Goal: Task Accomplishment & Management: Manage account settings

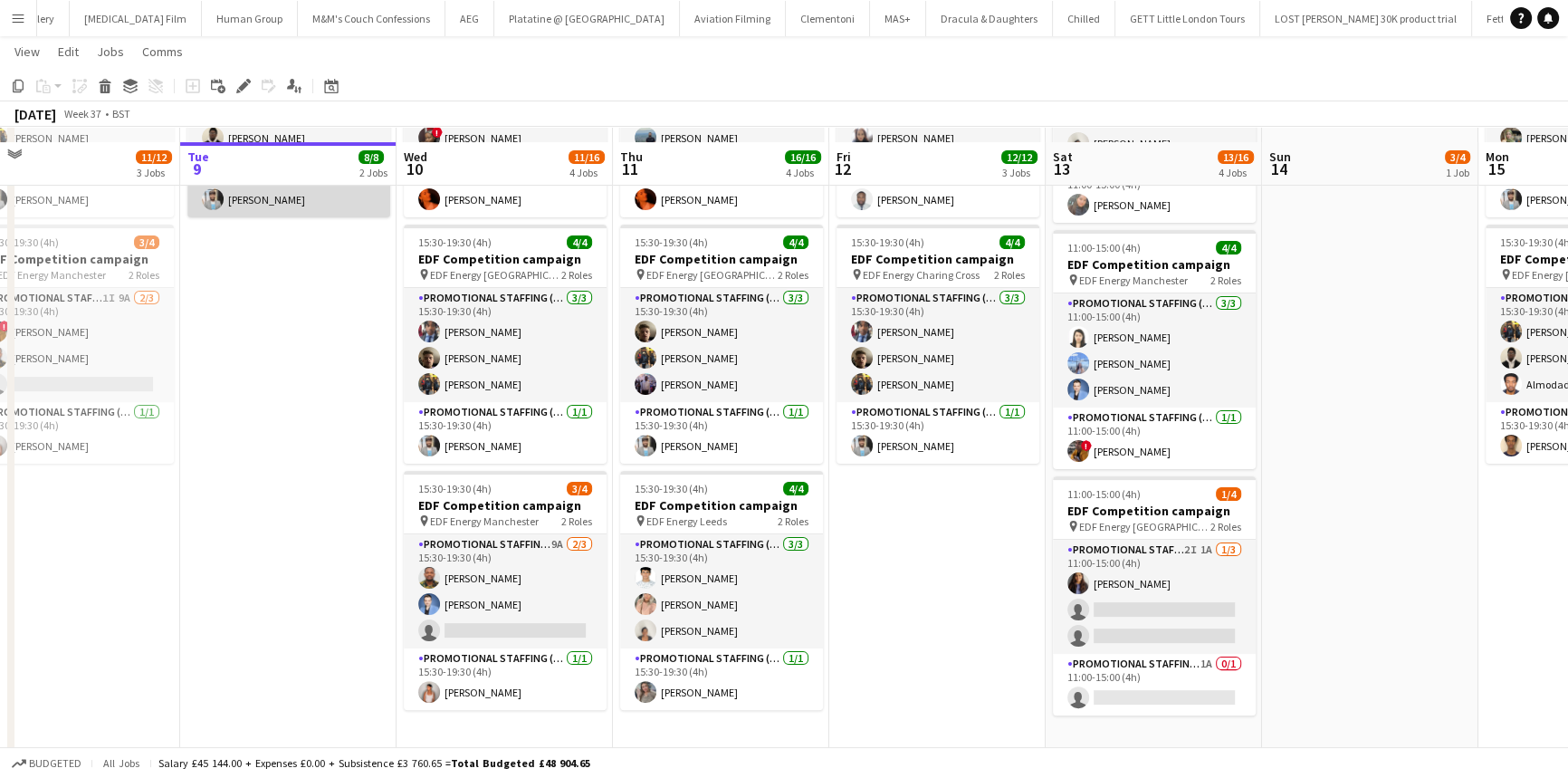
scroll to position [494, 0]
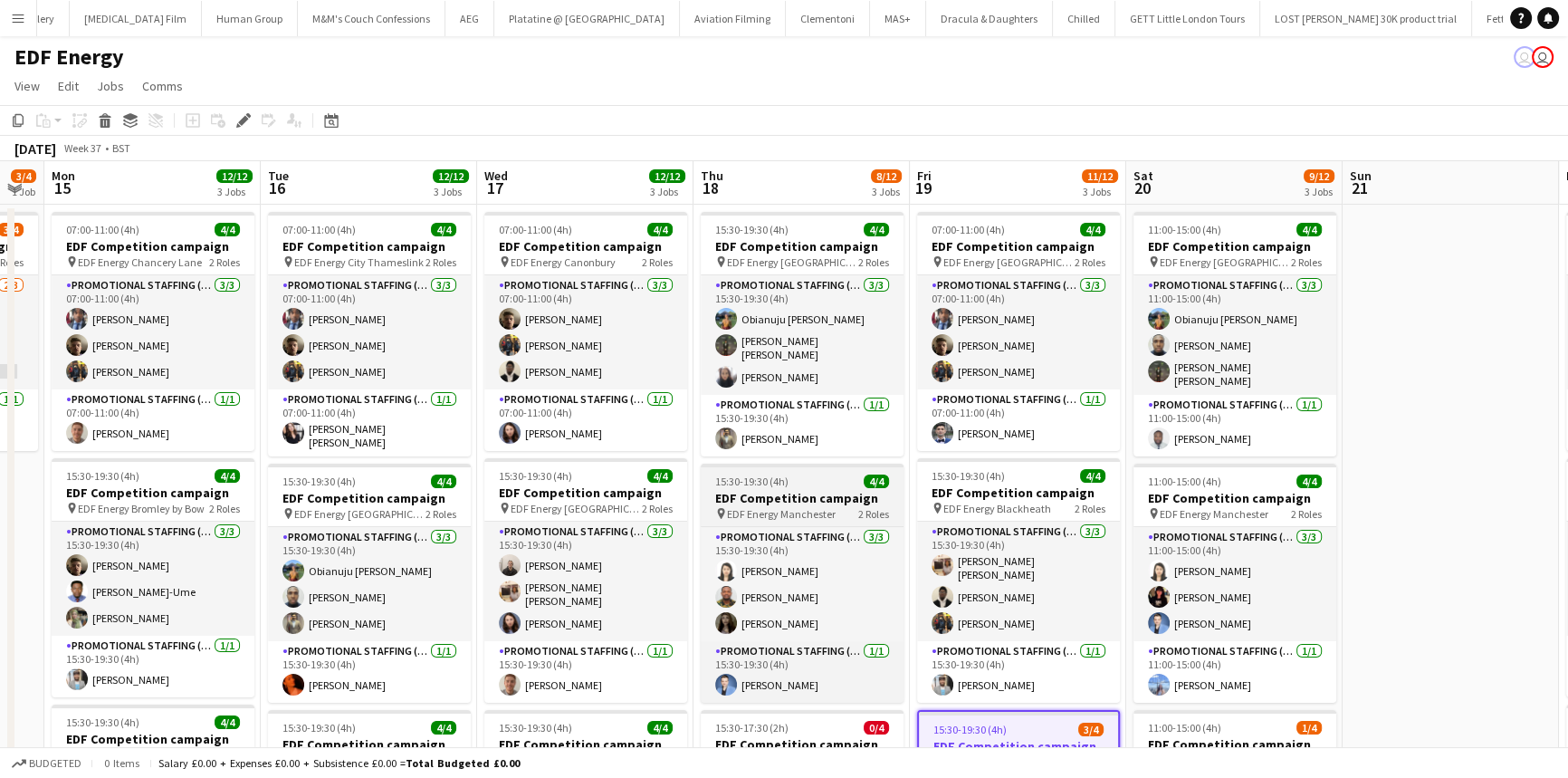
scroll to position [0, 388]
click at [415, 54] on div "EDF Energy user user" at bounding box center [784, 53] width 1568 height 34
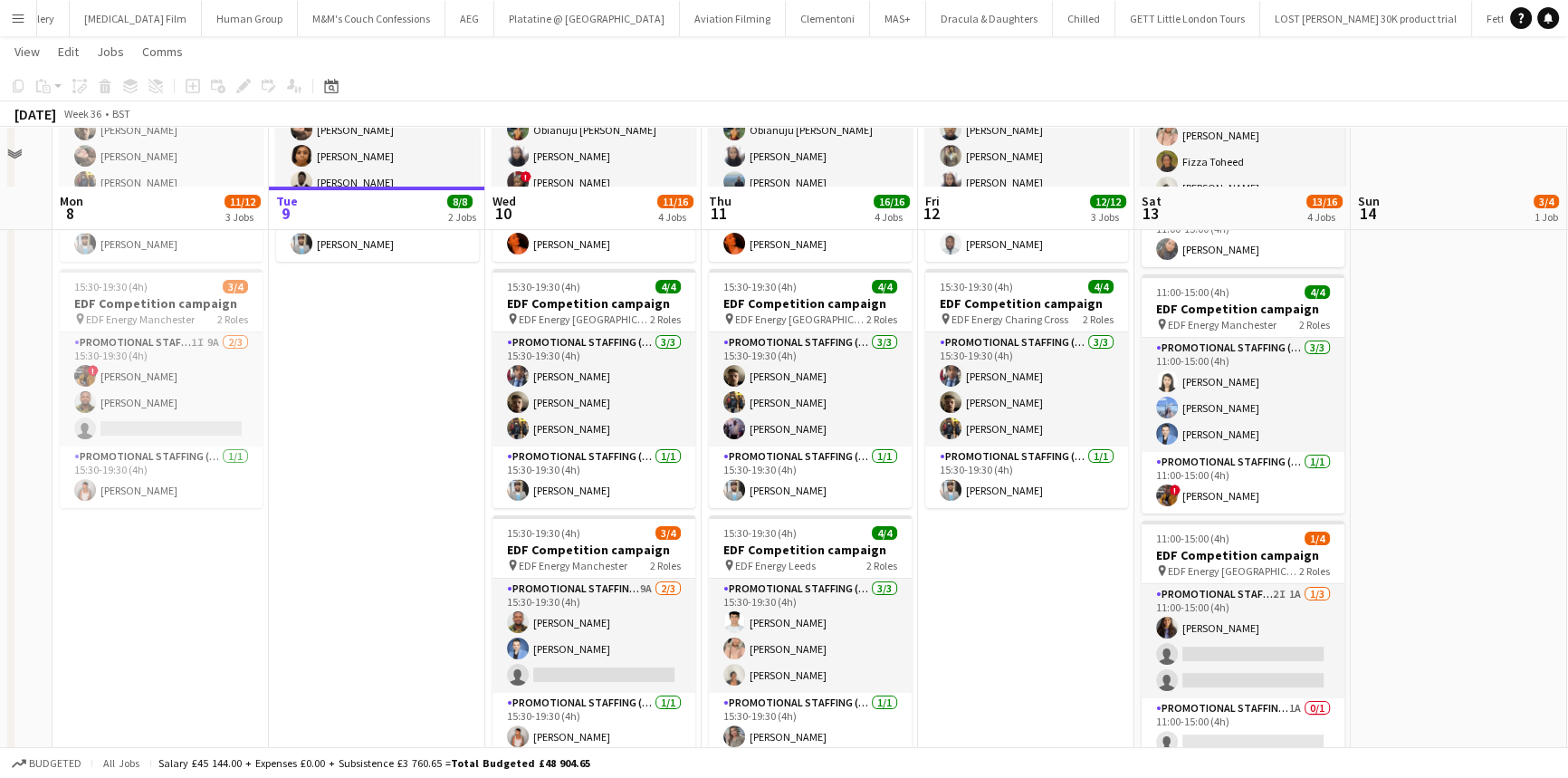
scroll to position [494, 0]
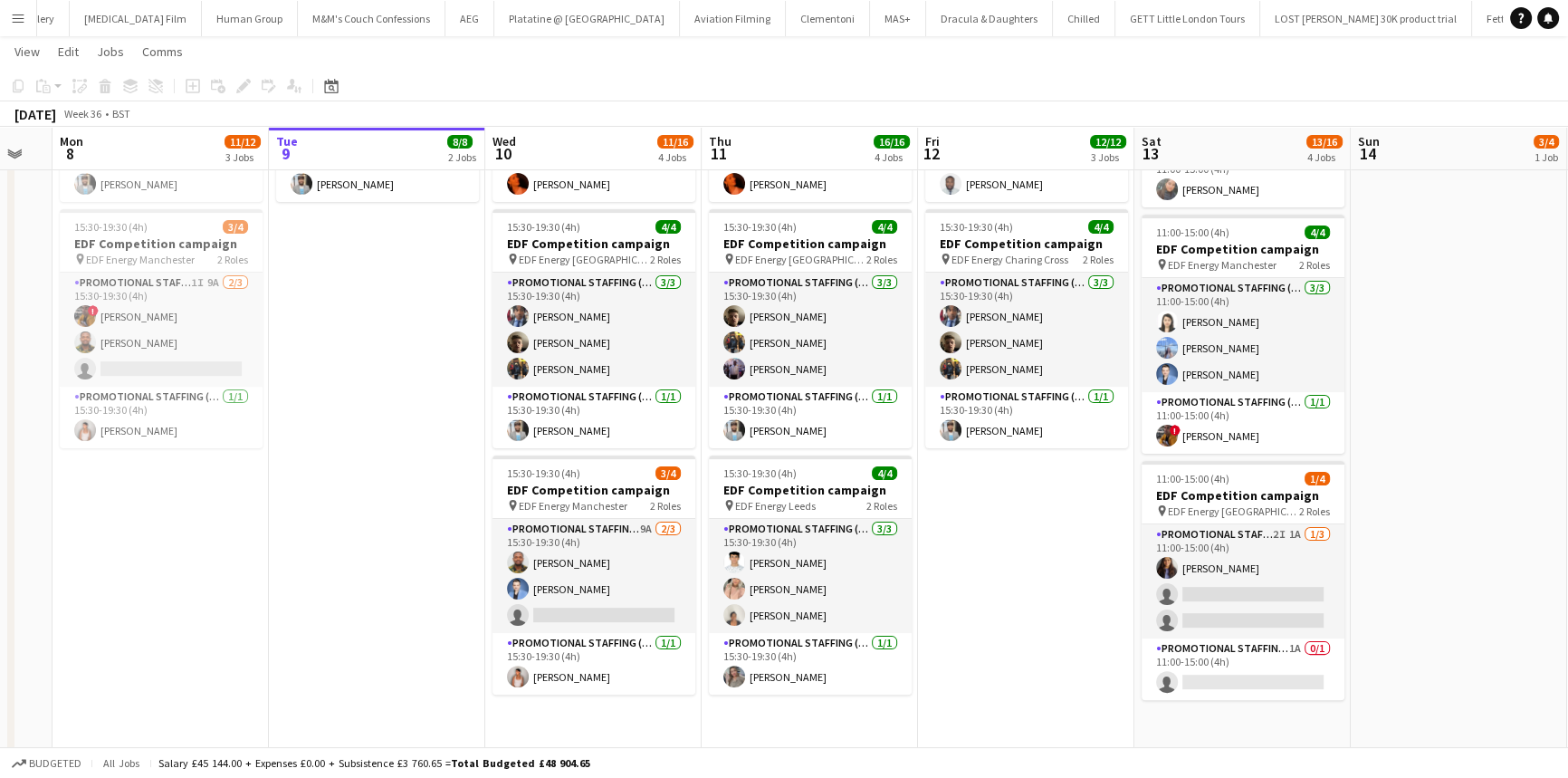
click at [421, 51] on app-page-menu "View Day view expanded Day view collapsed Month view Date picker Jump to today …" at bounding box center [784, 53] width 1568 height 34
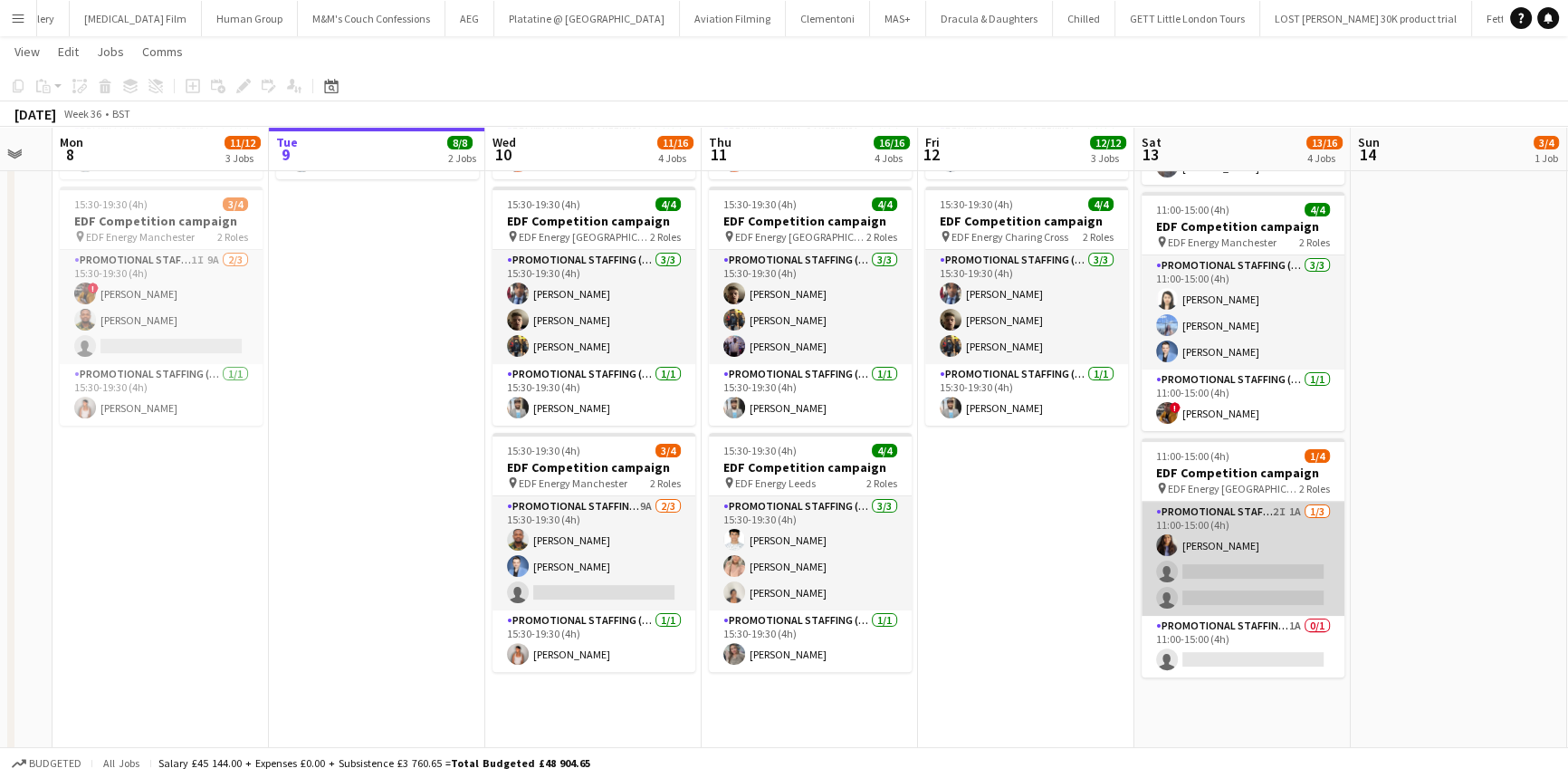
scroll to position [516, 0]
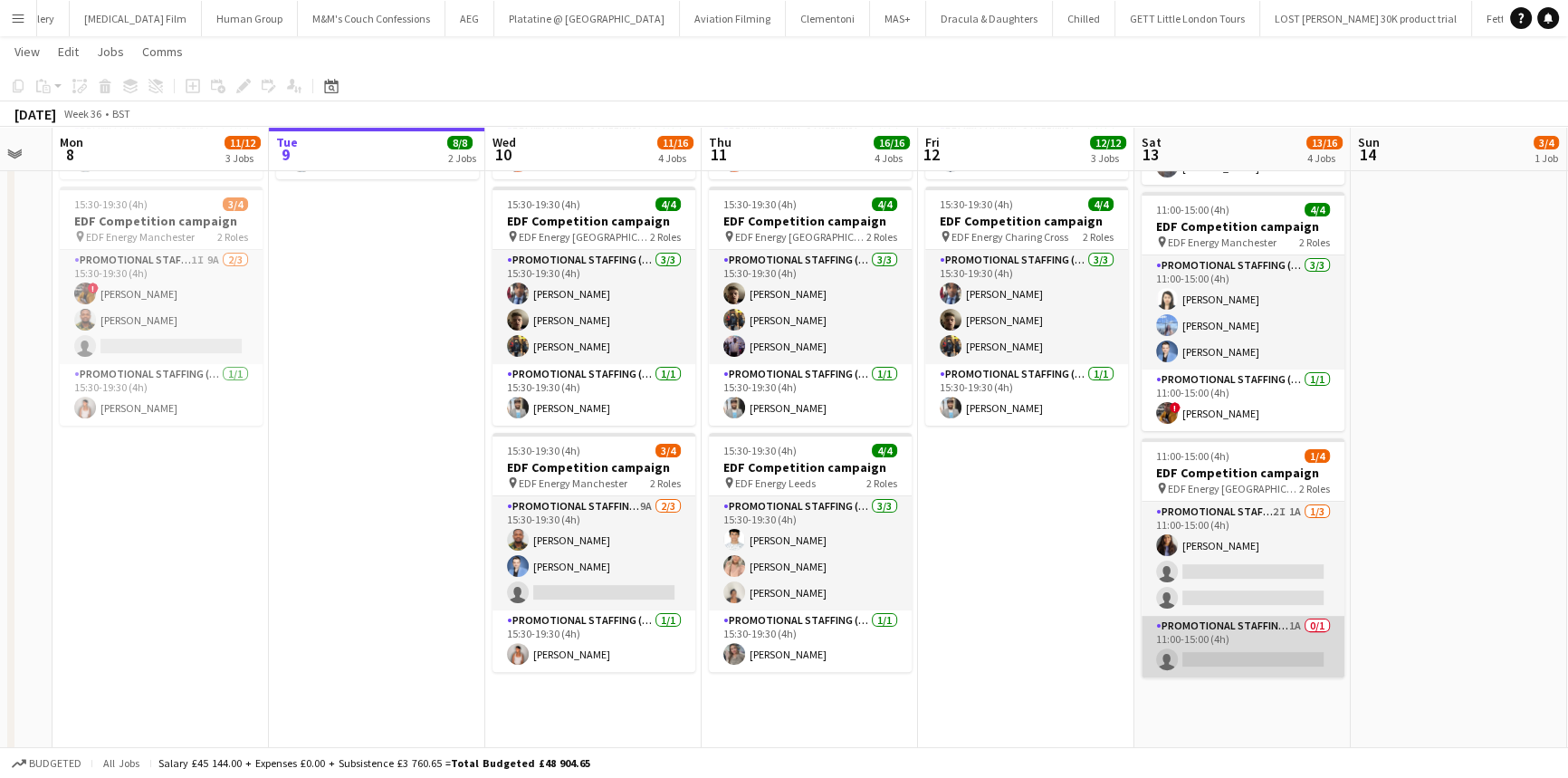
click at [1200, 618] on app-card-role "Promotional Staffing (Team Leader) 1A 0/1 11:00-15:00 (4h) single-neutral-actio…" at bounding box center [1242, 646] width 203 height 62
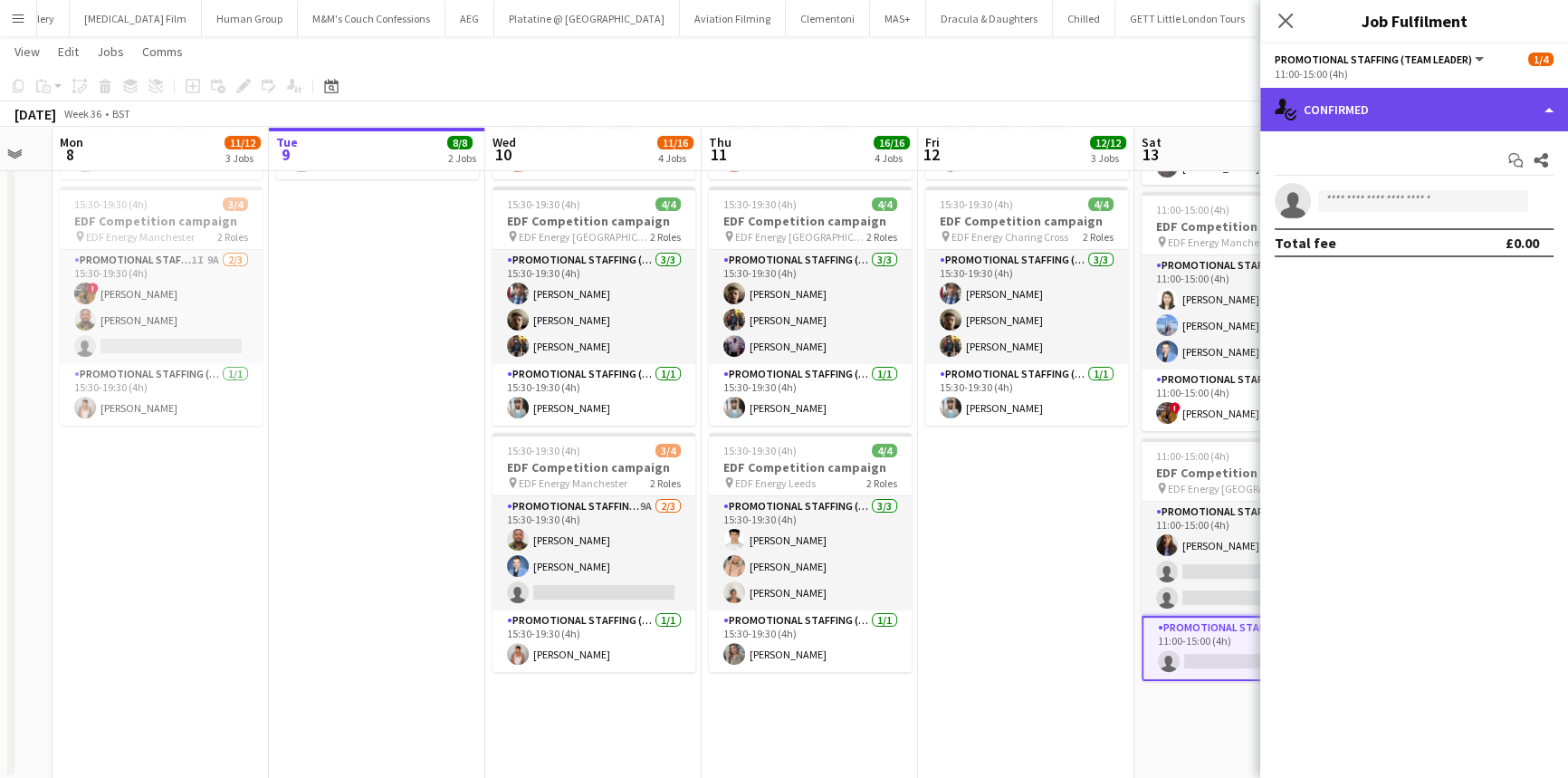
click at [1349, 114] on div "single-neutral-actions-check-2 Confirmed" at bounding box center [1413, 110] width 308 height 43
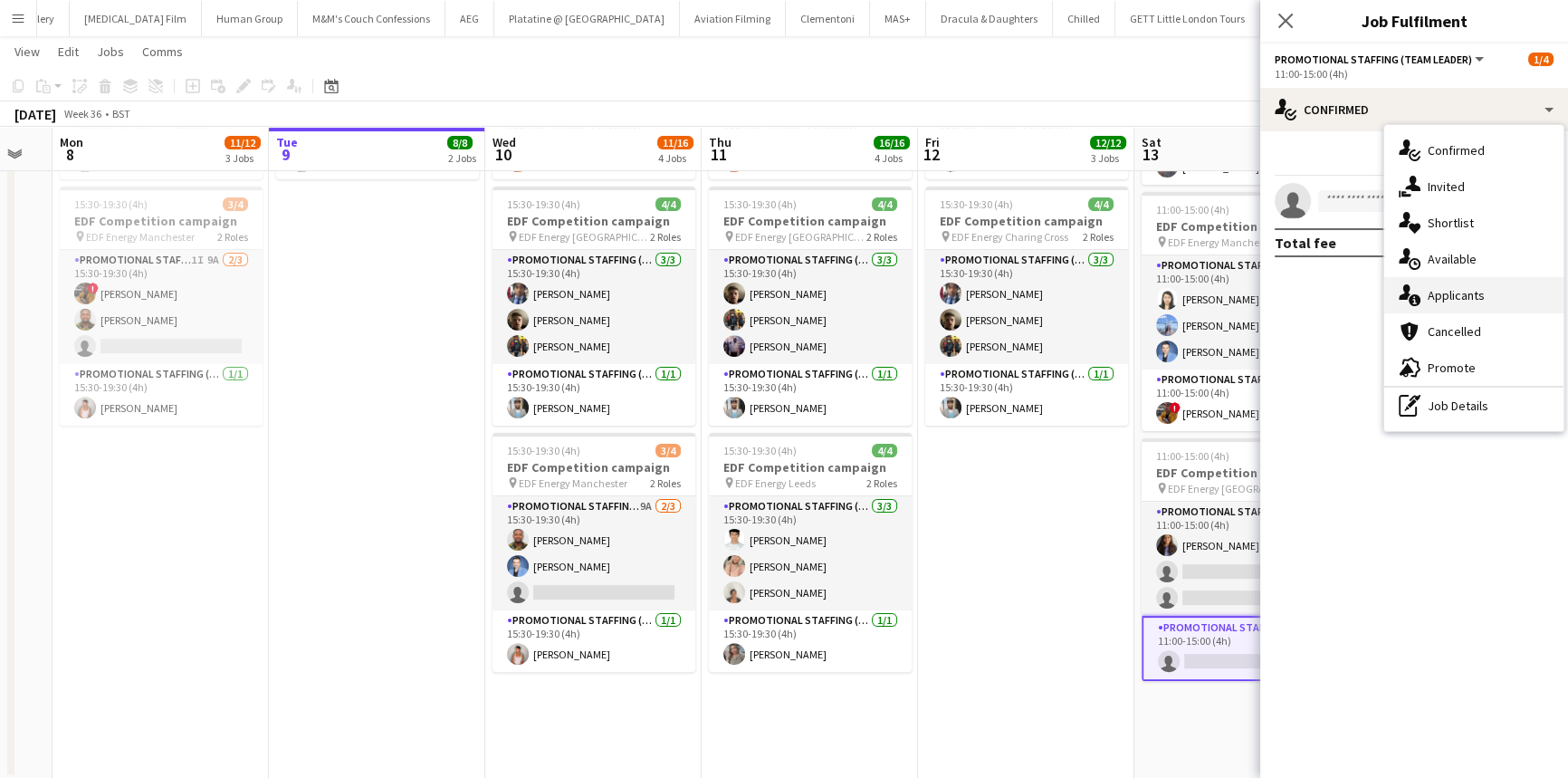
click at [1424, 302] on div "single-neutral-actions-information Applicants" at bounding box center [1473, 295] width 179 height 36
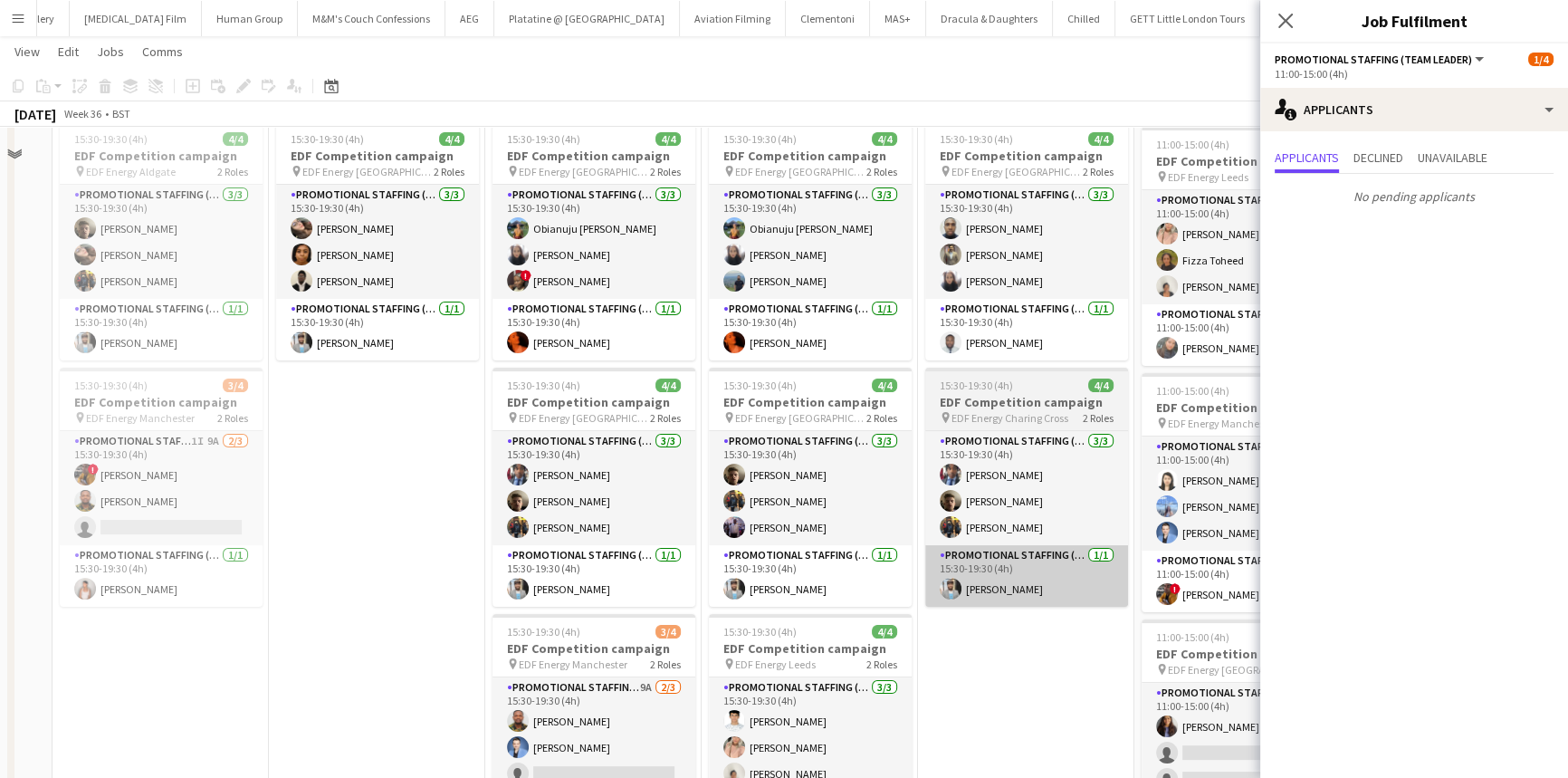
scroll to position [0, 0]
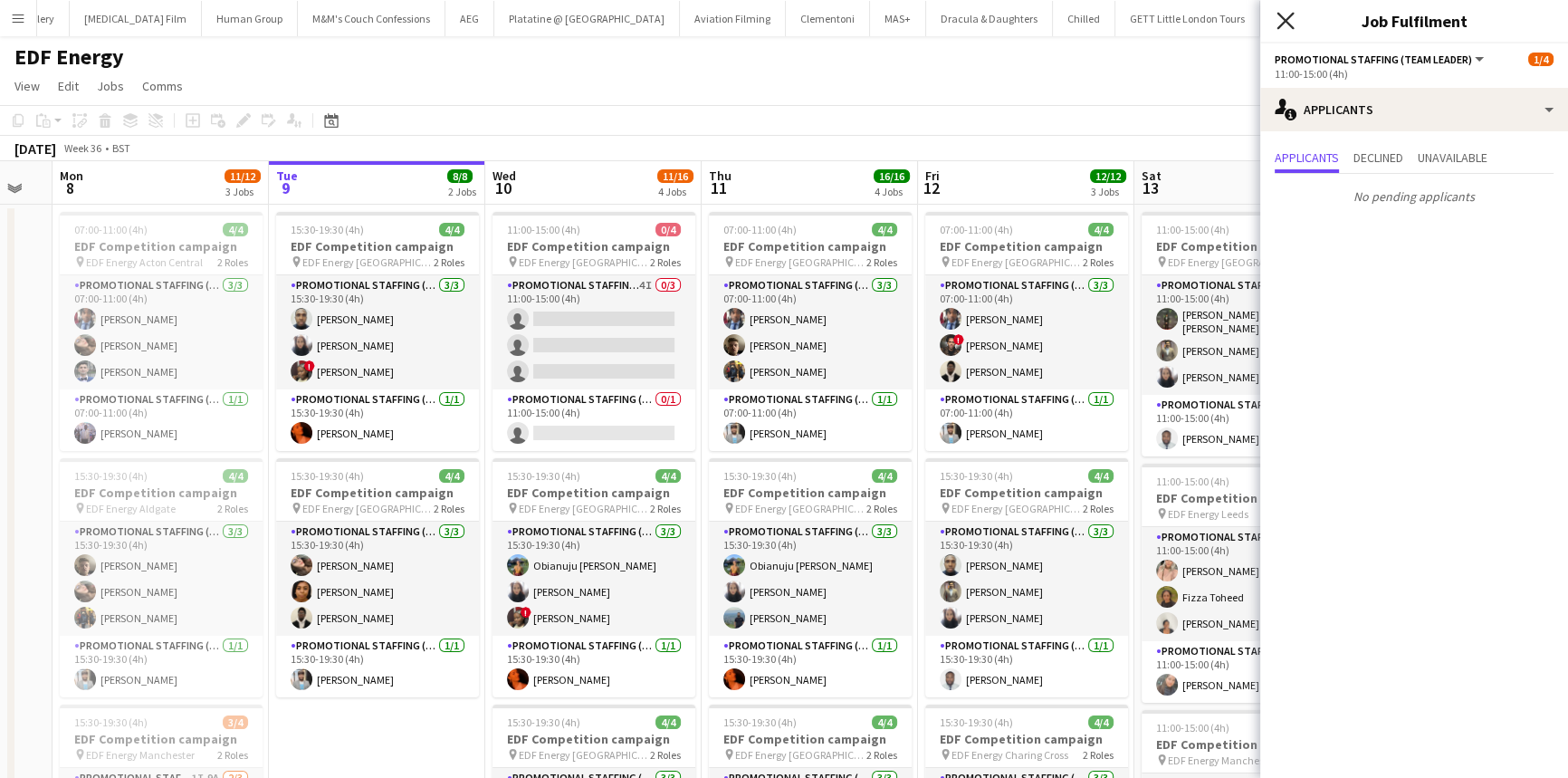
drag, startPoint x: 1277, startPoint y: 4, endPoint x: 1292, endPoint y: 16, distance: 19.2
click at [1280, 6] on div "Close pop-in" at bounding box center [1285, 21] width 51 height 42
click at [1292, 16] on icon at bounding box center [1285, 21] width 18 height 18
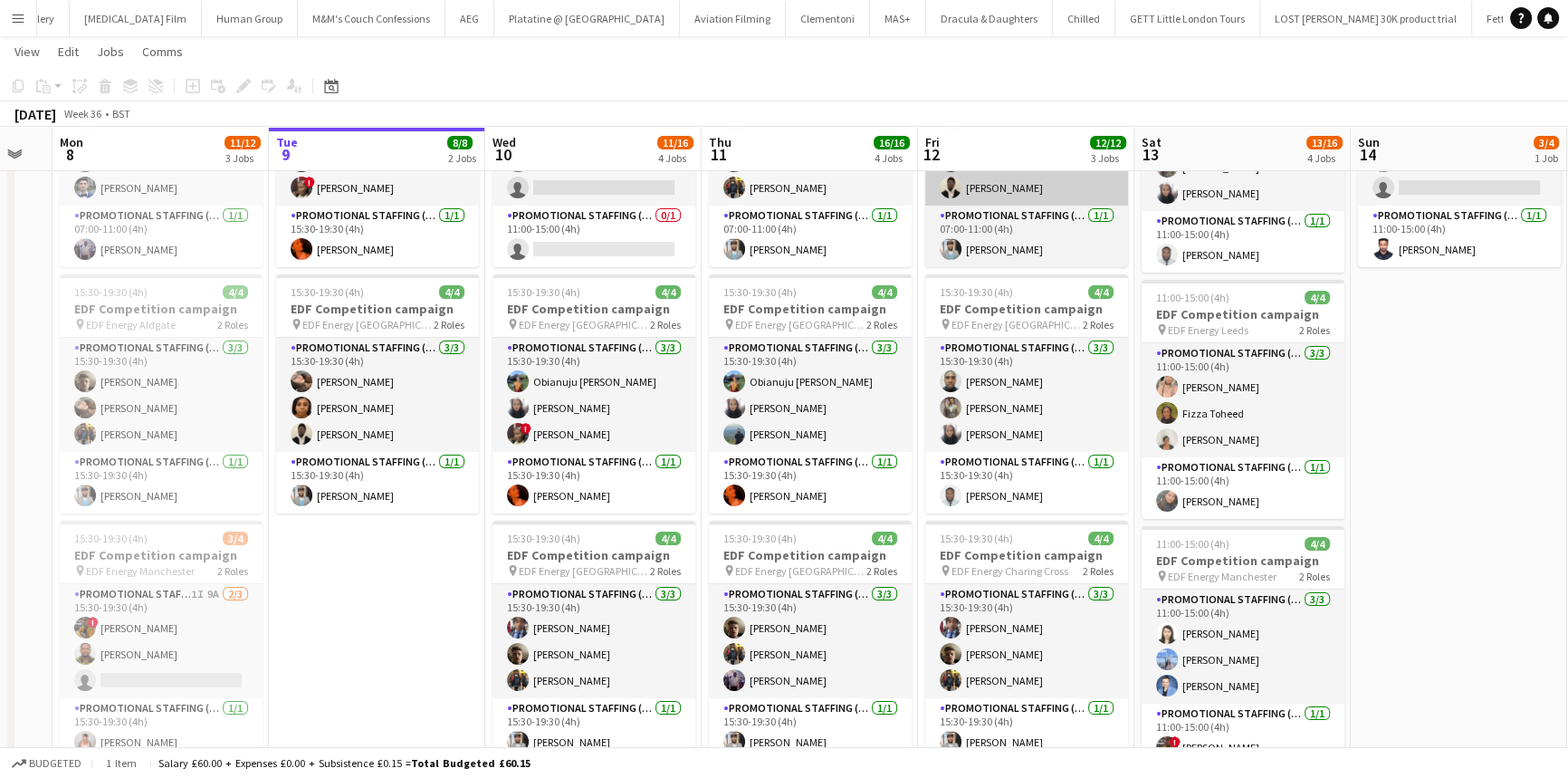
scroll to position [328, 0]
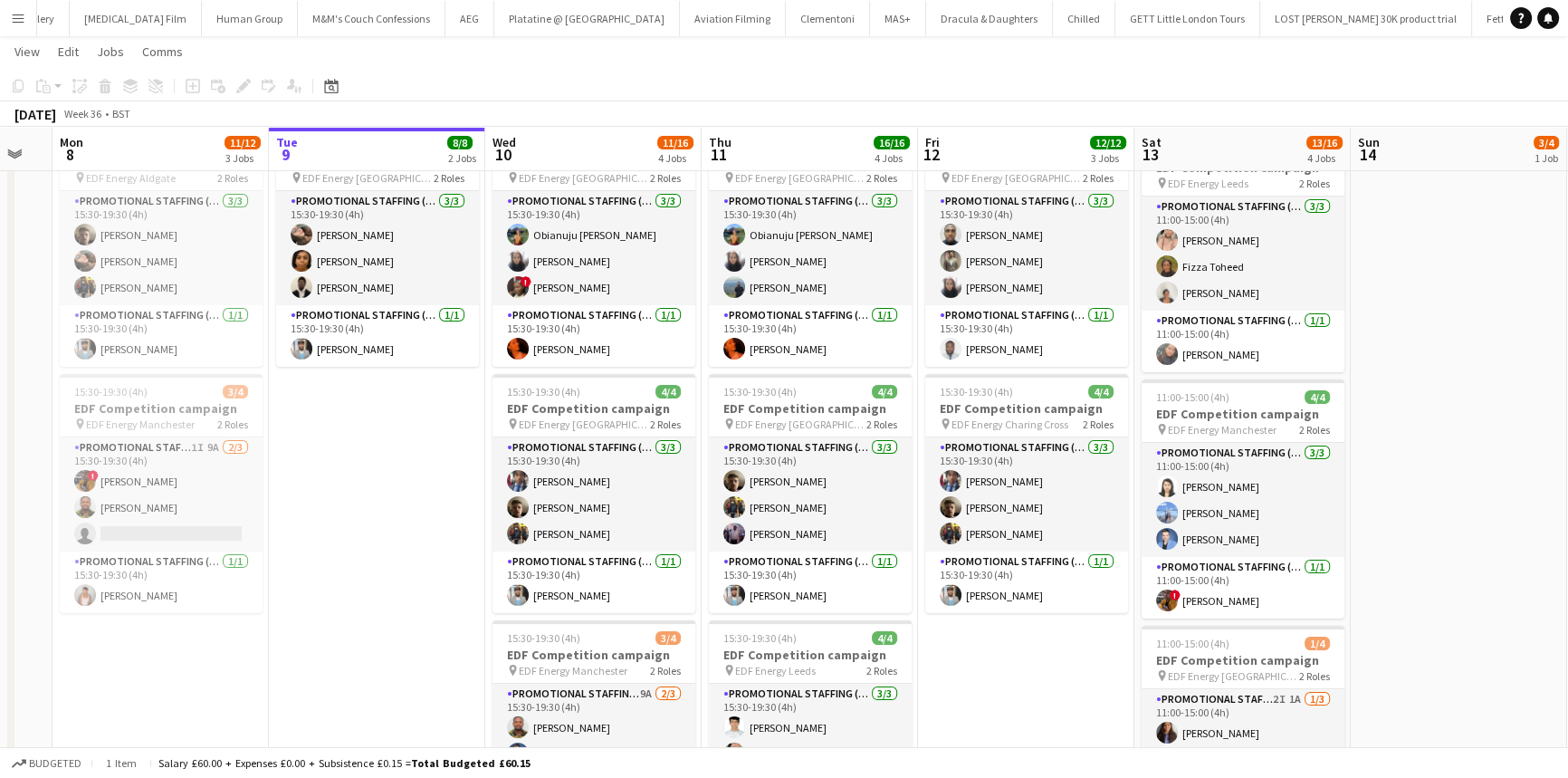
click at [471, 664] on app-date-cell "15:30-19:30 (4h) 4/4 EDF Competition campaign pin EDF Energy Birmingham New Str…" at bounding box center [376, 420] width 216 height 1093
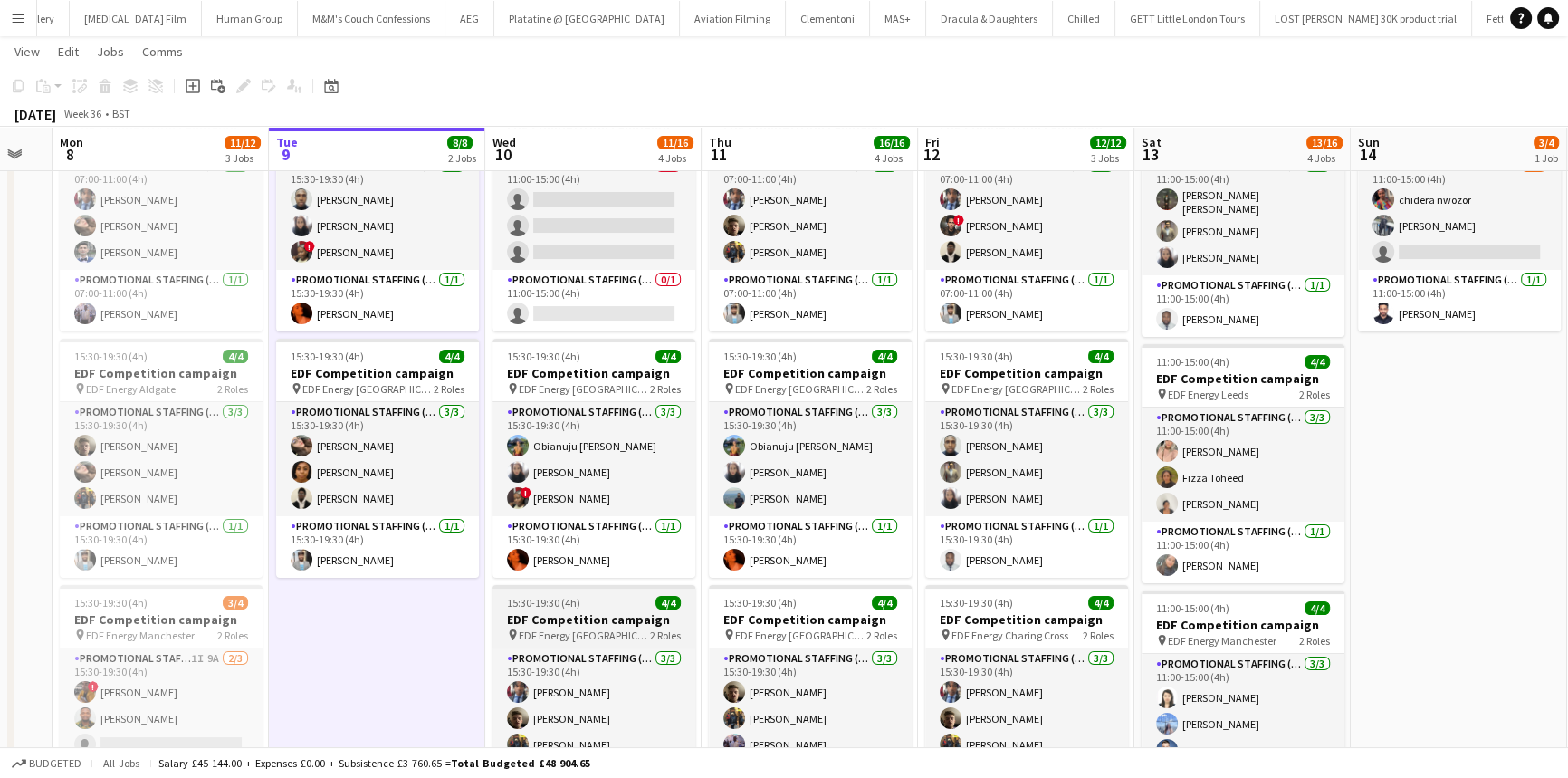
scroll to position [0, 0]
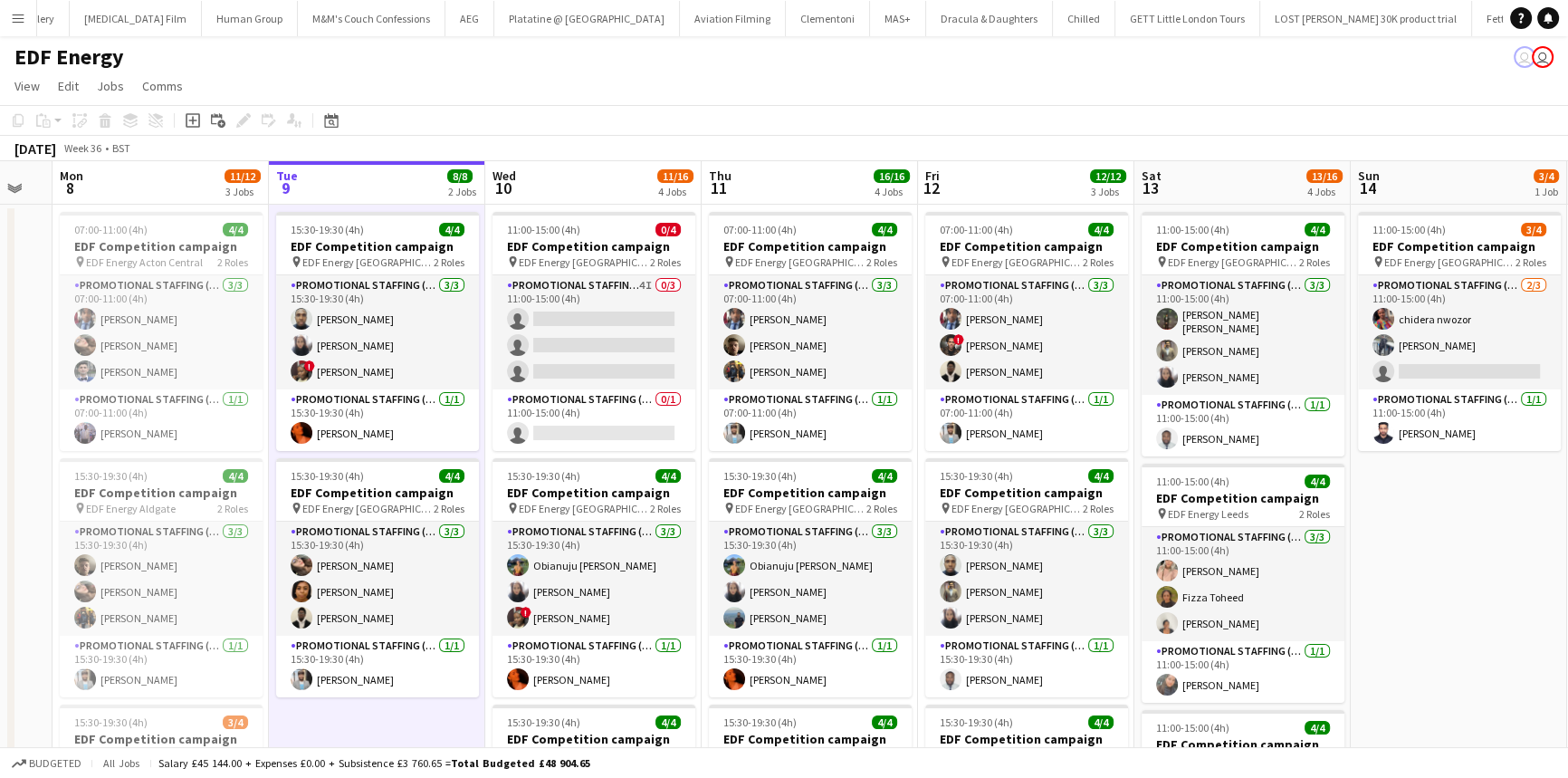
click at [407, 107] on app-toolbar "Copy Paste Paste Ctrl+V Paste with crew Ctrl+Shift+V Paste linked Job Delete Gr…" at bounding box center [784, 120] width 1568 height 30
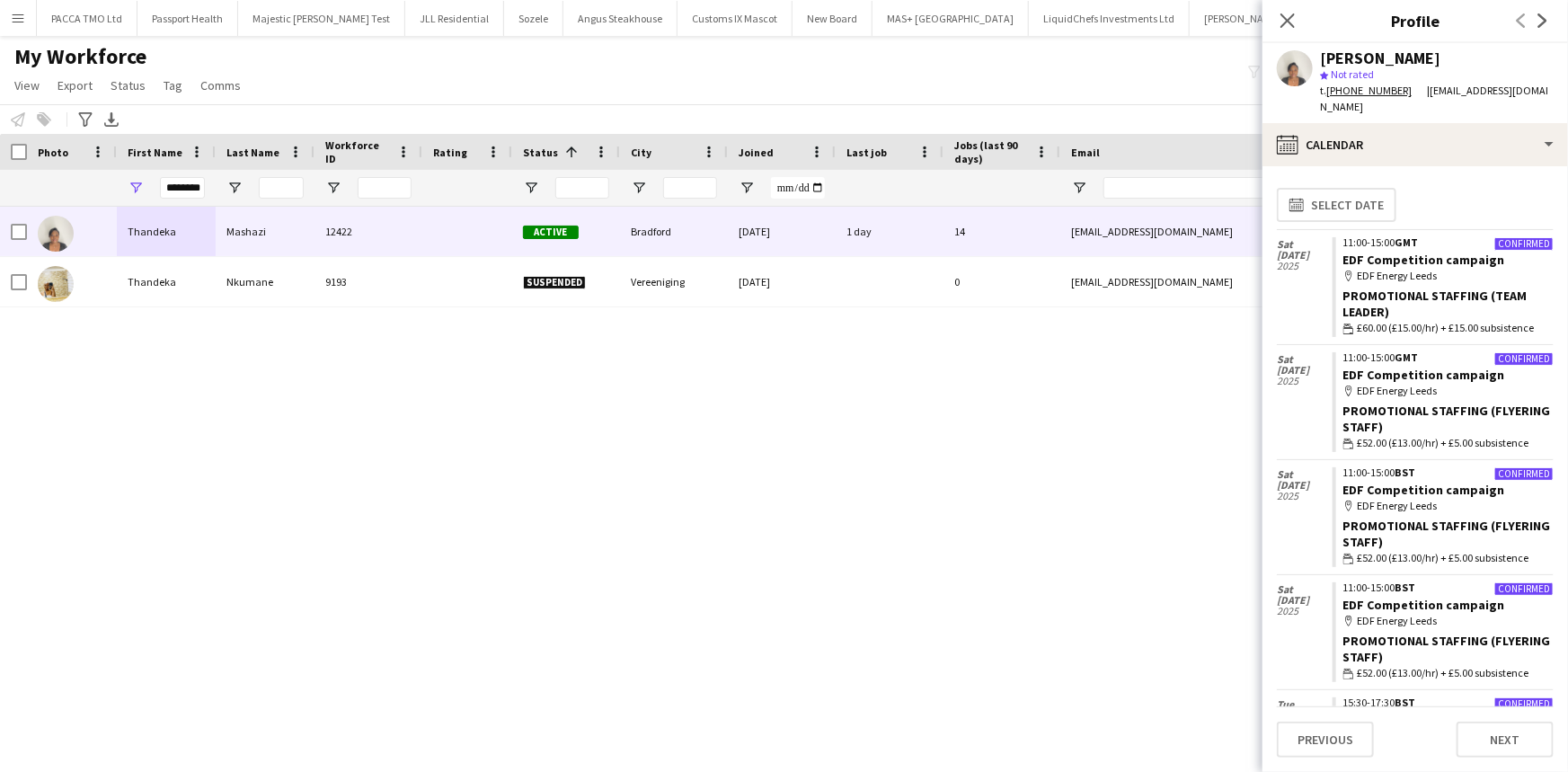
scroll to position [863, 0]
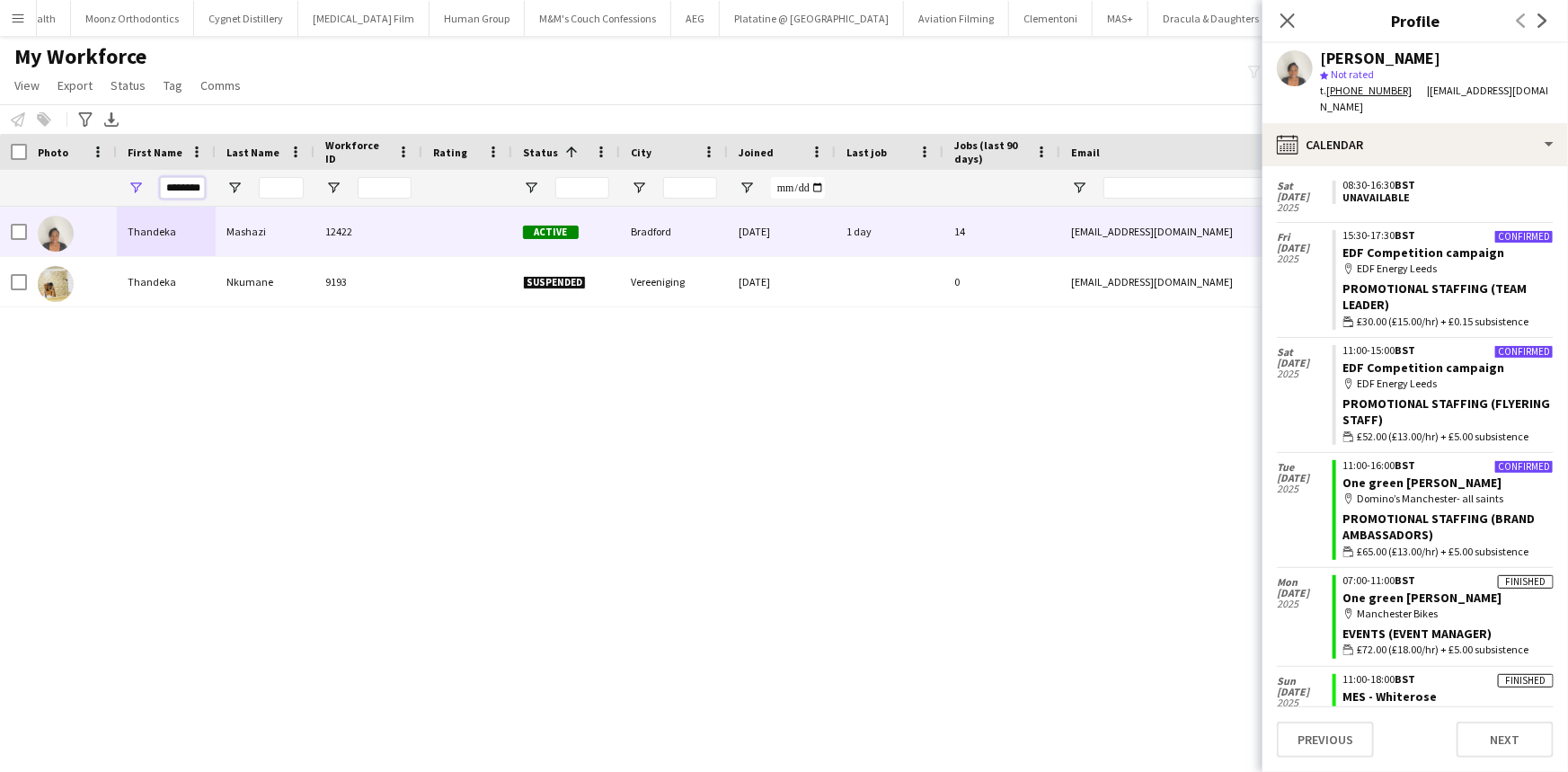
click at [185, 177] on input "********" at bounding box center [182, 188] width 45 height 21
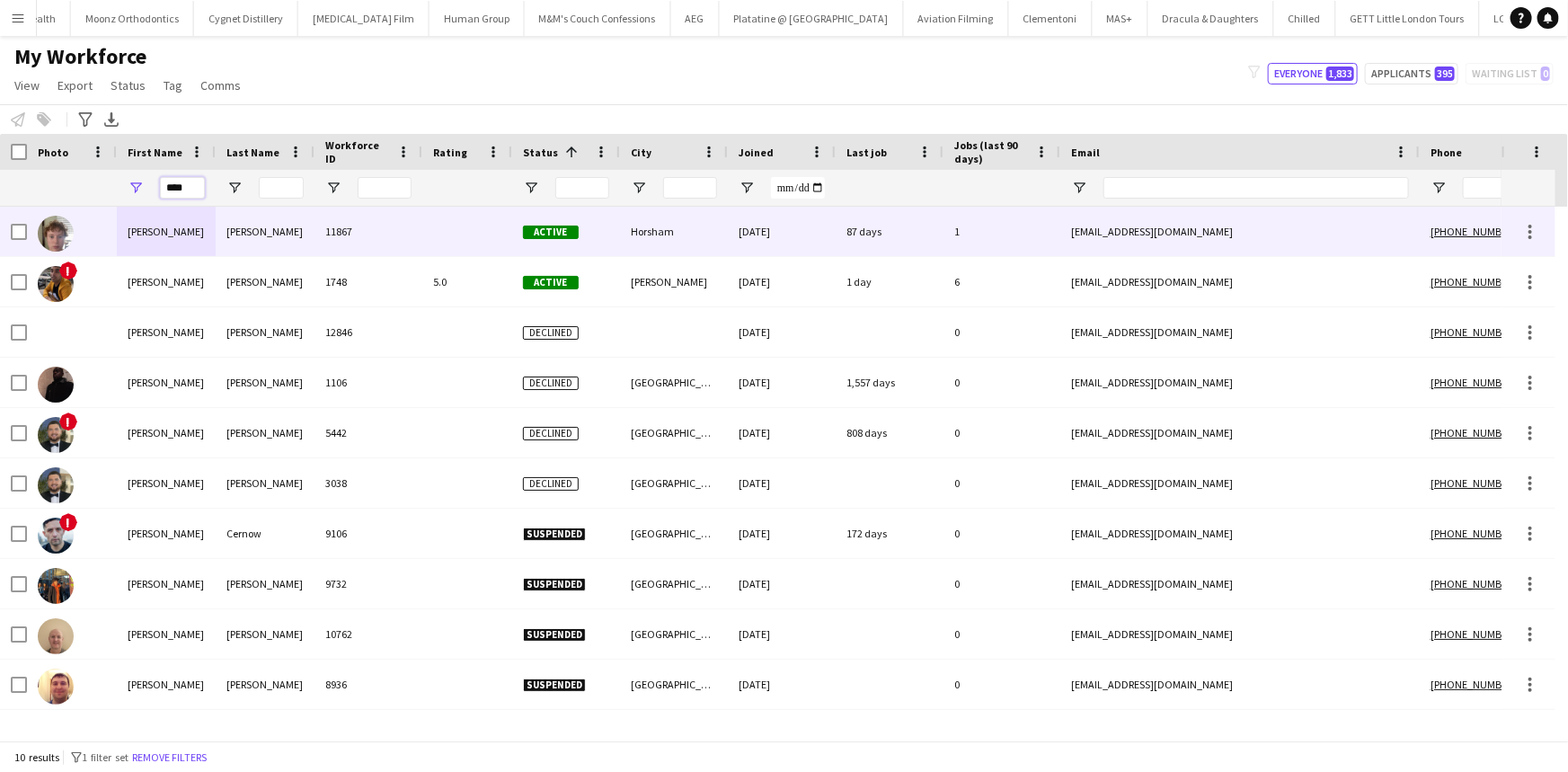
type input "****"
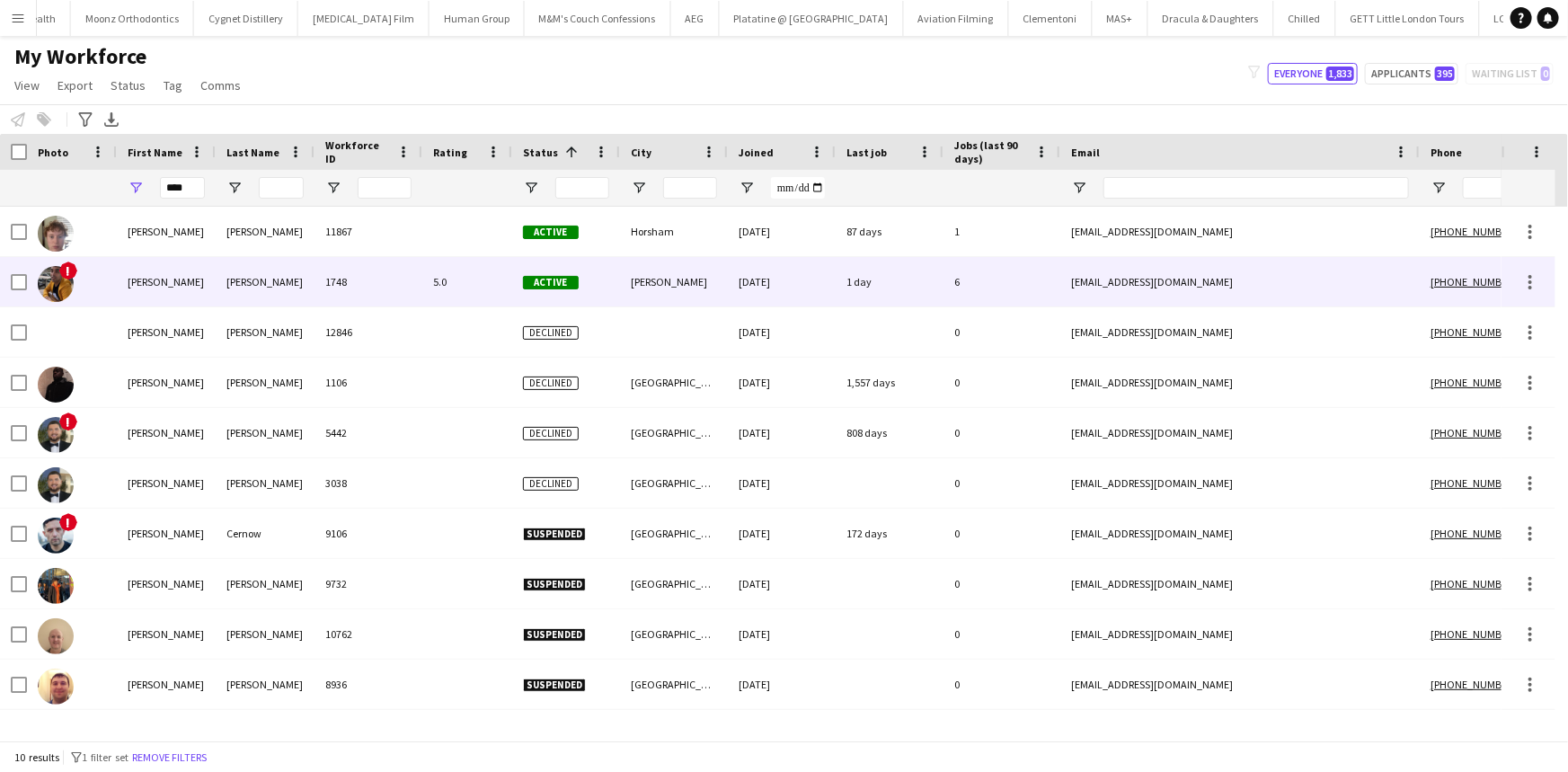
click at [299, 257] on div "Porter" at bounding box center [265, 281] width 99 height 50
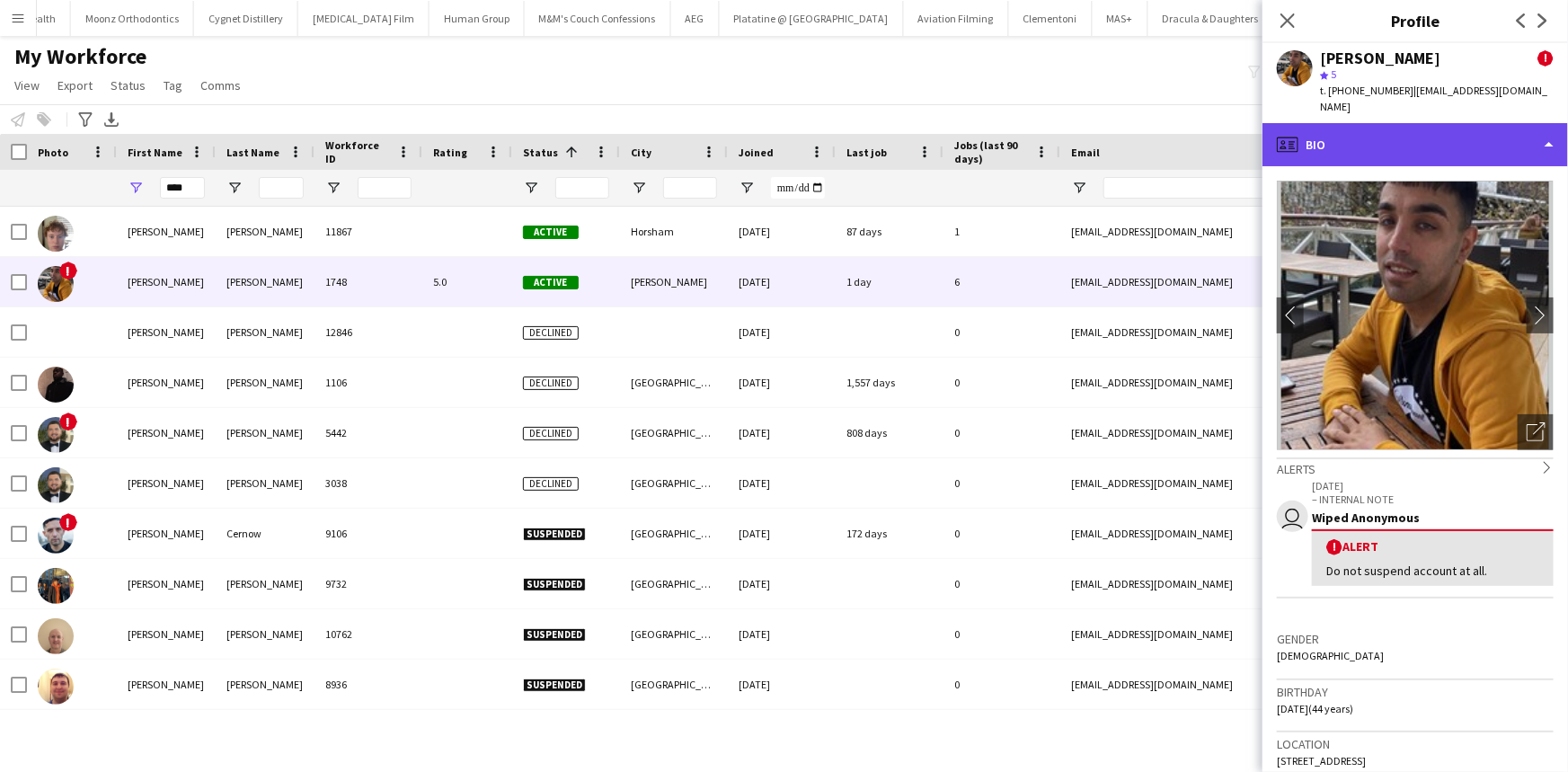
click at [1356, 123] on div "profile Bio" at bounding box center [1414, 145] width 305 height 43
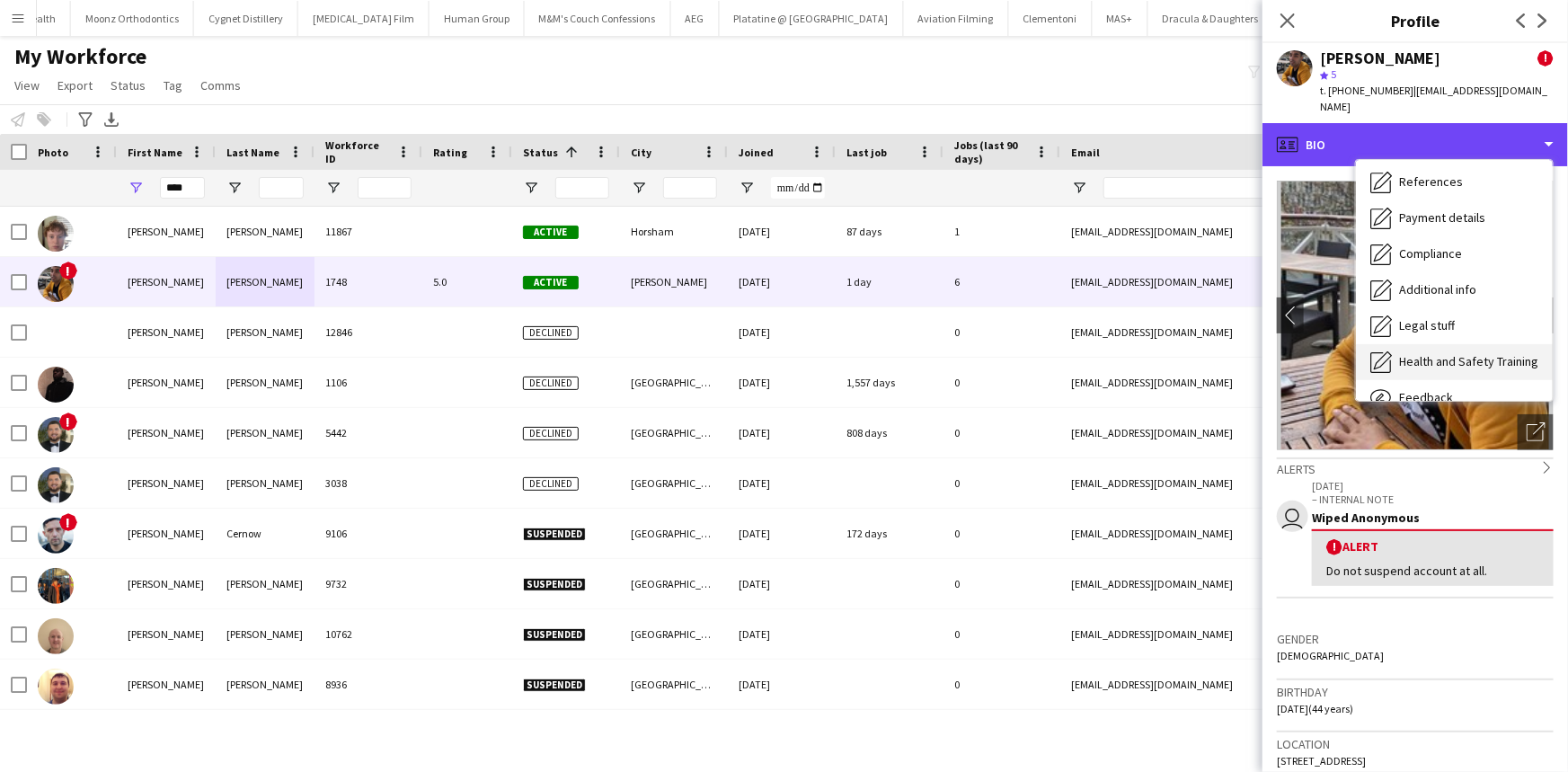
scroll to position [240, 0]
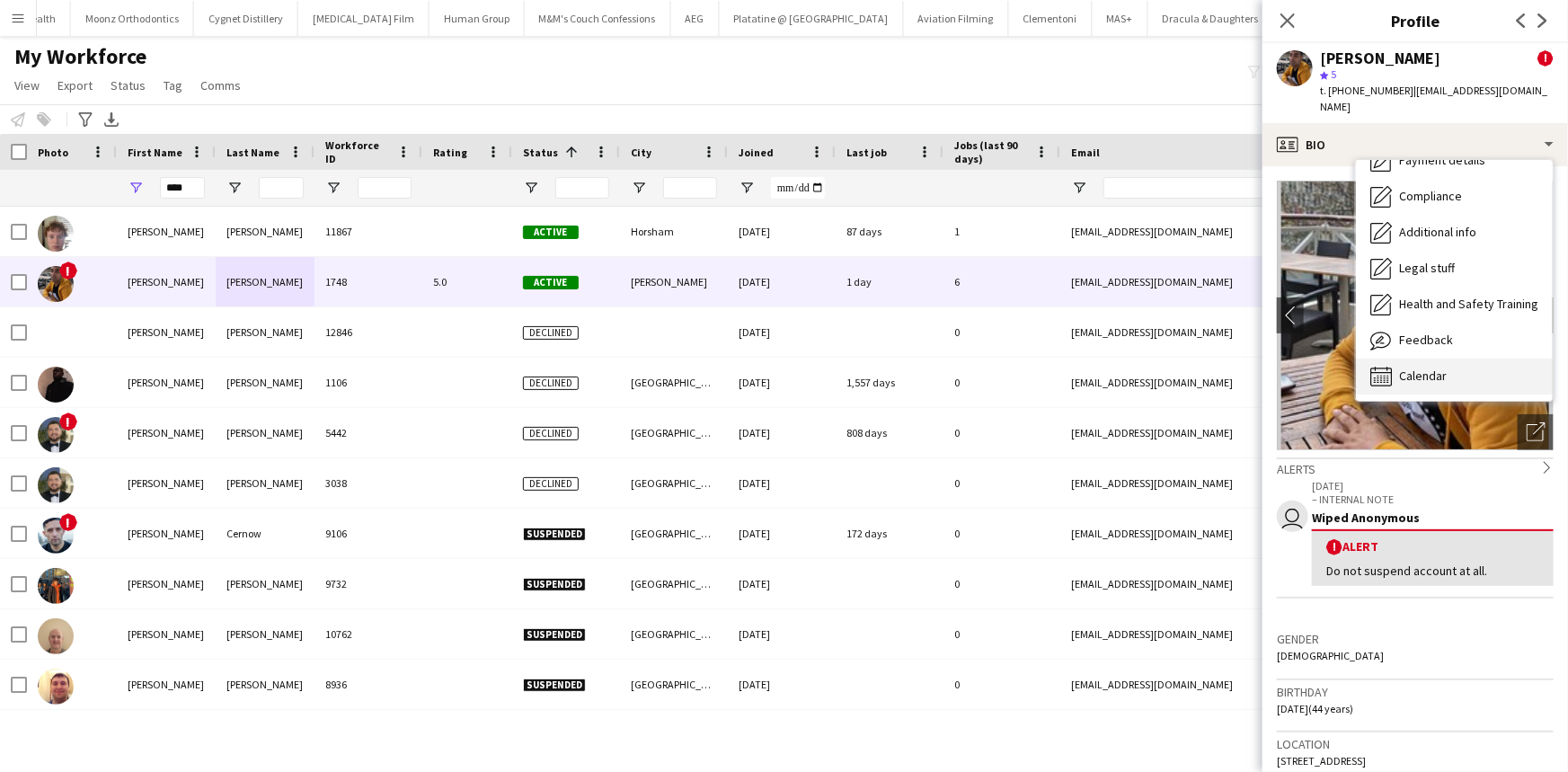
click at [1471, 367] on div "Calendar Calendar" at bounding box center [1454, 376] width 196 height 36
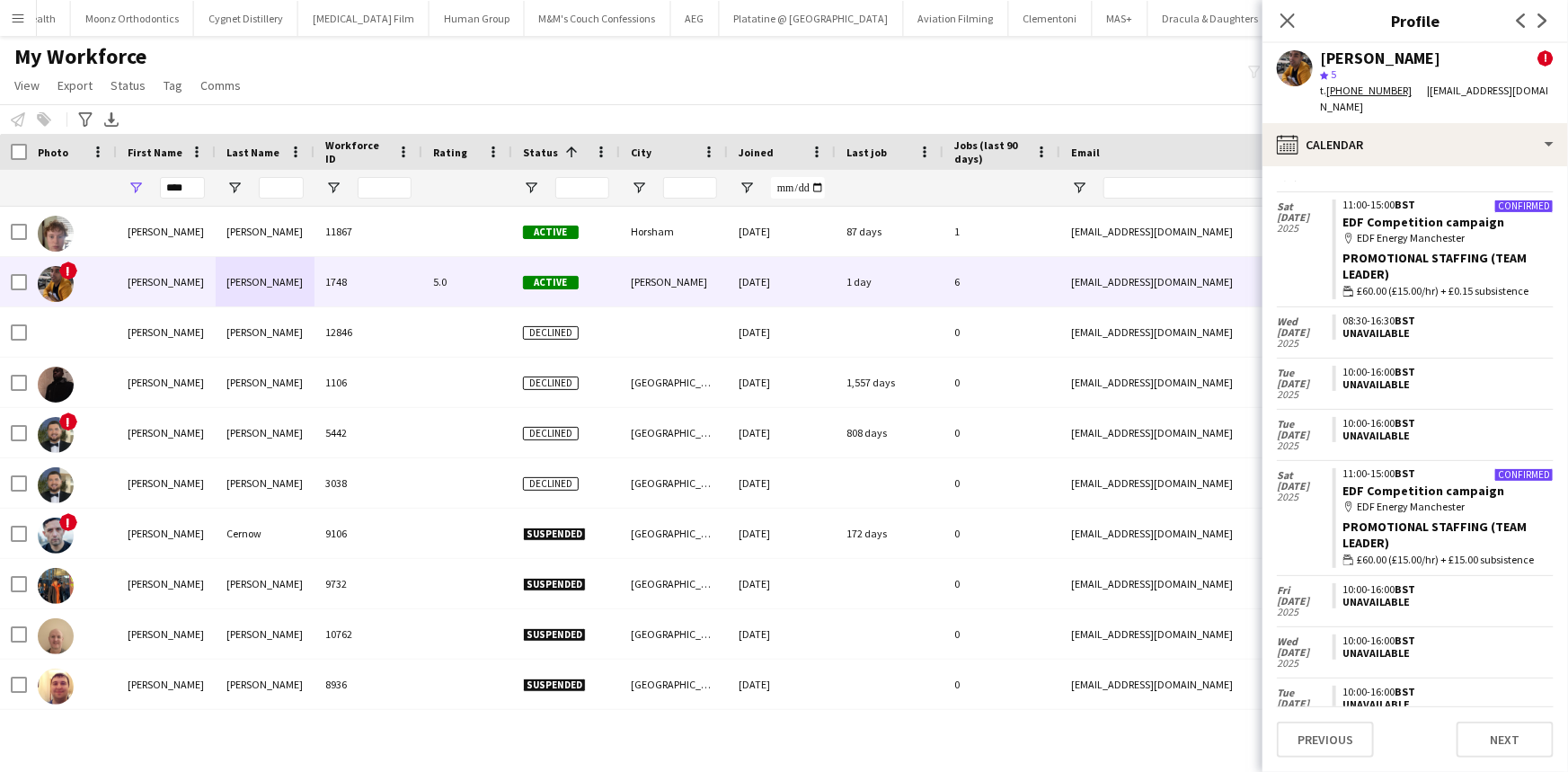
scroll to position [1445, 0]
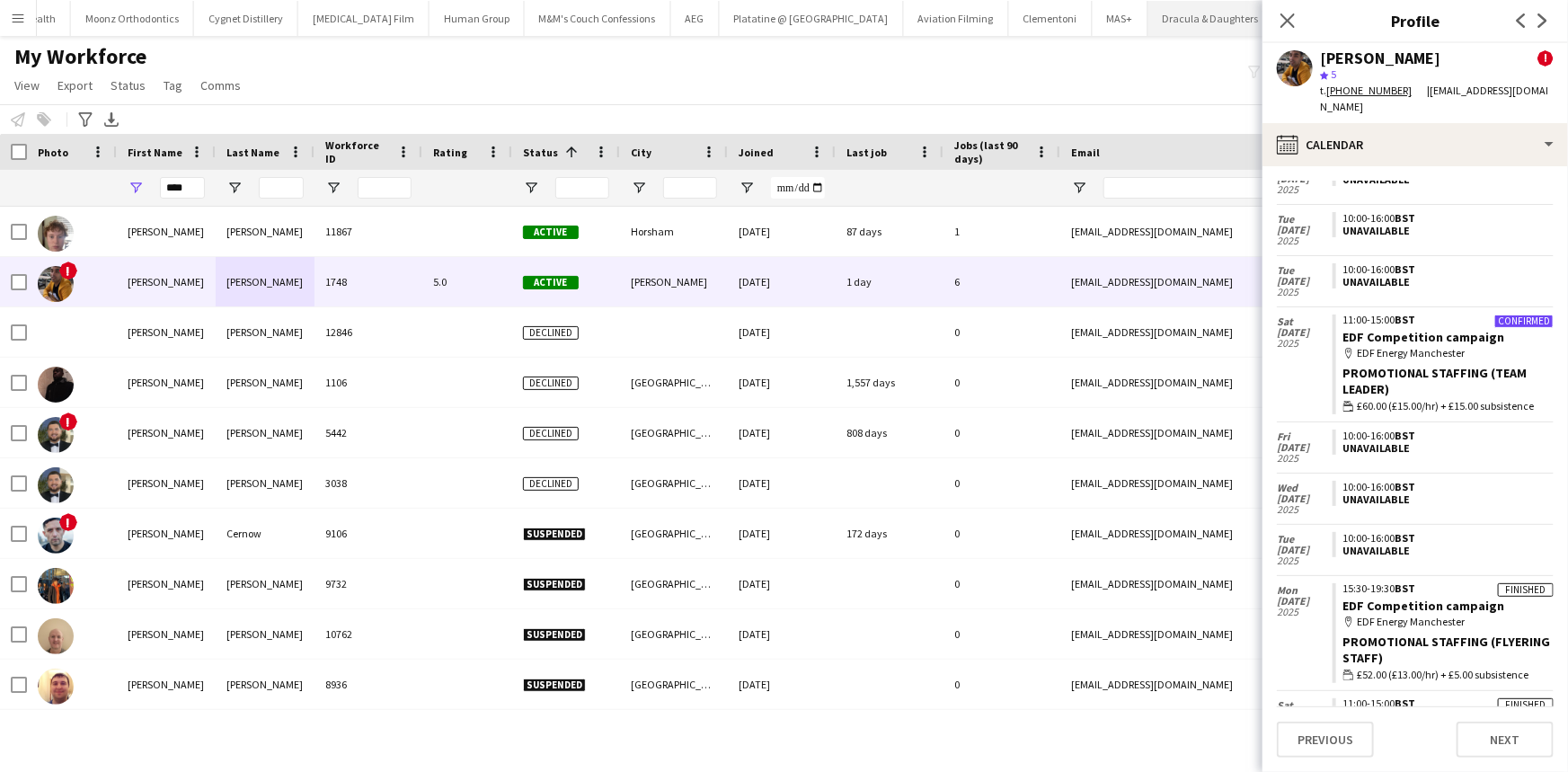
drag, startPoint x: 258, startPoint y: 67, endPoint x: 249, endPoint y: 5, distance: 62.6
click at [253, 63] on div "My Workforce View Views Default view New view Update view Delete view Edit name…" at bounding box center [784, 73] width 1568 height 61
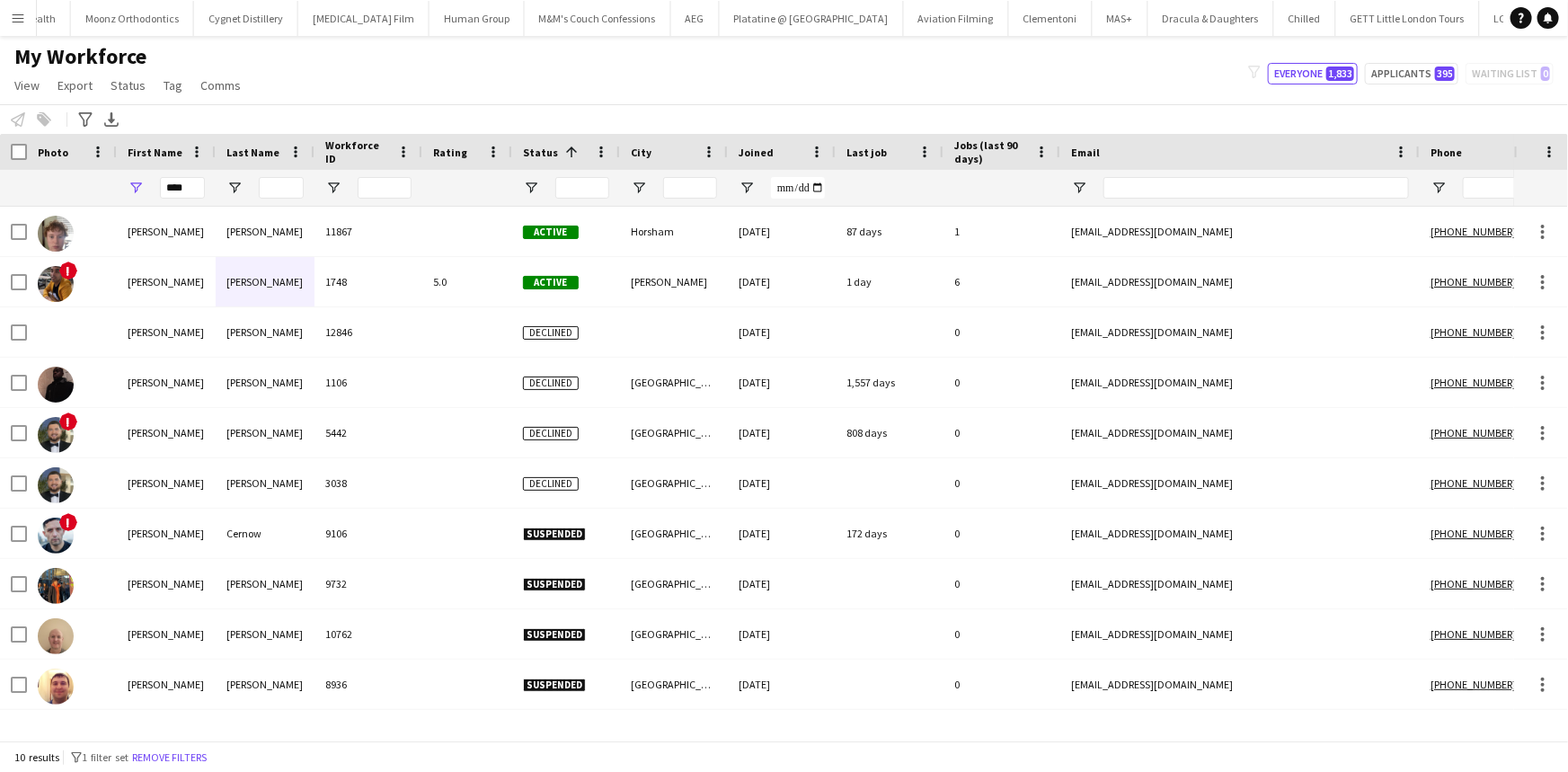
drag, startPoint x: 341, startPoint y: 95, endPoint x: 341, endPoint y: 84, distance: 11.0
click at [341, 84] on div "My Workforce View Views Default view New view Update view Delete view Edit name…" at bounding box center [784, 73] width 1568 height 61
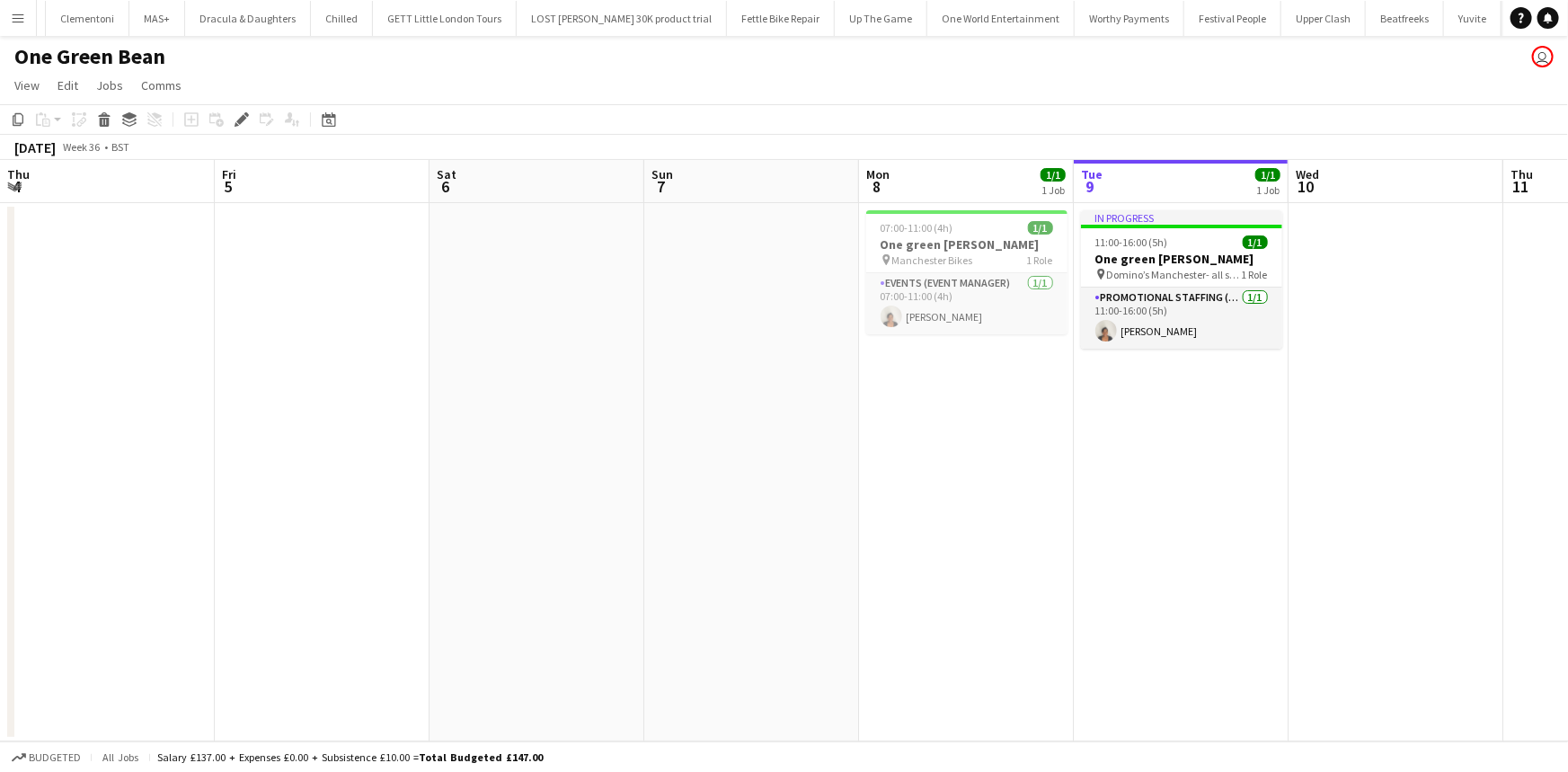
scroll to position [0, 618]
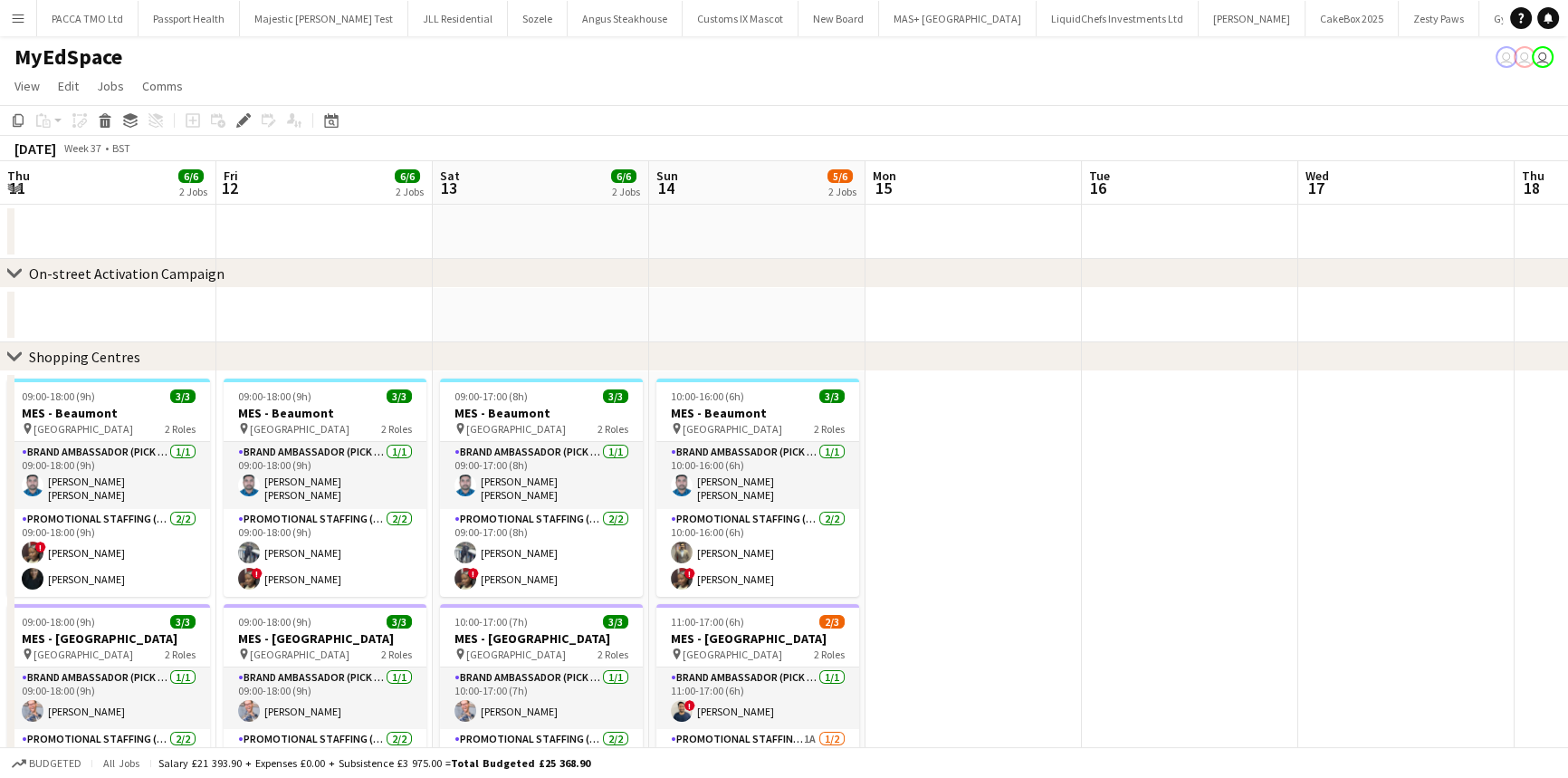
scroll to position [0, 524]
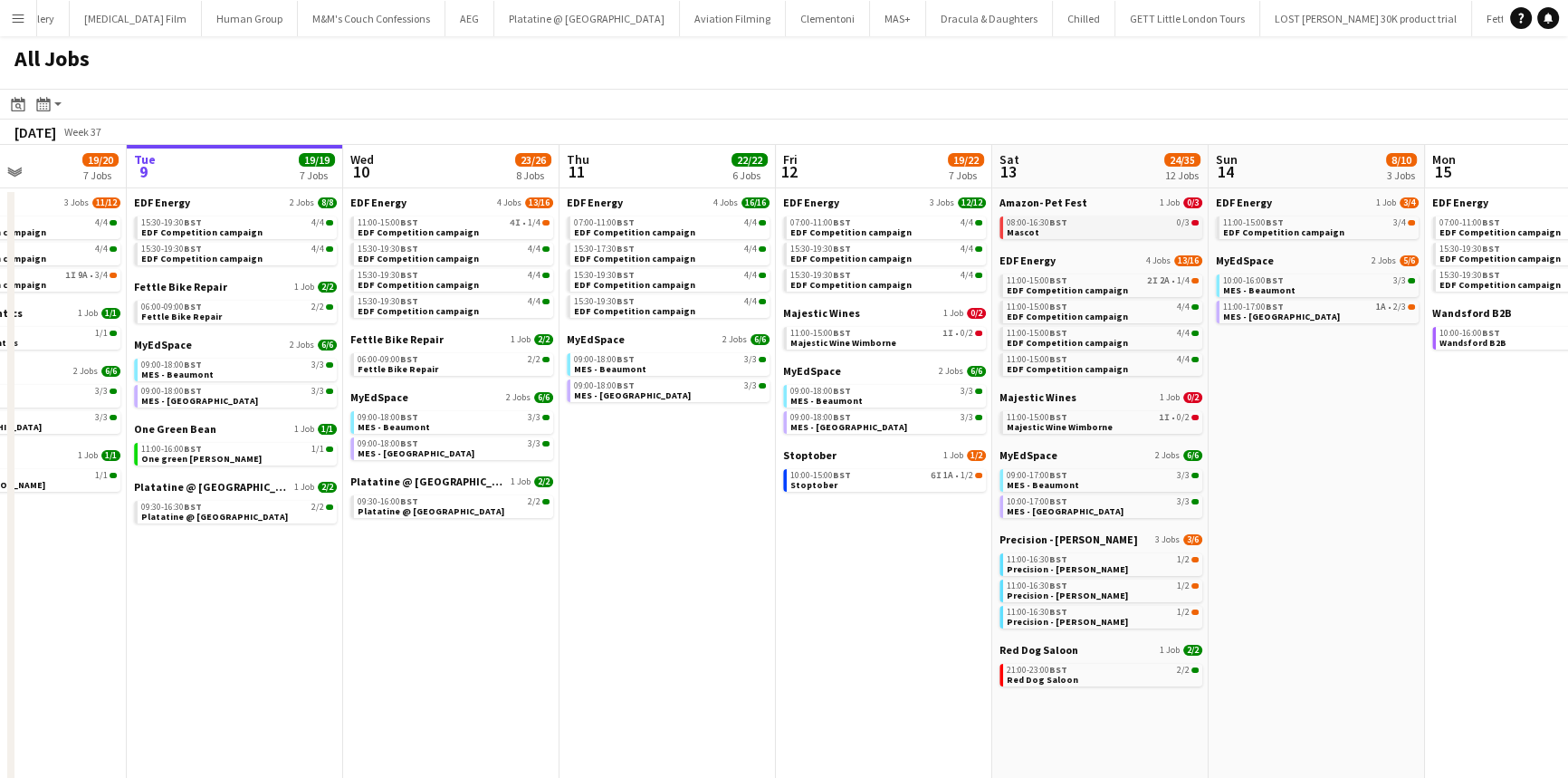
click at [1127, 226] on link "08:00-16:30 BST 0/3 Mascot" at bounding box center [1103, 226] width 192 height 21
click at [277, 81] on div "All Jobs" at bounding box center [784, 63] width 1568 height 53
click at [461, 629] on app-date-cell "EDF Energy 4 Jobs 13/16 11:00-15:00 BST 4I • 1/4 EDF Competition campaign 15:30…" at bounding box center [451, 495] width 216 height 614
click at [1074, 514] on link "10:00-17:00 BST 3/3 MES - Southside" at bounding box center [1103, 506] width 192 height 21
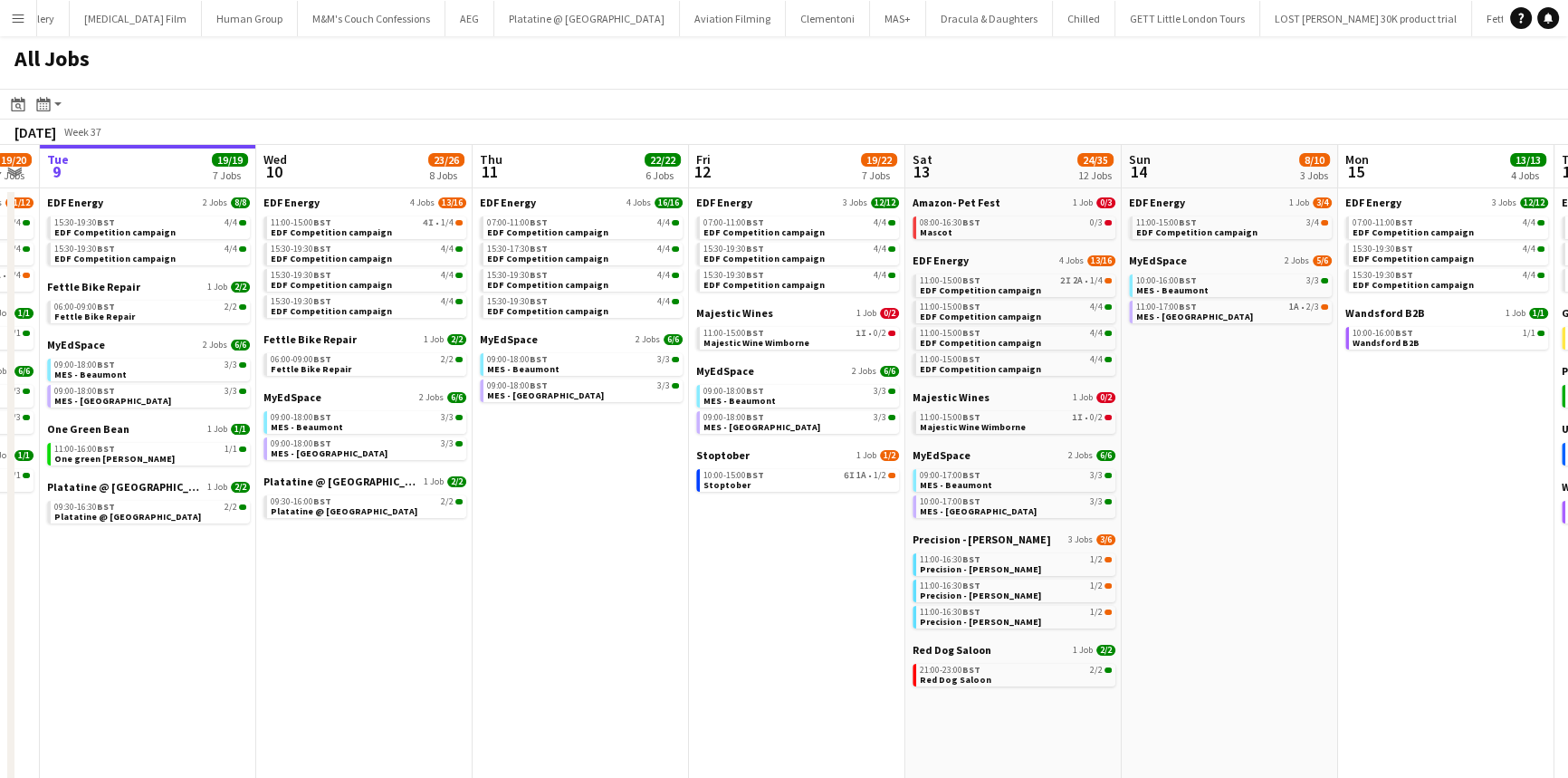
scroll to position [0, 606]
click at [389, 377] on div "Fettle Bike Repair 1 Job 2/2 06:00-09:00 BST 2/2 Fettle Bike Repair" at bounding box center [367, 361] width 203 height 58
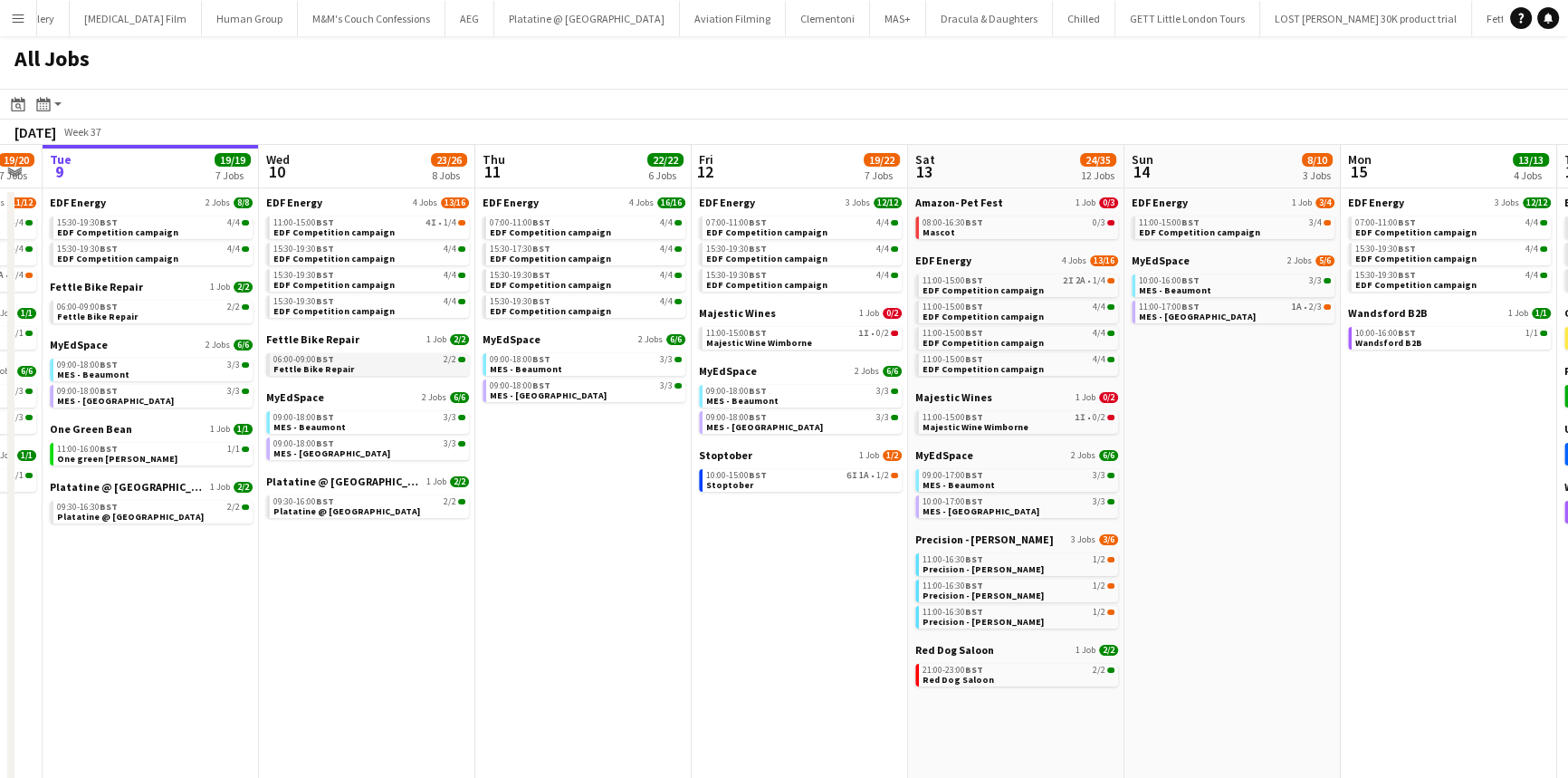
click at [385, 367] on link "06:00-09:00 BST 2/2 Fettle Bike Repair" at bounding box center [369, 363] width 192 height 21
click at [357, 232] on span "EDF Competition campaign" at bounding box center [334, 232] width 121 height 12
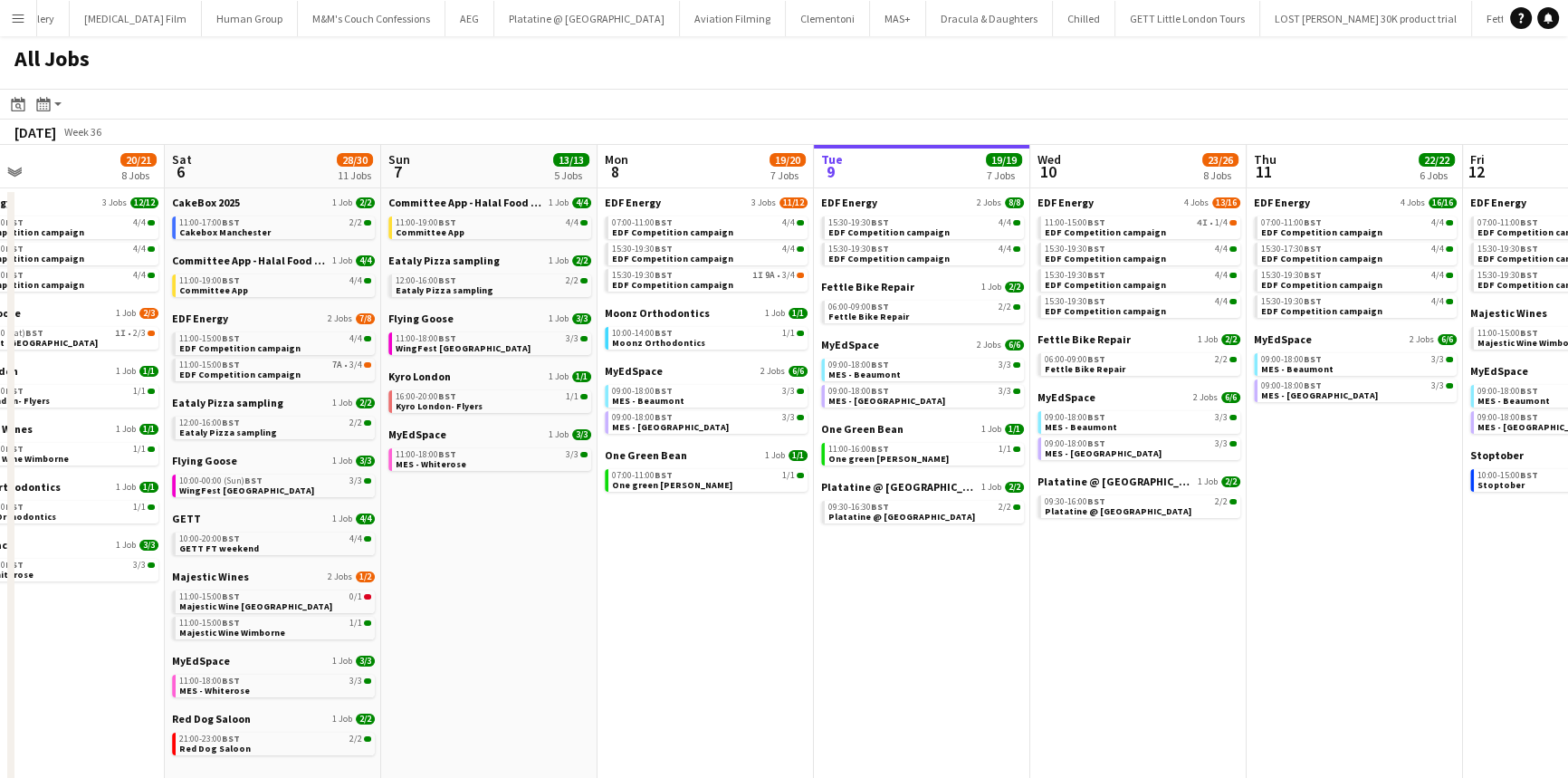
scroll to position [0, 485]
click at [1093, 359] on span "BST" at bounding box center [1095, 359] width 18 height 12
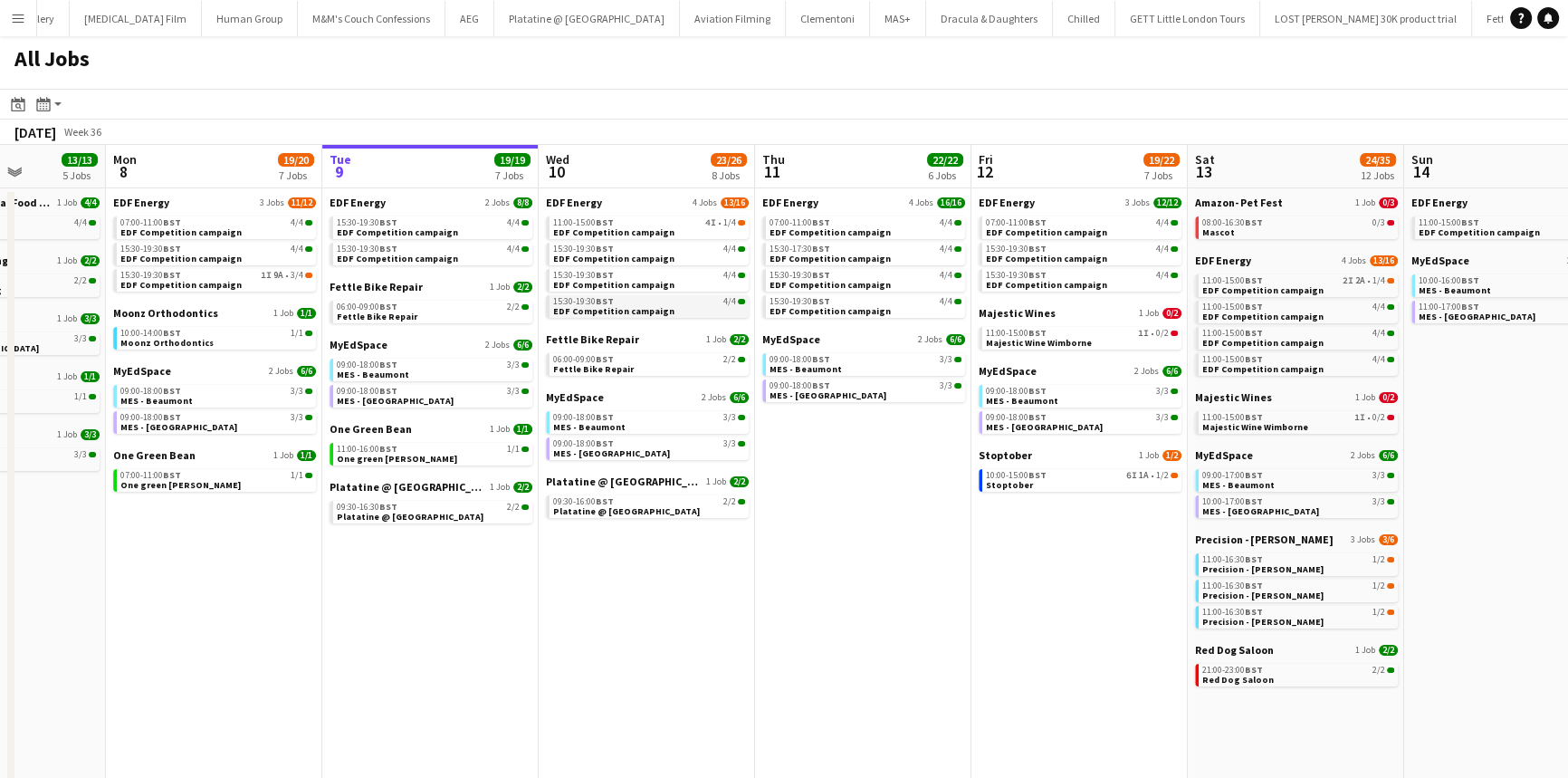
scroll to position [0, 550]
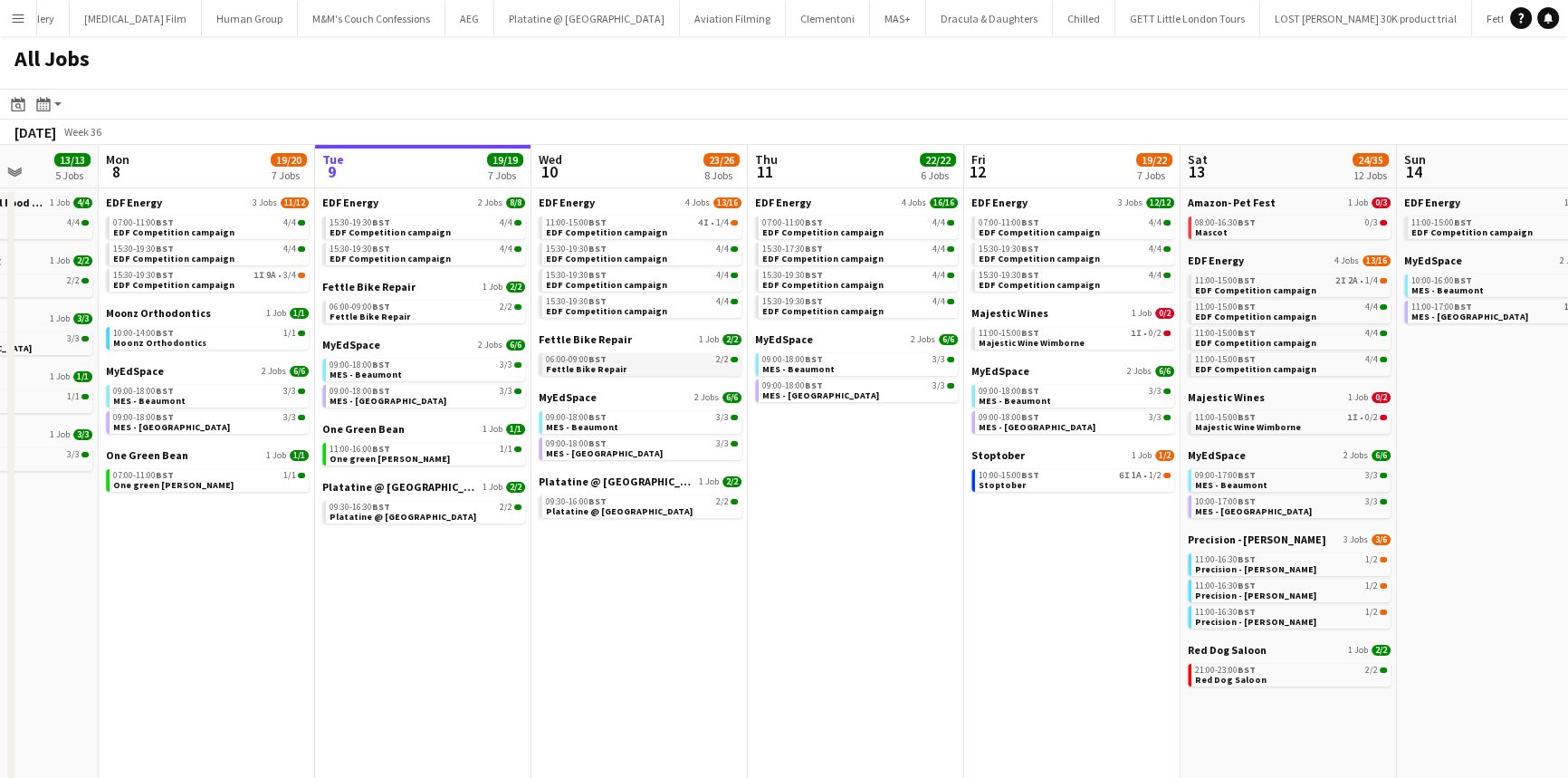
click at [642, 362] on div "06:00-09:00 BST 2/2" at bounding box center [641, 359] width 192 height 9
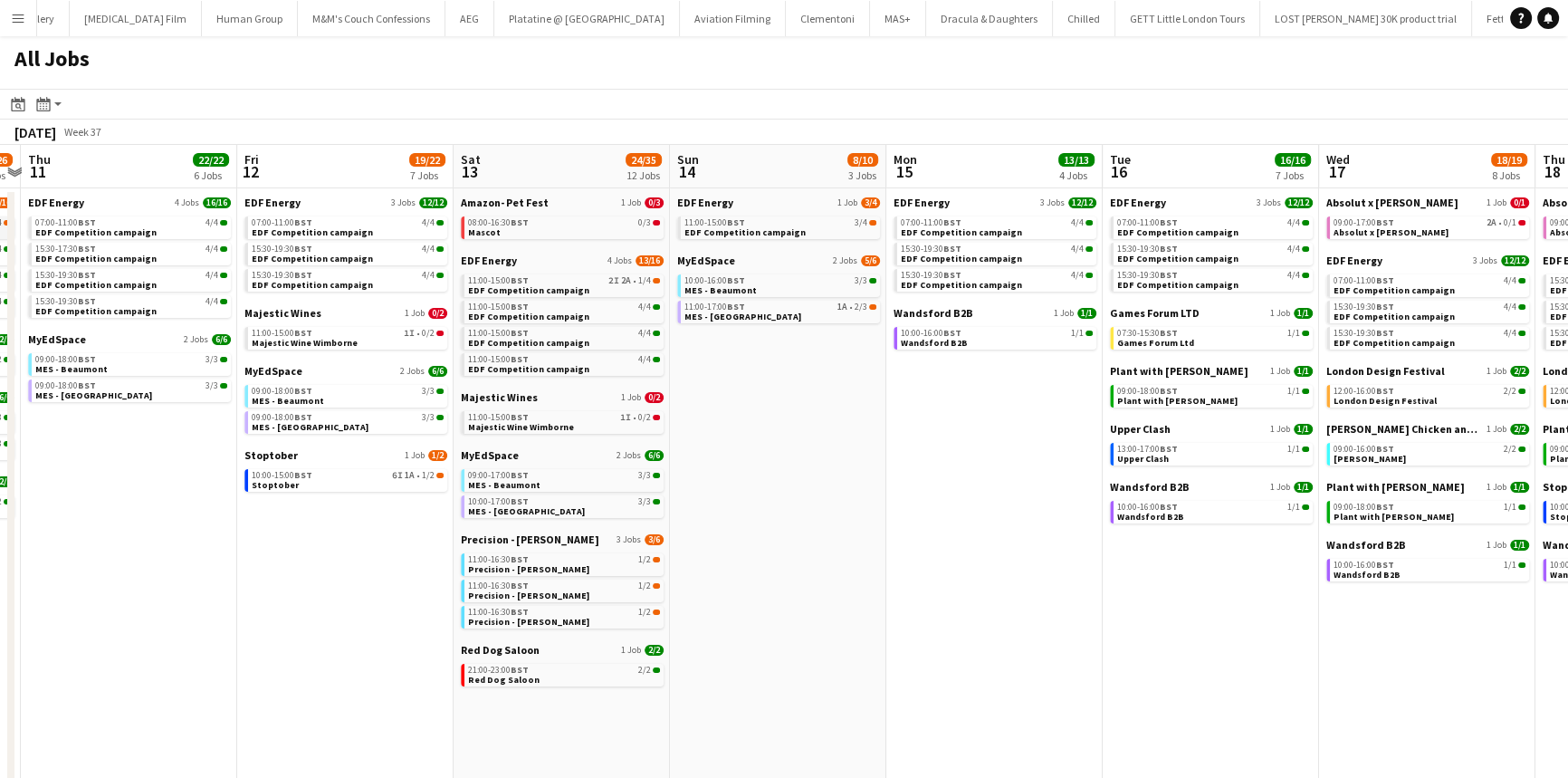
scroll to position [0, 845]
click at [1380, 219] on span "BST" at bounding box center [1384, 222] width 18 height 12
click at [366, 64] on div "All Jobs" at bounding box center [784, 63] width 1568 height 53
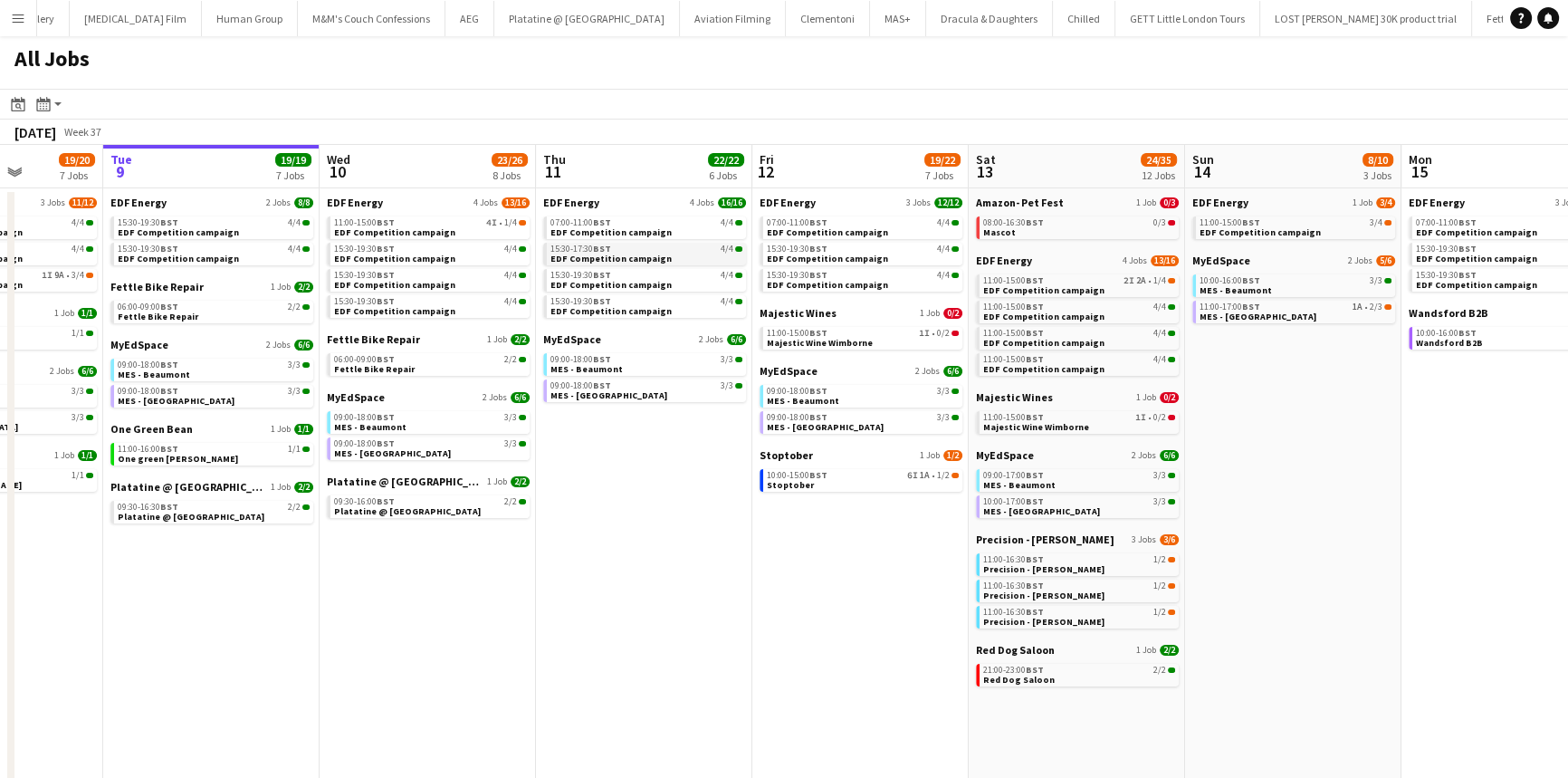
scroll to position [0, 533]
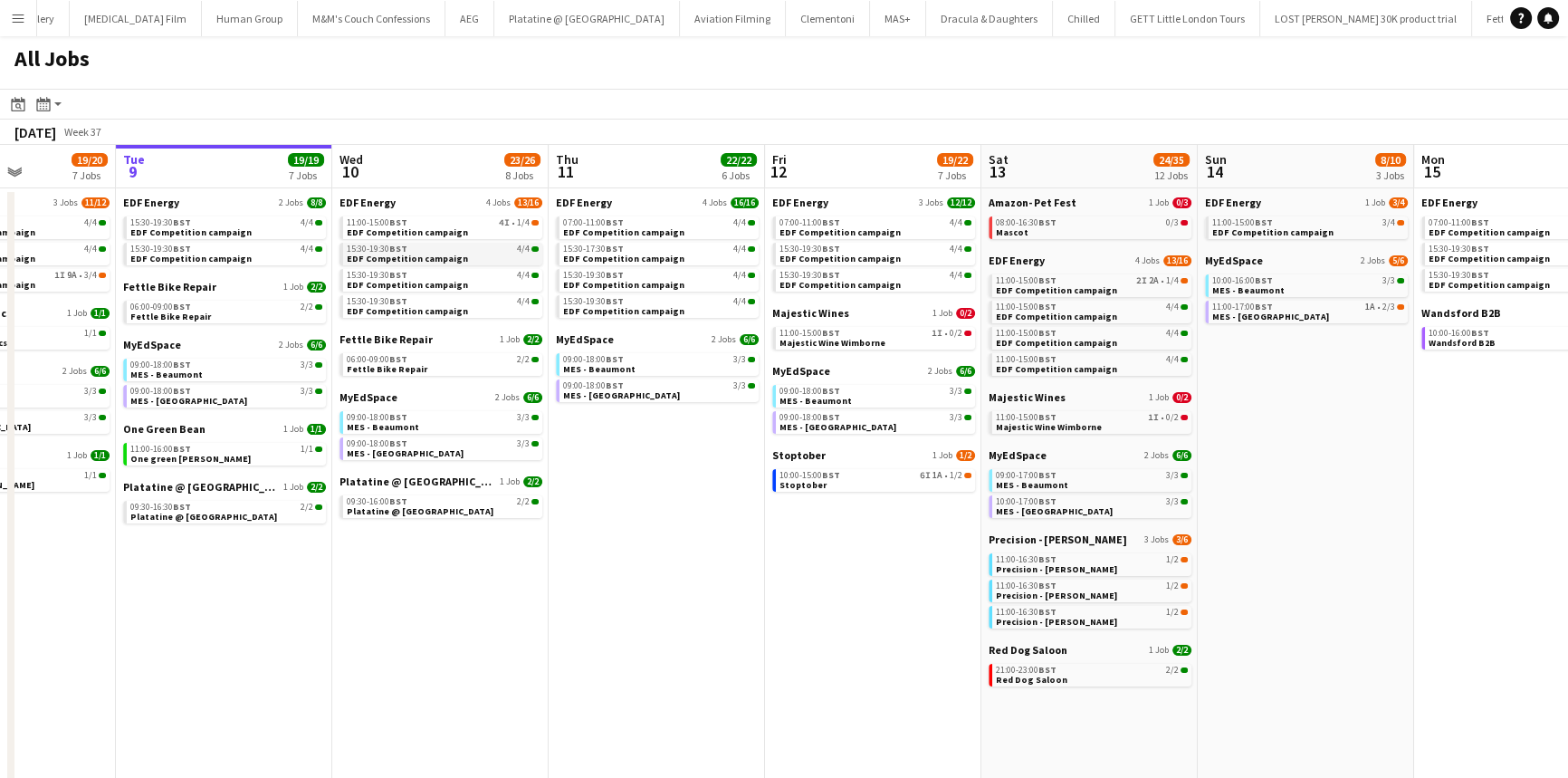
click at [415, 260] on span "EDF Competition campaign" at bounding box center [407, 259] width 121 height 12
click at [807, 485] on span "Stoptober" at bounding box center [803, 485] width 47 height 12
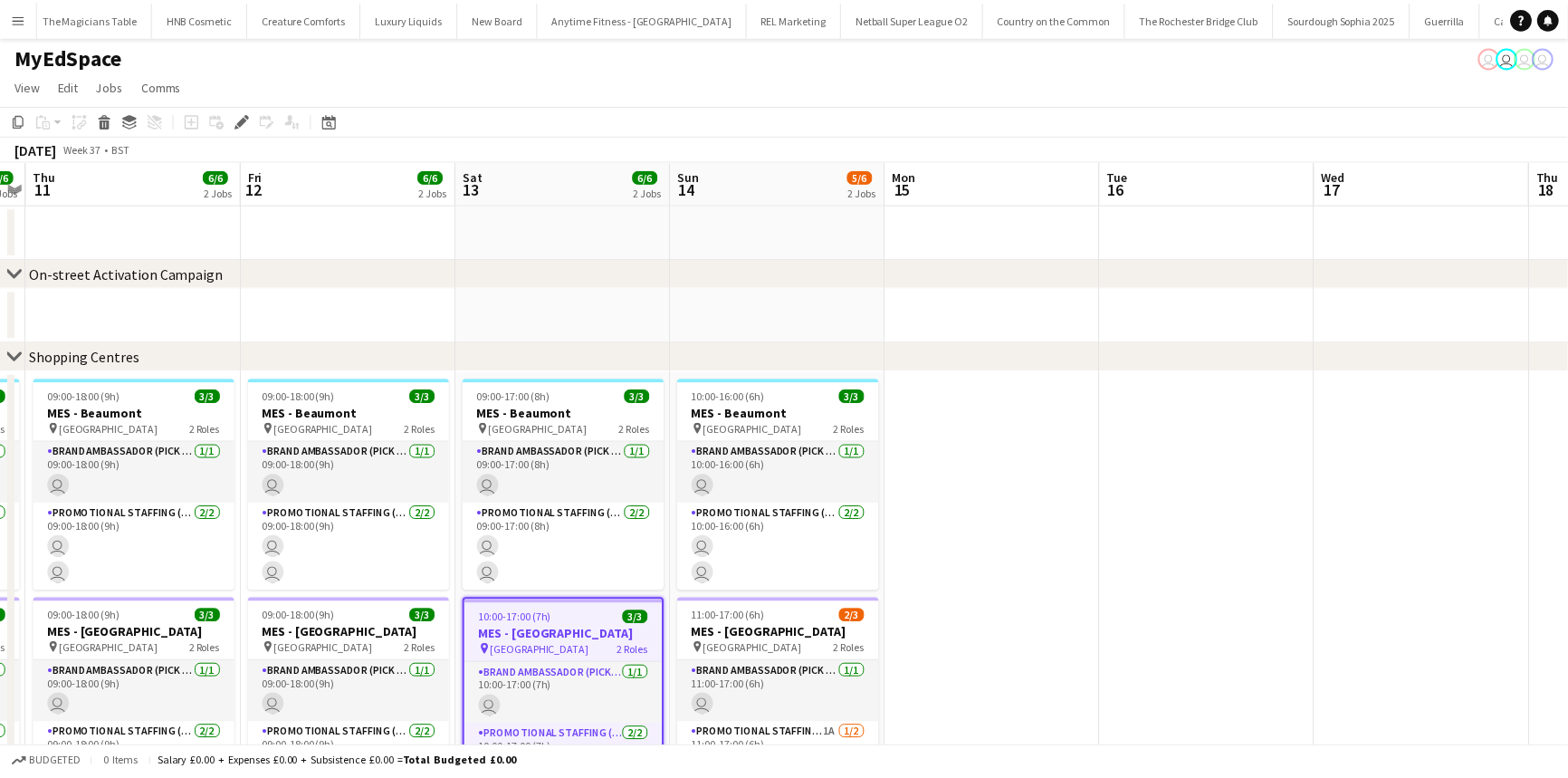
scroll to position [0, 4435]
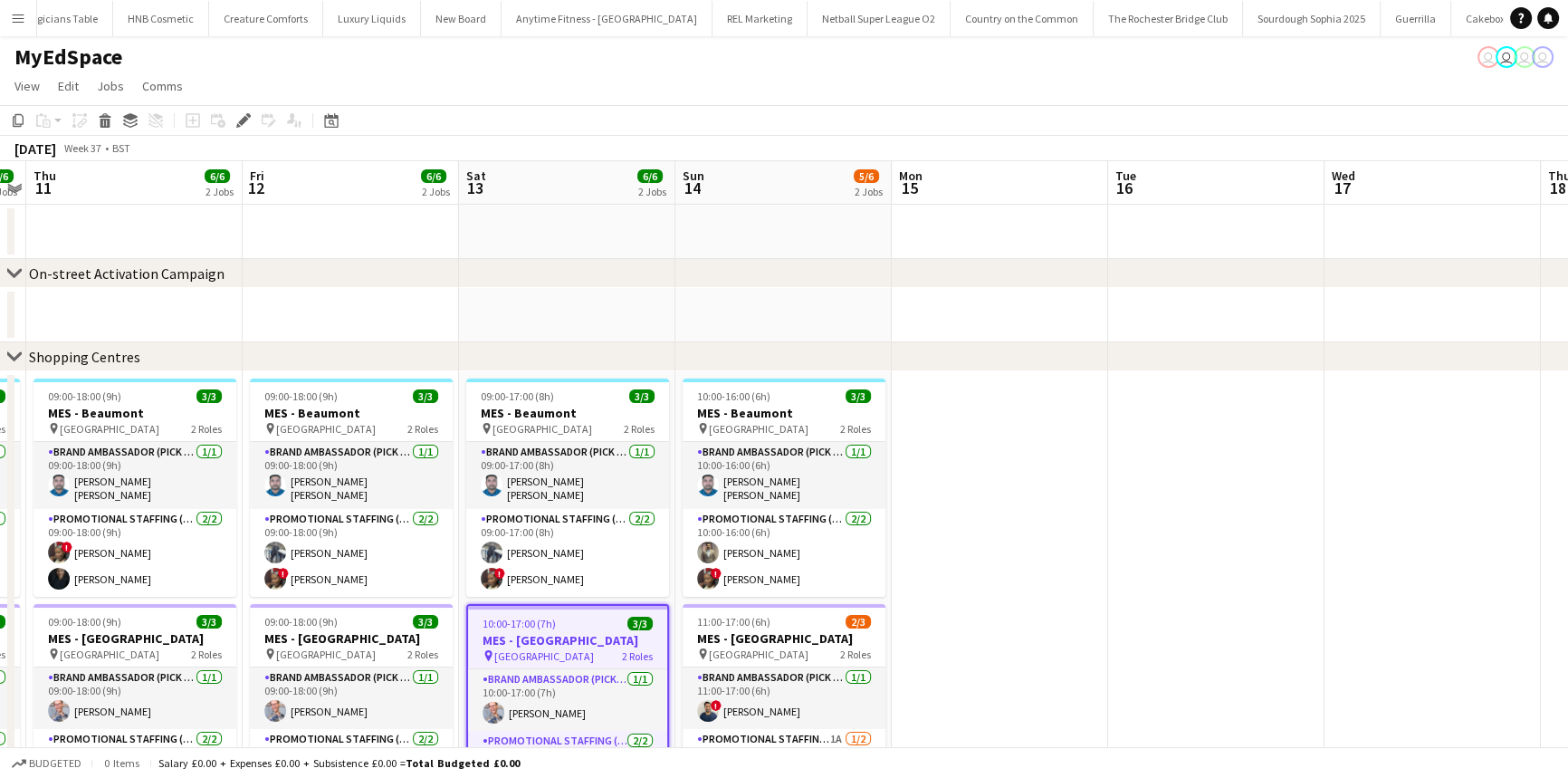
click at [489, 89] on app-page-menu "View Day view expanded Day view collapsed Month view Date picker Jump to today …" at bounding box center [784, 87] width 1568 height 34
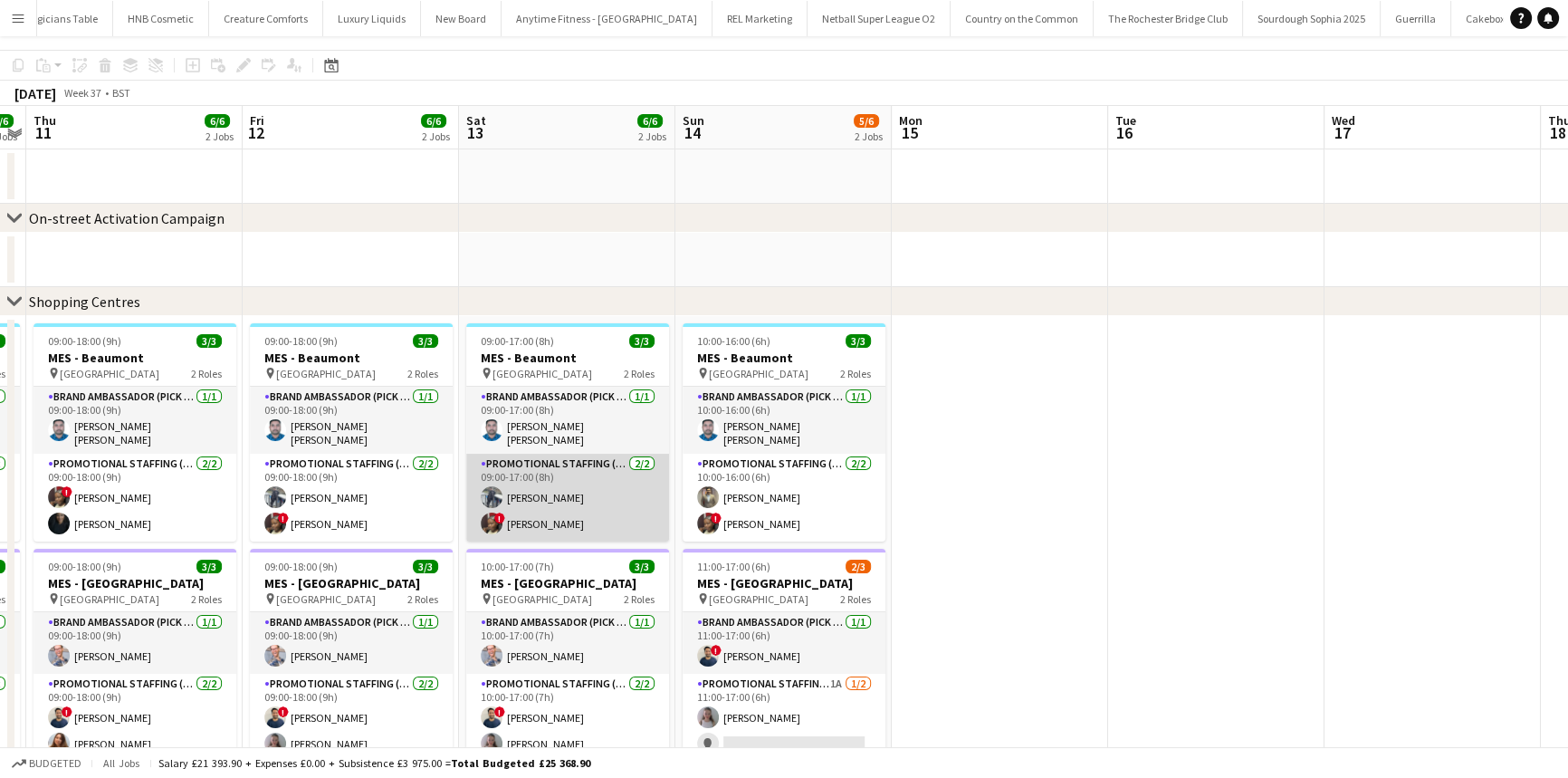
scroll to position [129, 0]
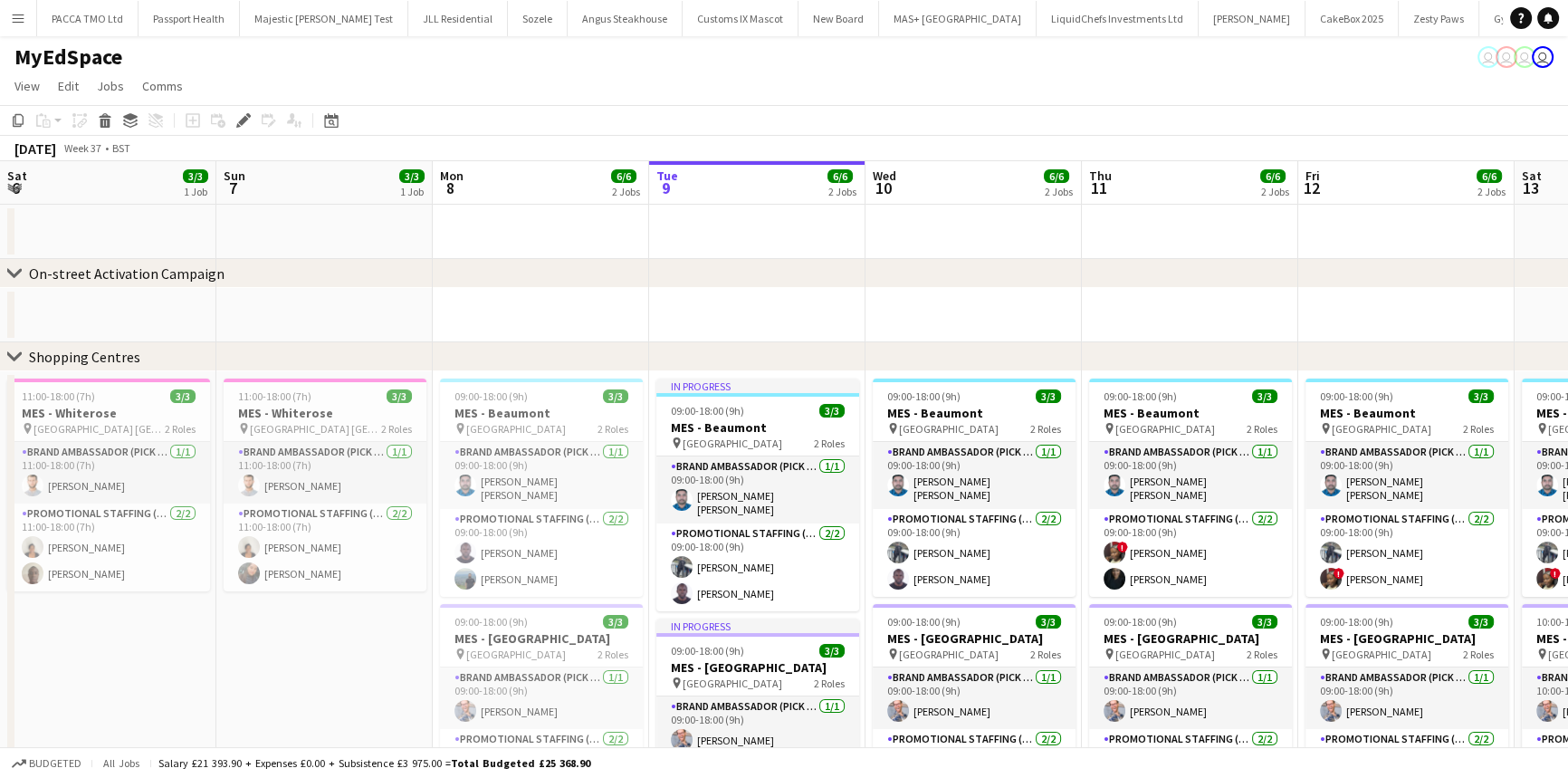
scroll to position [0, 551]
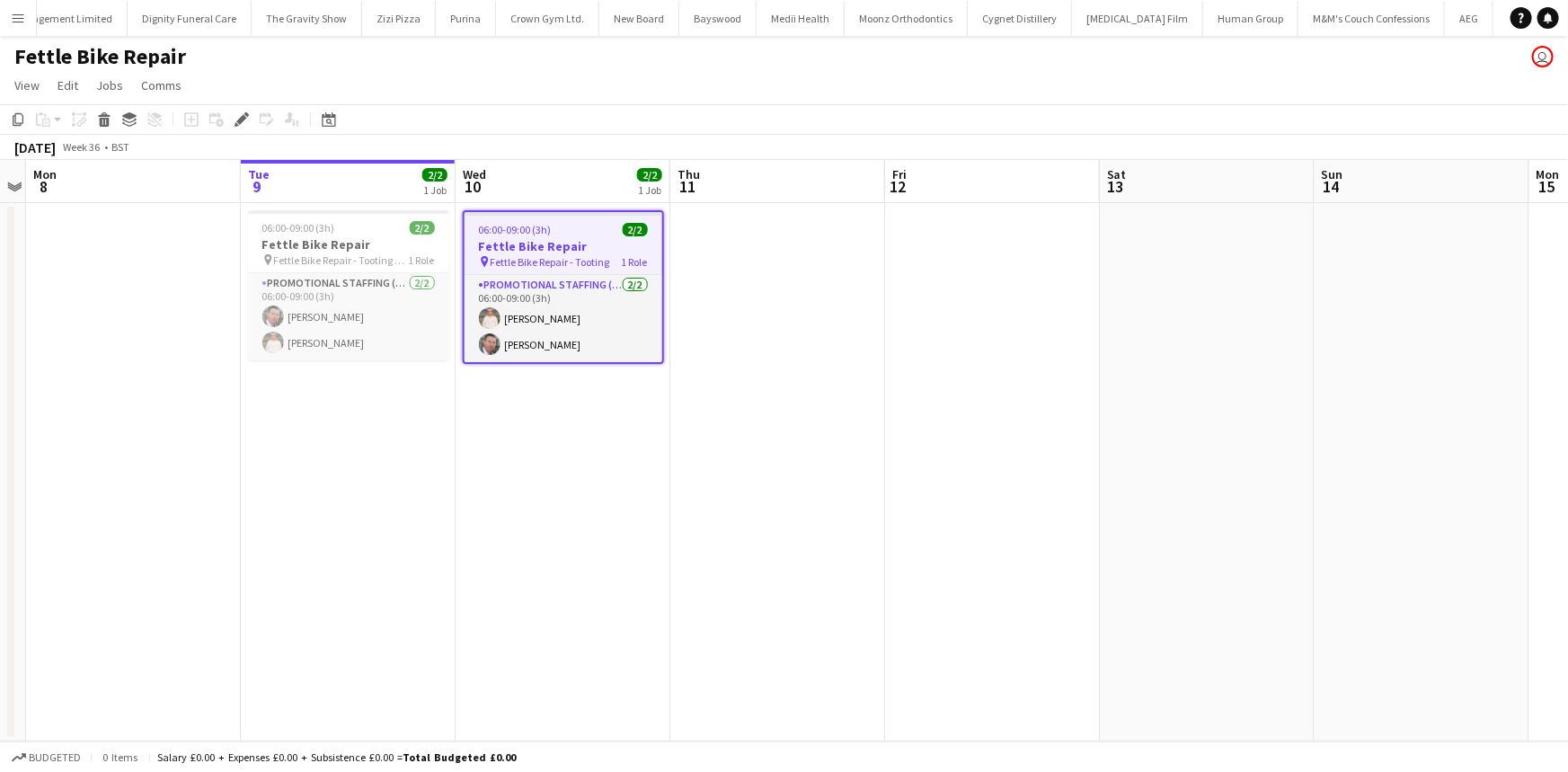
scroll to position [0, 7415]
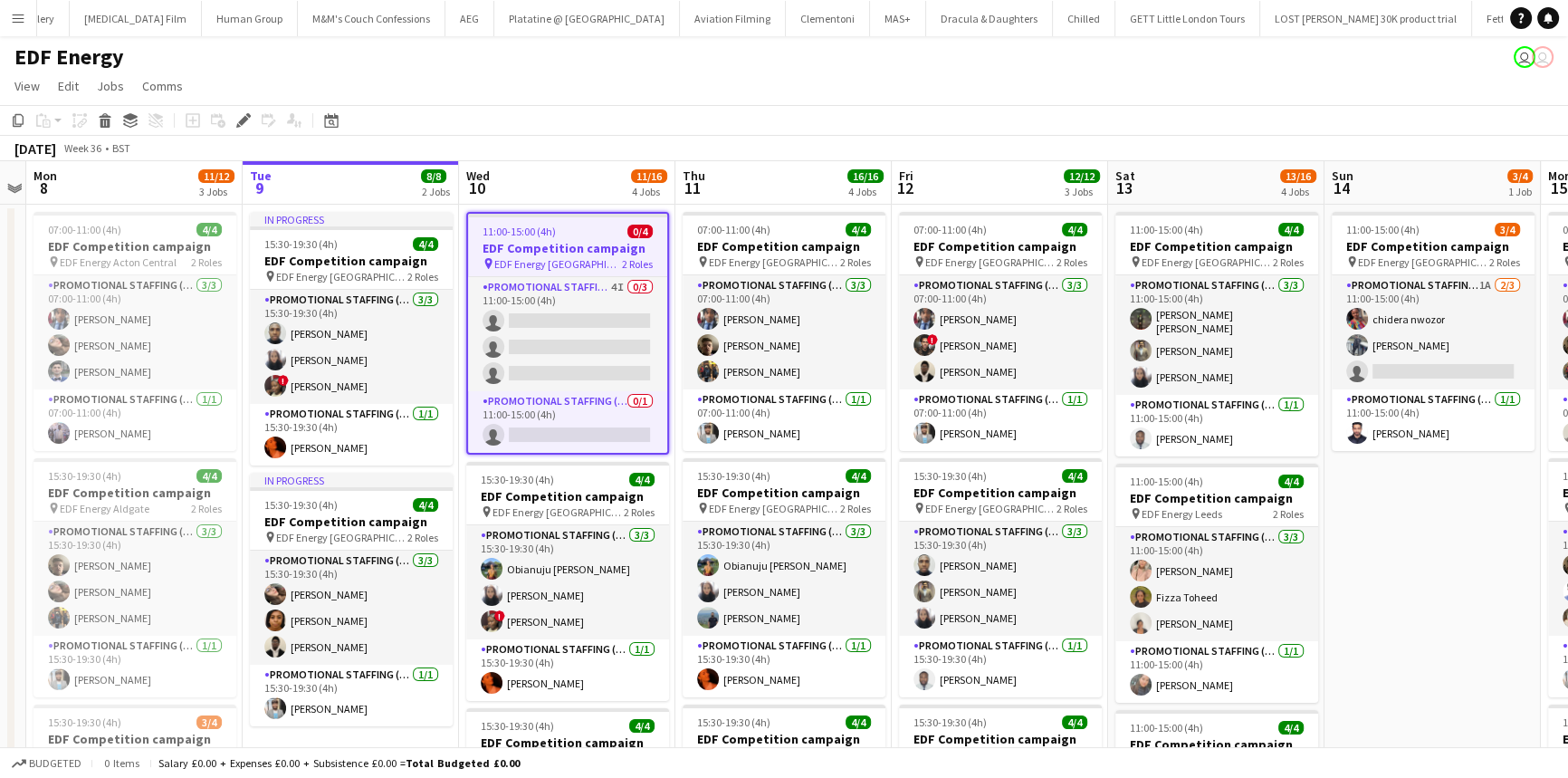
click at [280, 63] on div "EDF Energy user user" at bounding box center [784, 53] width 1568 height 34
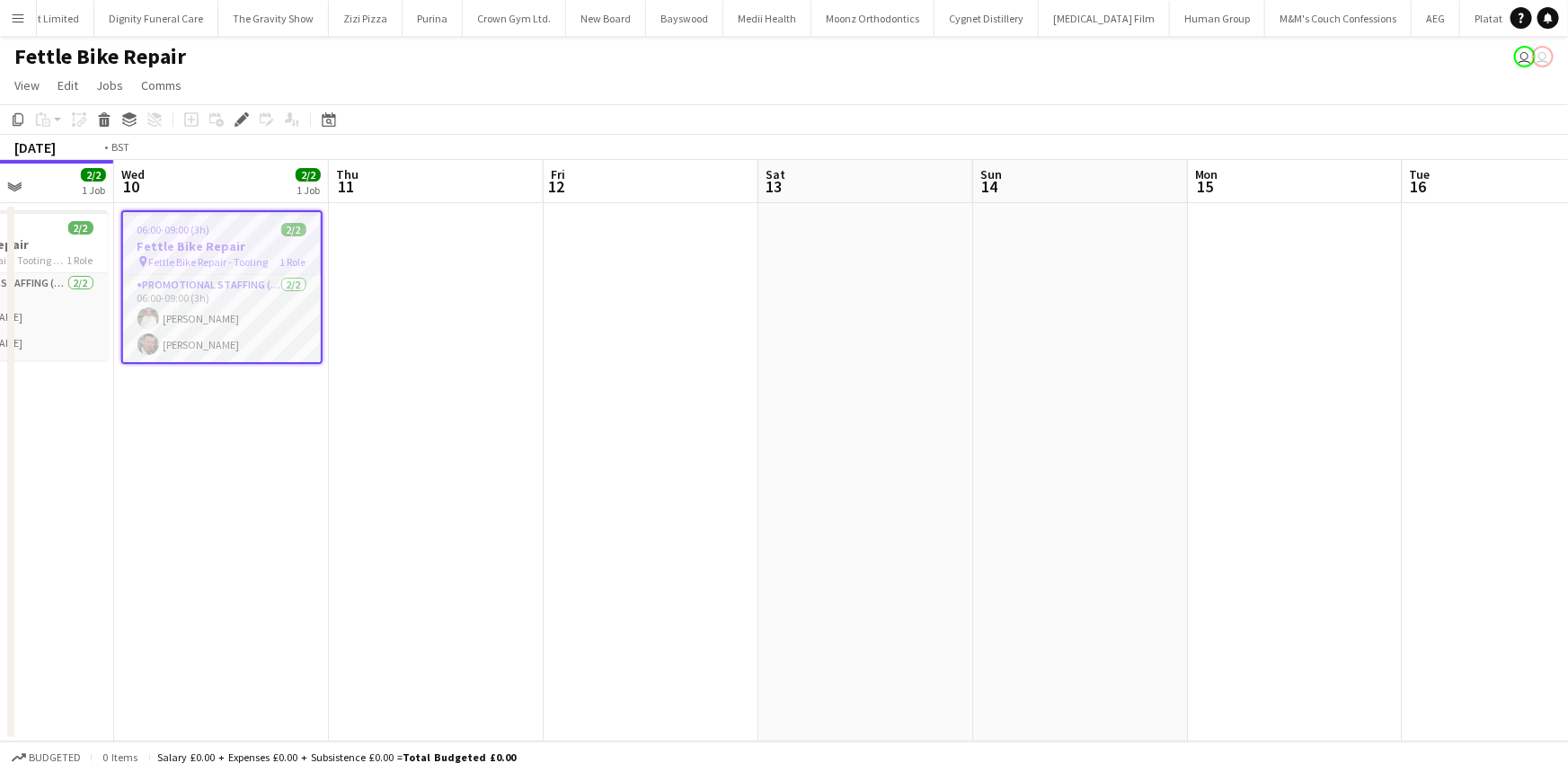
scroll to position [0, 494]
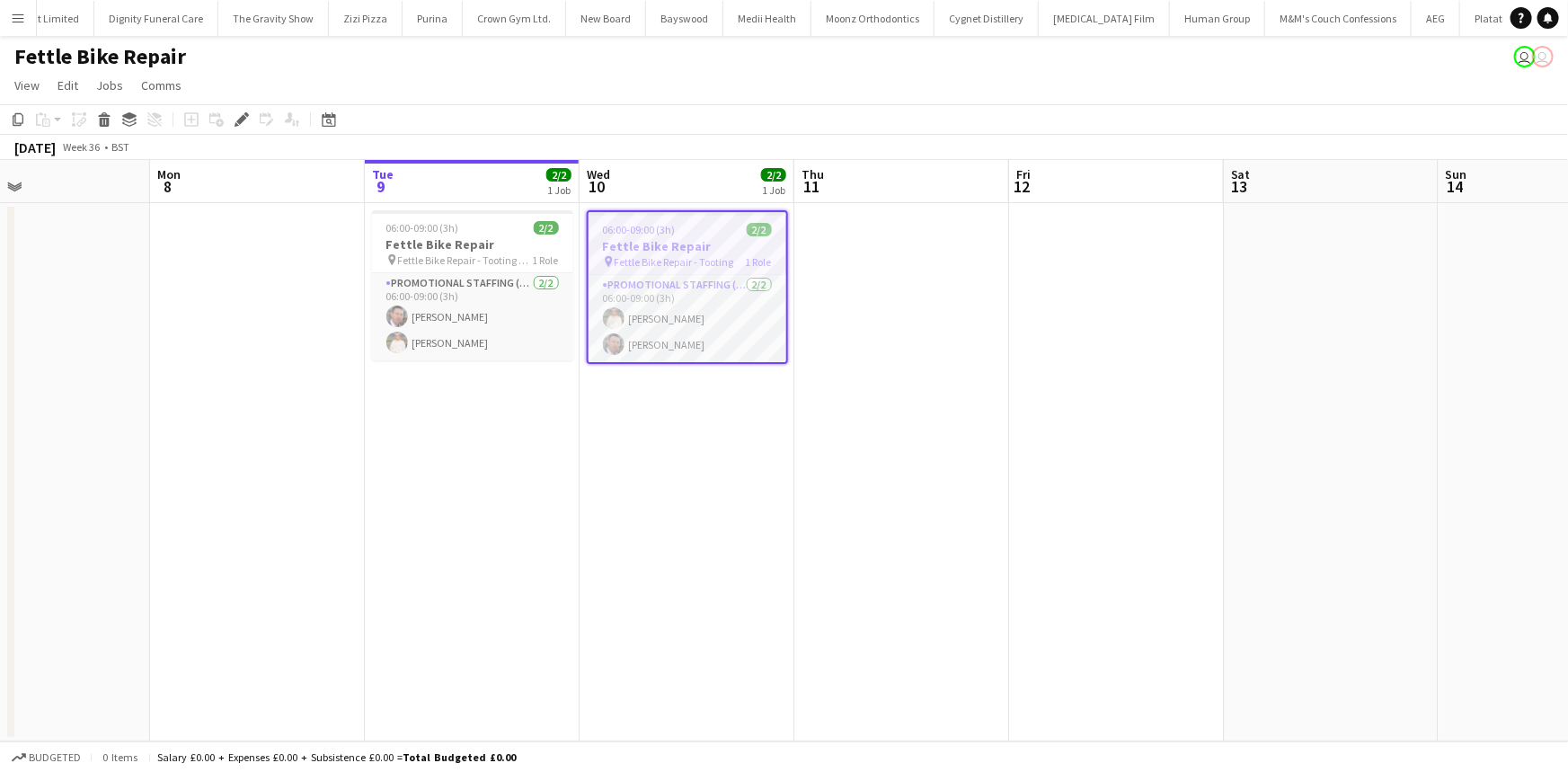
drag, startPoint x: 900, startPoint y: 305, endPoint x: 847, endPoint y: 225, distance: 96.0
click at [847, 225] on app-date-cell at bounding box center [901, 473] width 215 height 539
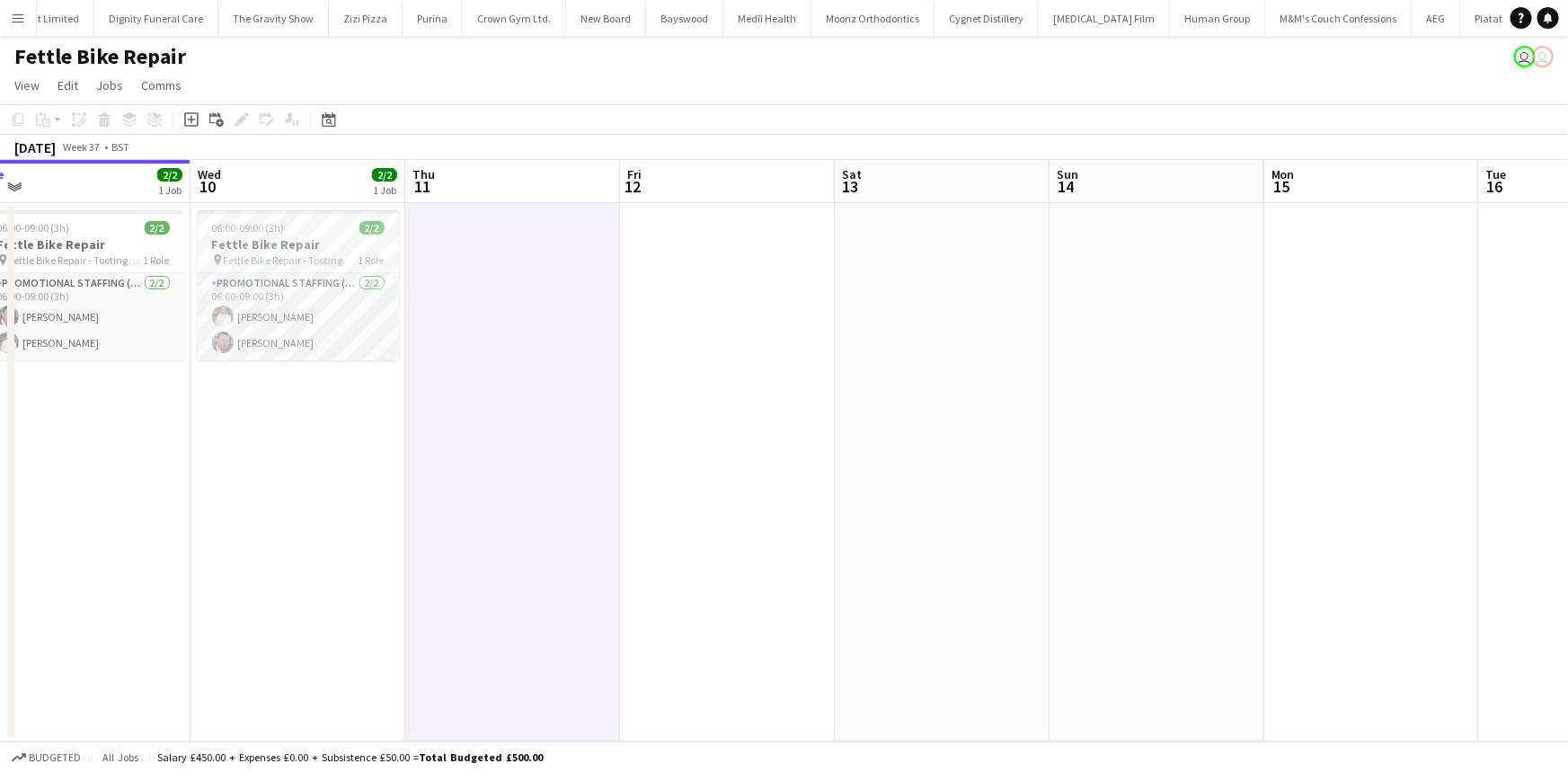
scroll to position [0, 453]
click at [307, 236] on h3 "Fettle Bike Repair" at bounding box center [298, 244] width 201 height 17
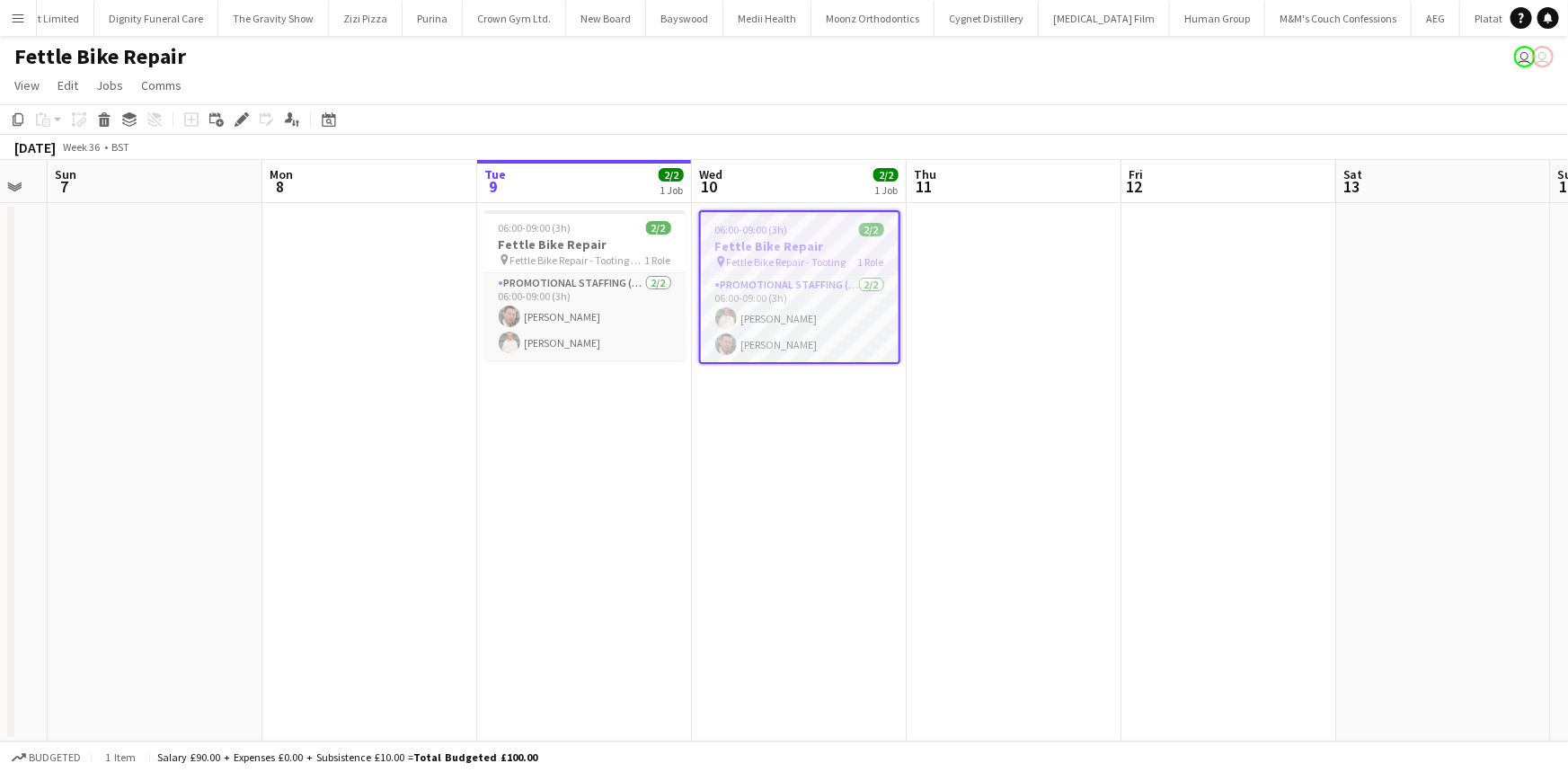
scroll to position [0, 567]
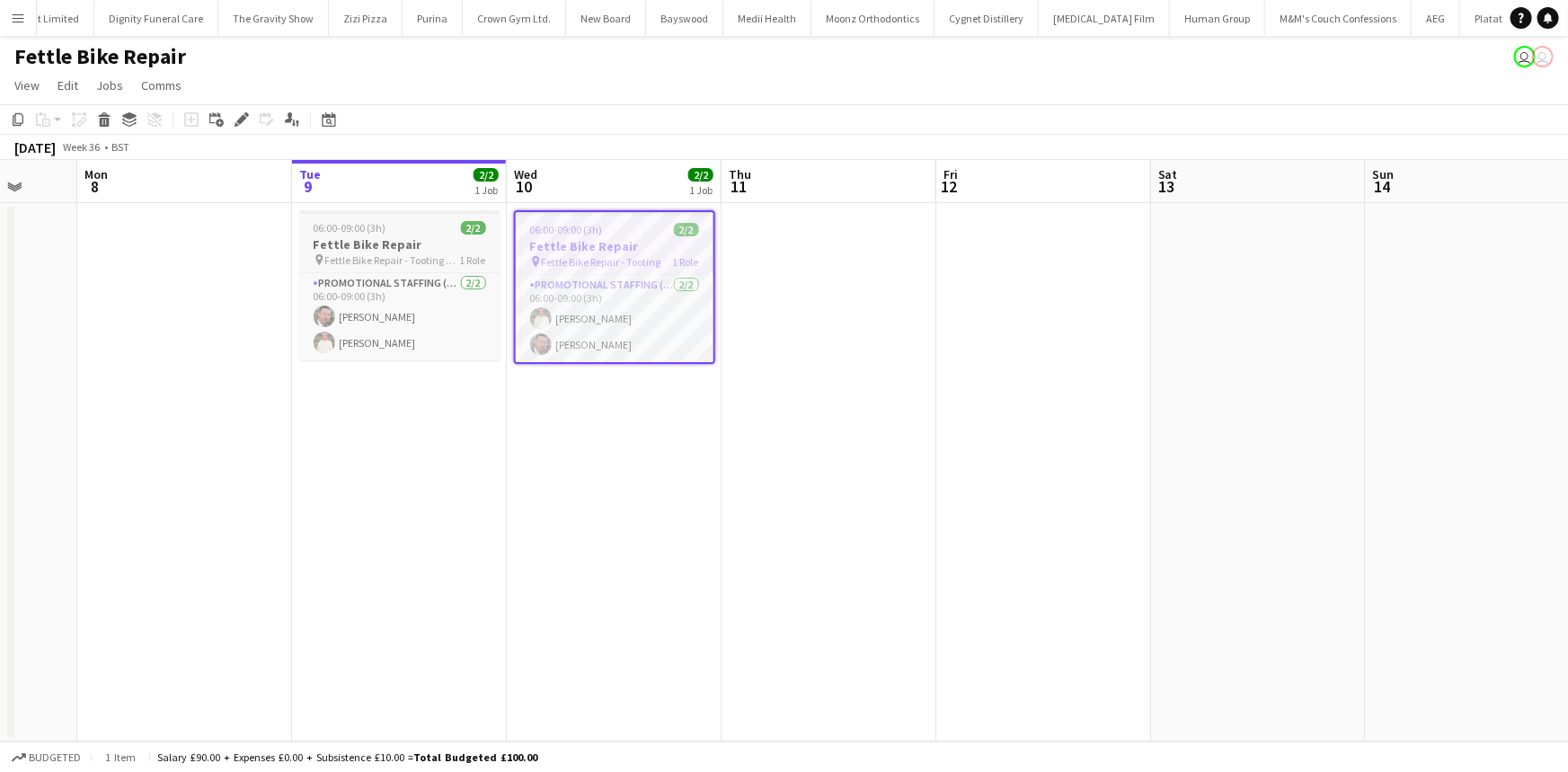
click at [360, 230] on span "06:00-09:00 (3h)" at bounding box center [350, 228] width 73 height 14
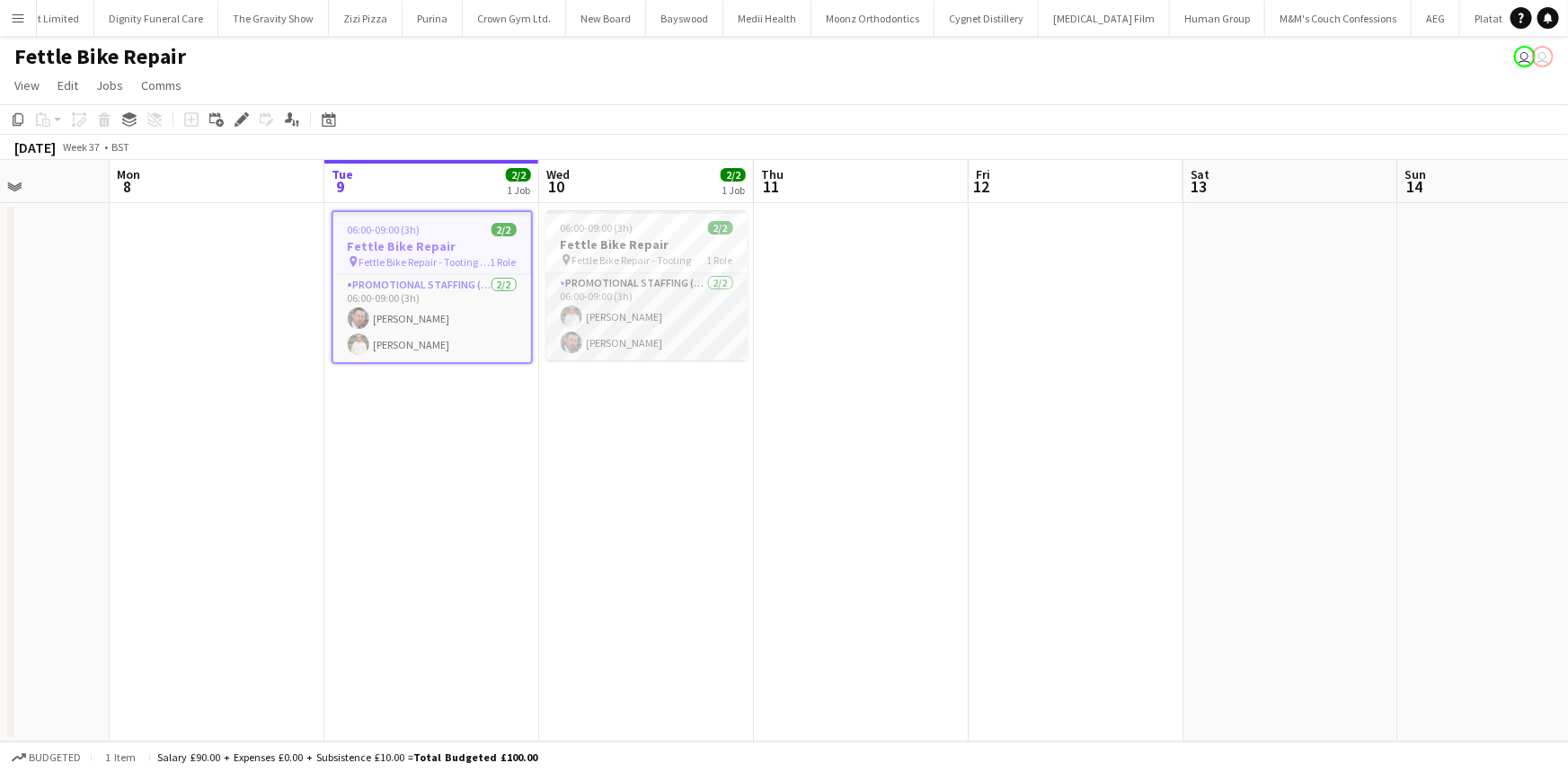
scroll to position [0, 535]
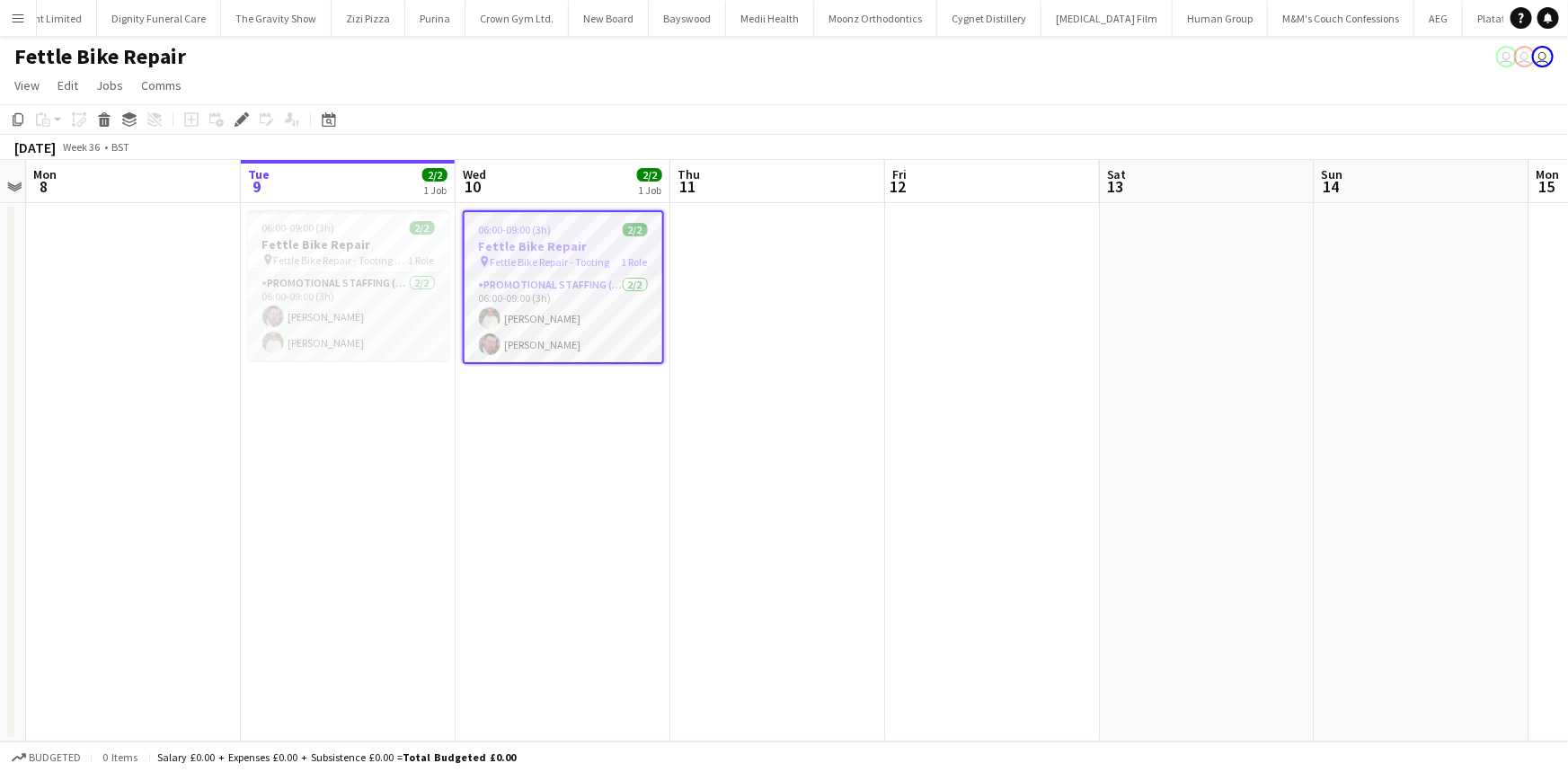
scroll to position [0, 7415]
click at [527, 224] on span "06:00-09:00 (3h)" at bounding box center [515, 229] width 73 height 14
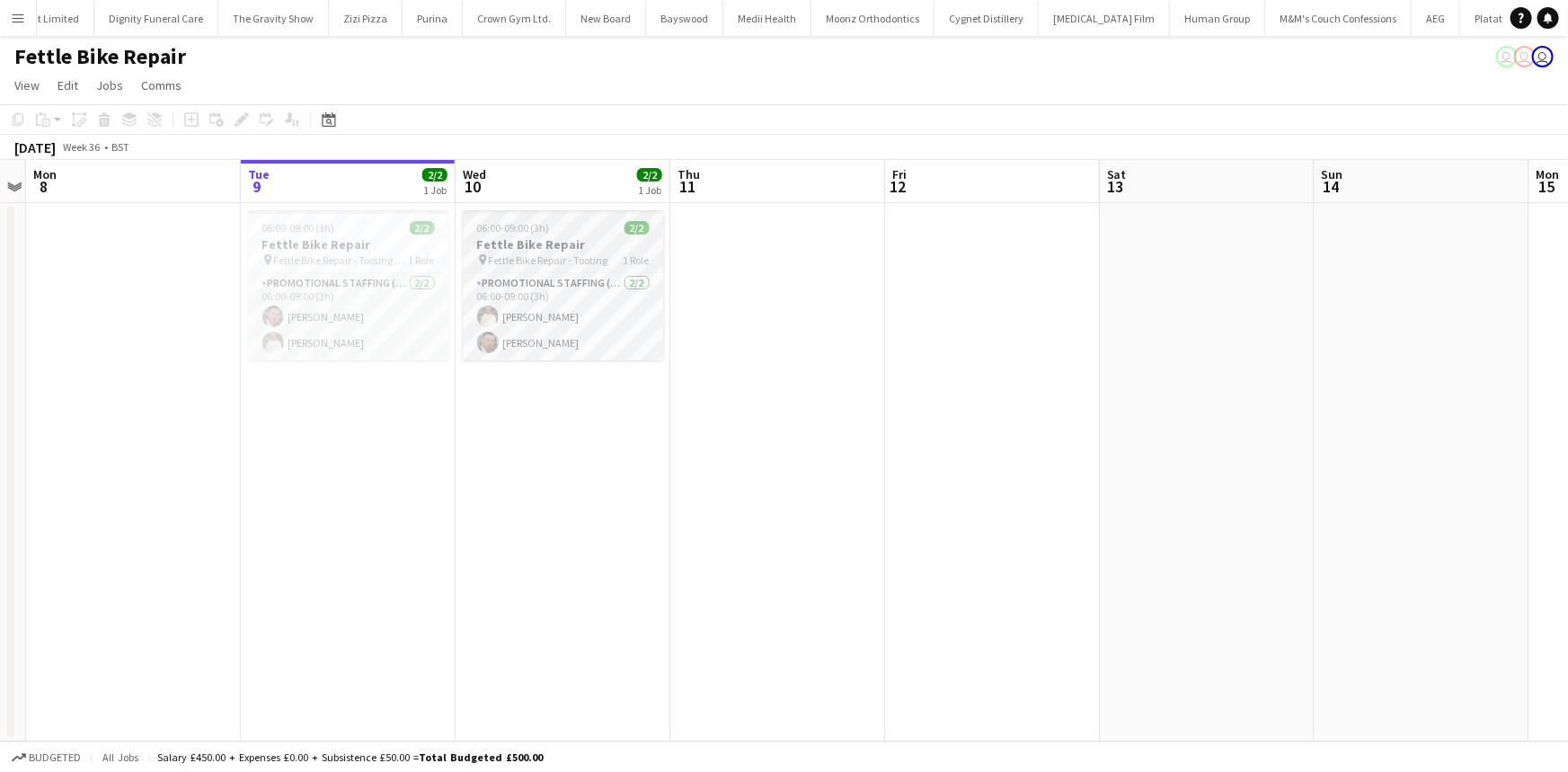
click at [527, 224] on span "06:00-09:00 (3h)" at bounding box center [513, 228] width 73 height 14
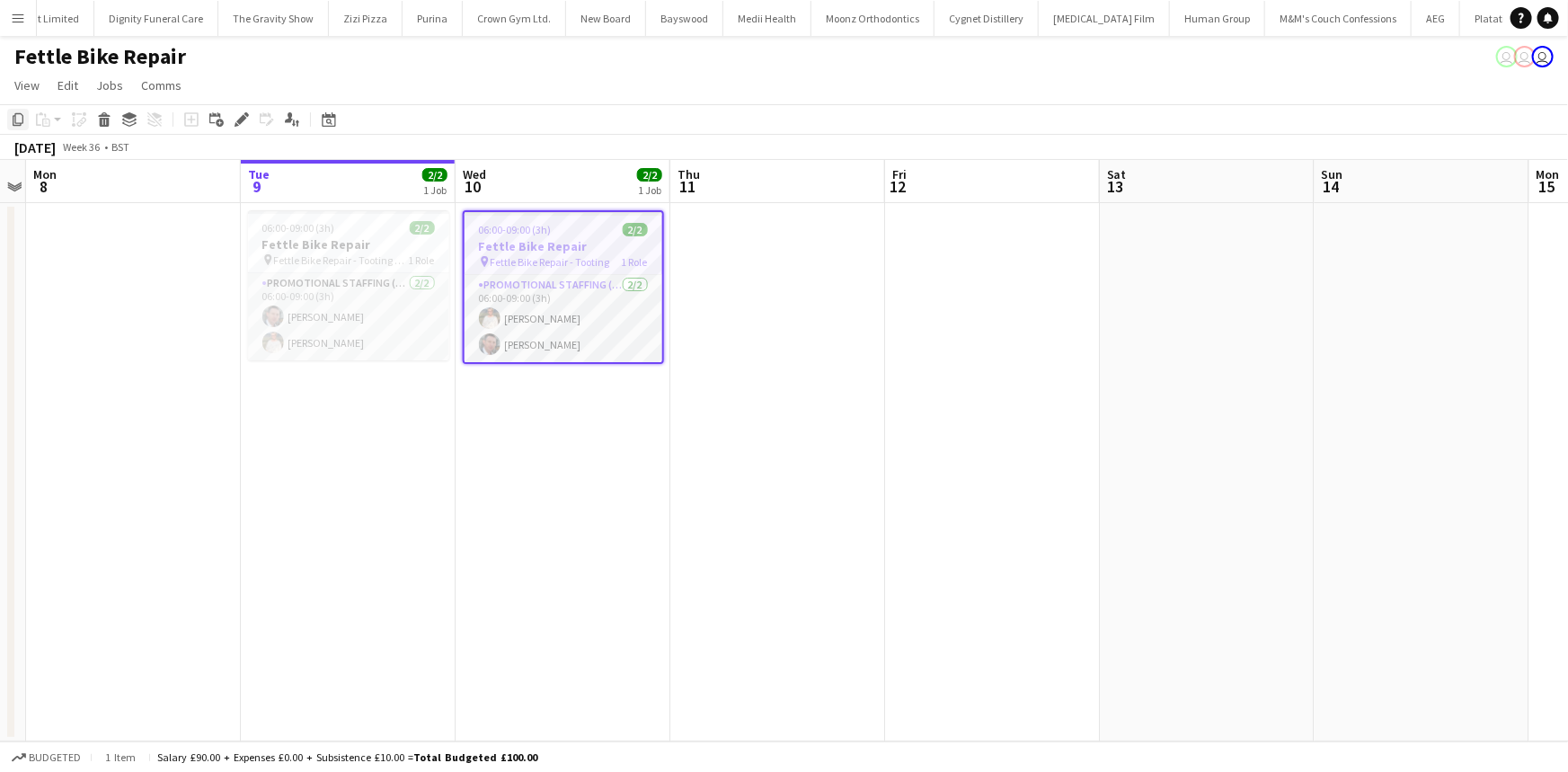
click at [27, 115] on div "Copy" at bounding box center [17, 120] width 21 height 21
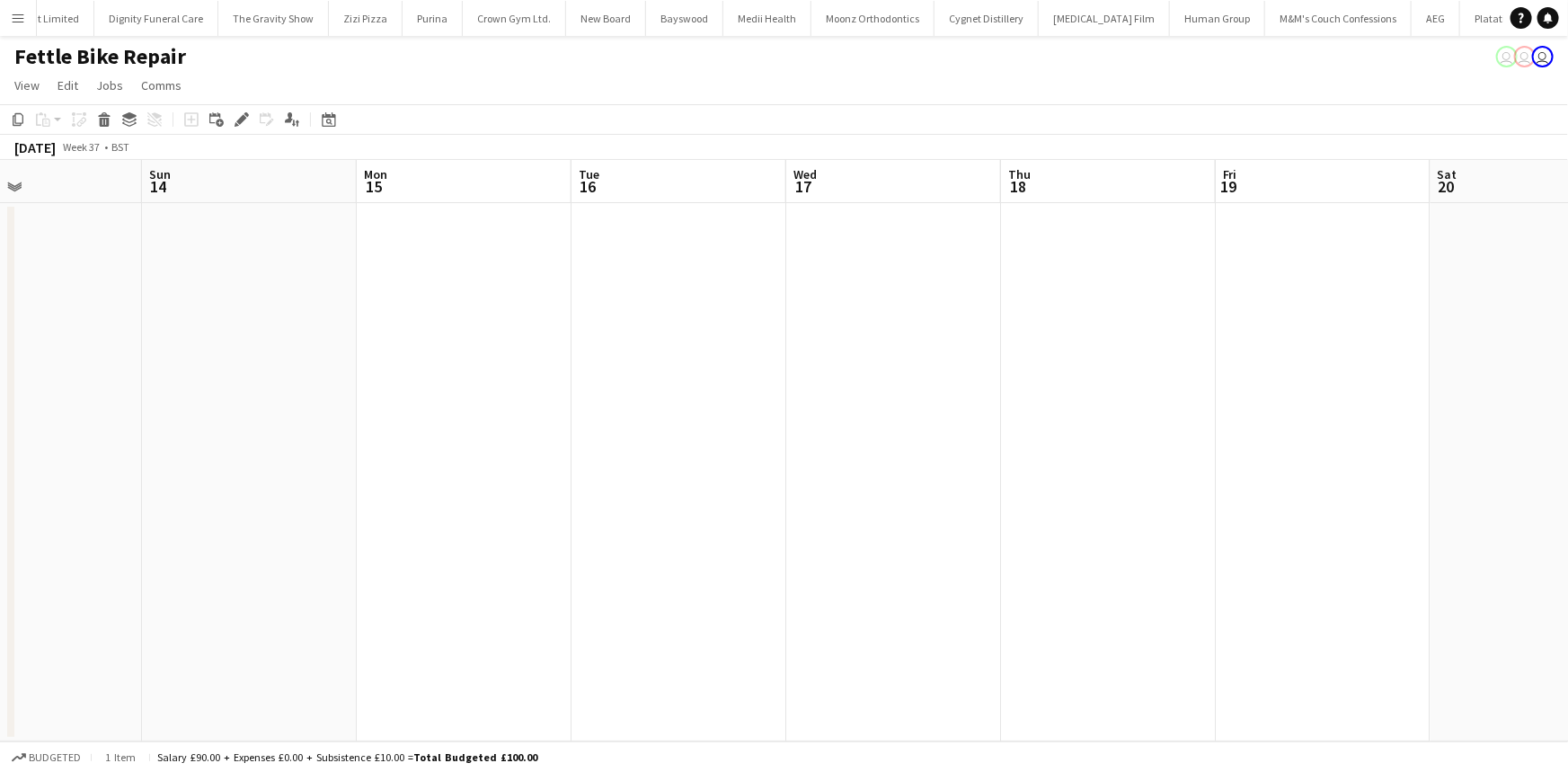
click at [628, 252] on app-date-cell at bounding box center [679, 473] width 215 height 539
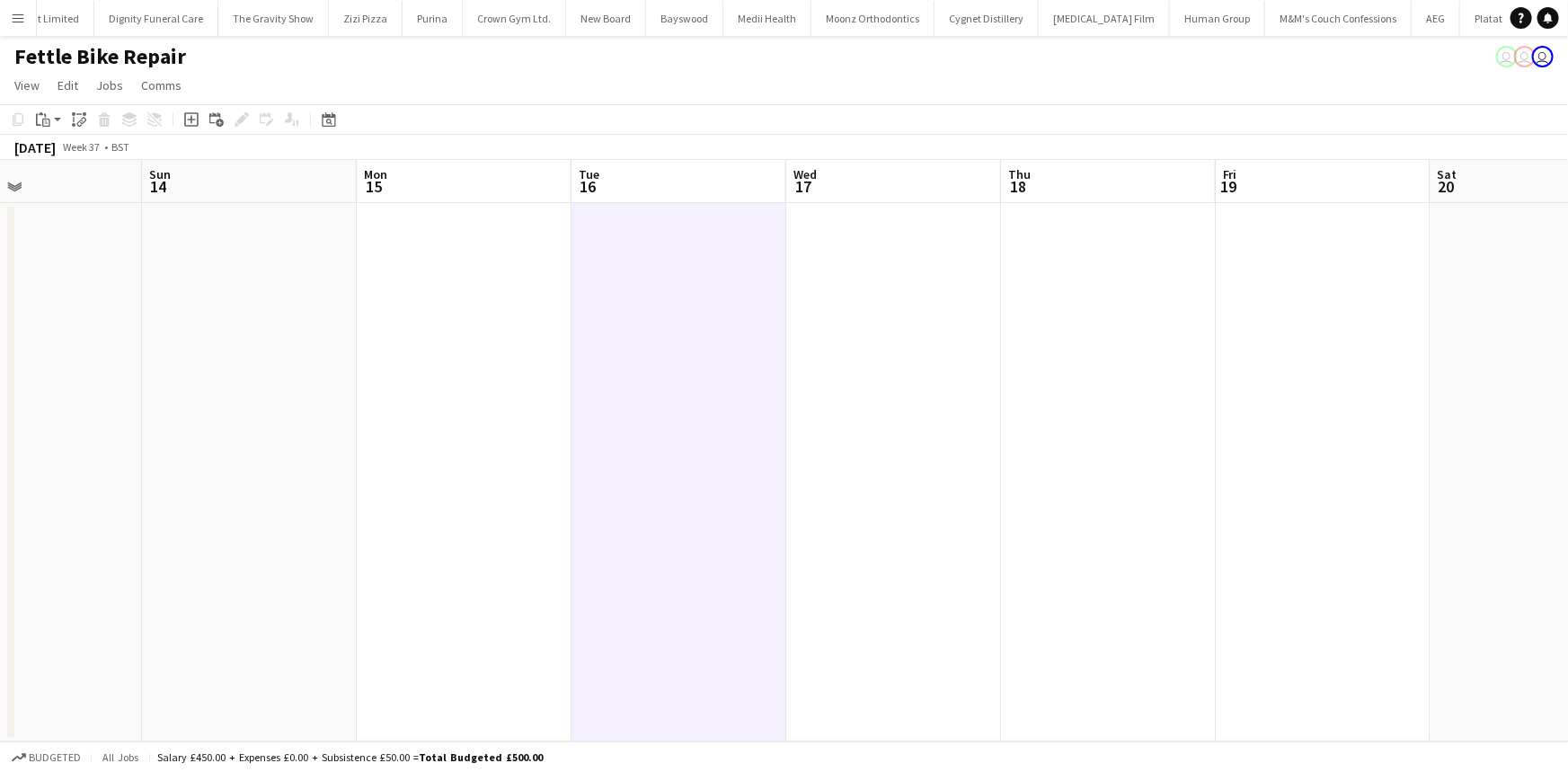
scroll to position [0, 504]
click at [45, 117] on icon at bounding box center [45, 116] width 2 height 4
click at [89, 174] on div "Paste Ctrl+V Paste with crew Ctrl+Shift+V" at bounding box center [131, 169] width 197 height 76
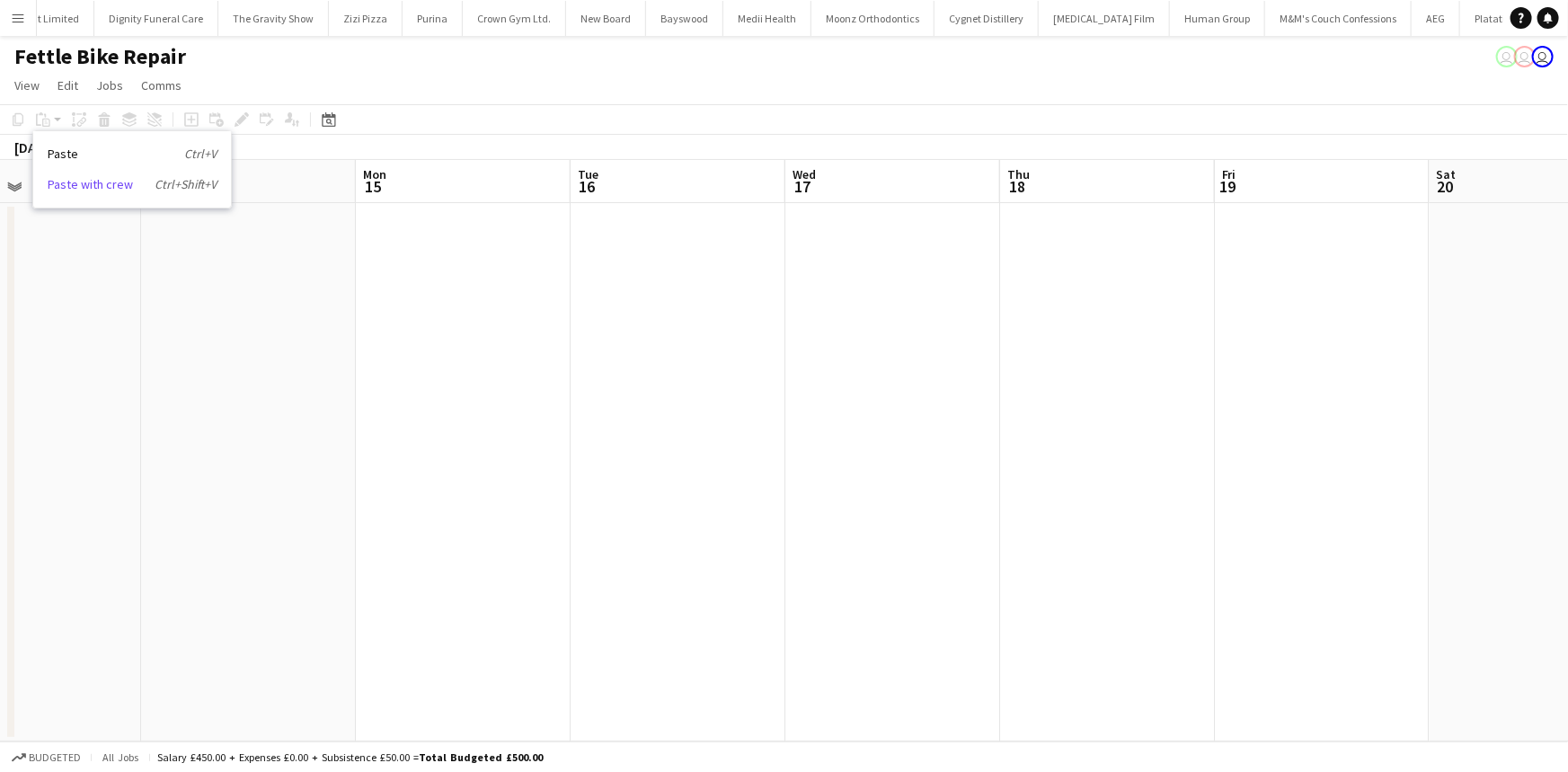
click at [125, 188] on link "Paste with crew Ctrl+Shift+V" at bounding box center [132, 184] width 169 height 17
click at [554, 209] on app-date-cell at bounding box center [463, 473] width 215 height 539
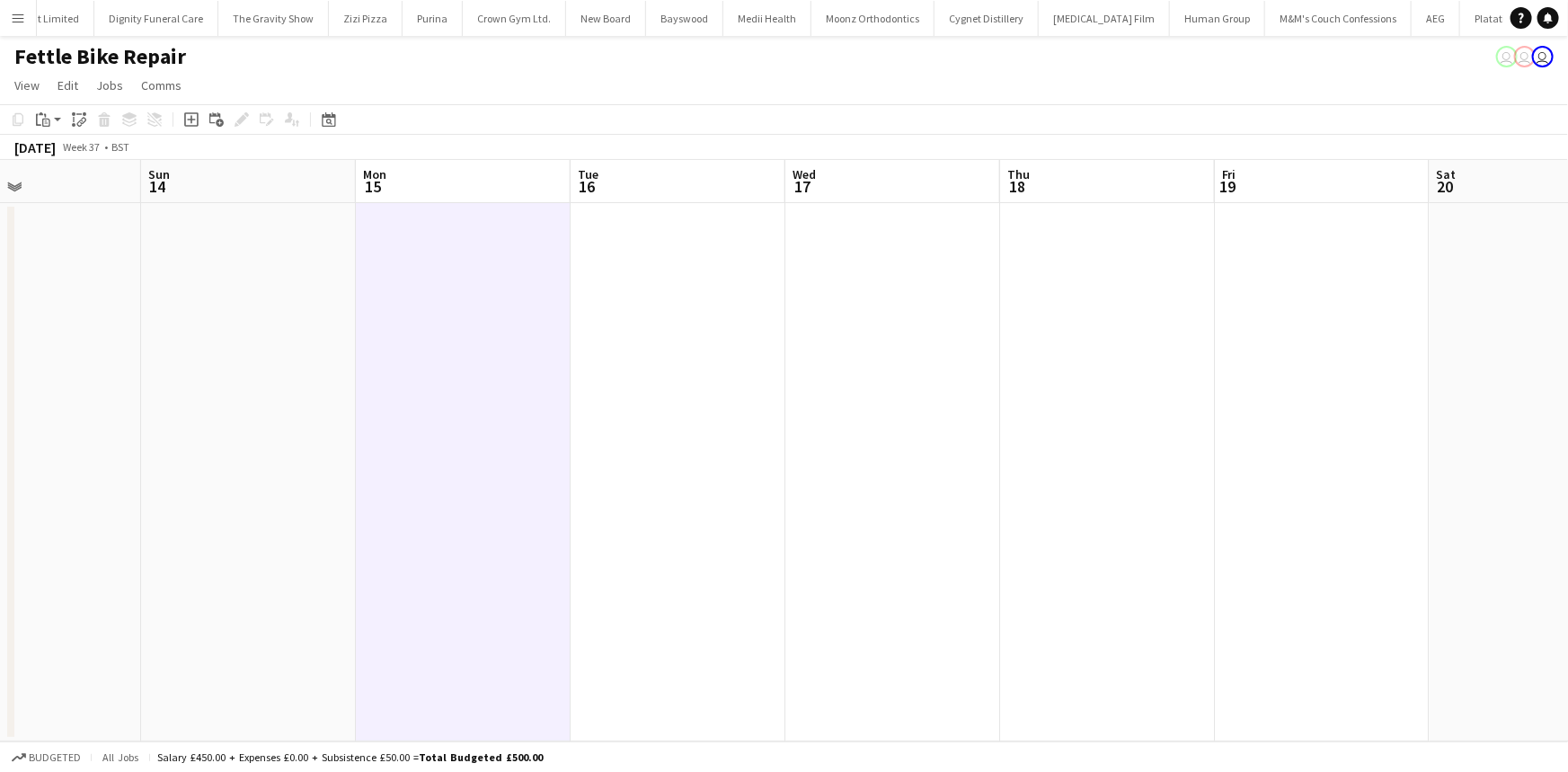
click at [611, 180] on app-board-header-date "Tue 16" at bounding box center [678, 181] width 215 height 43
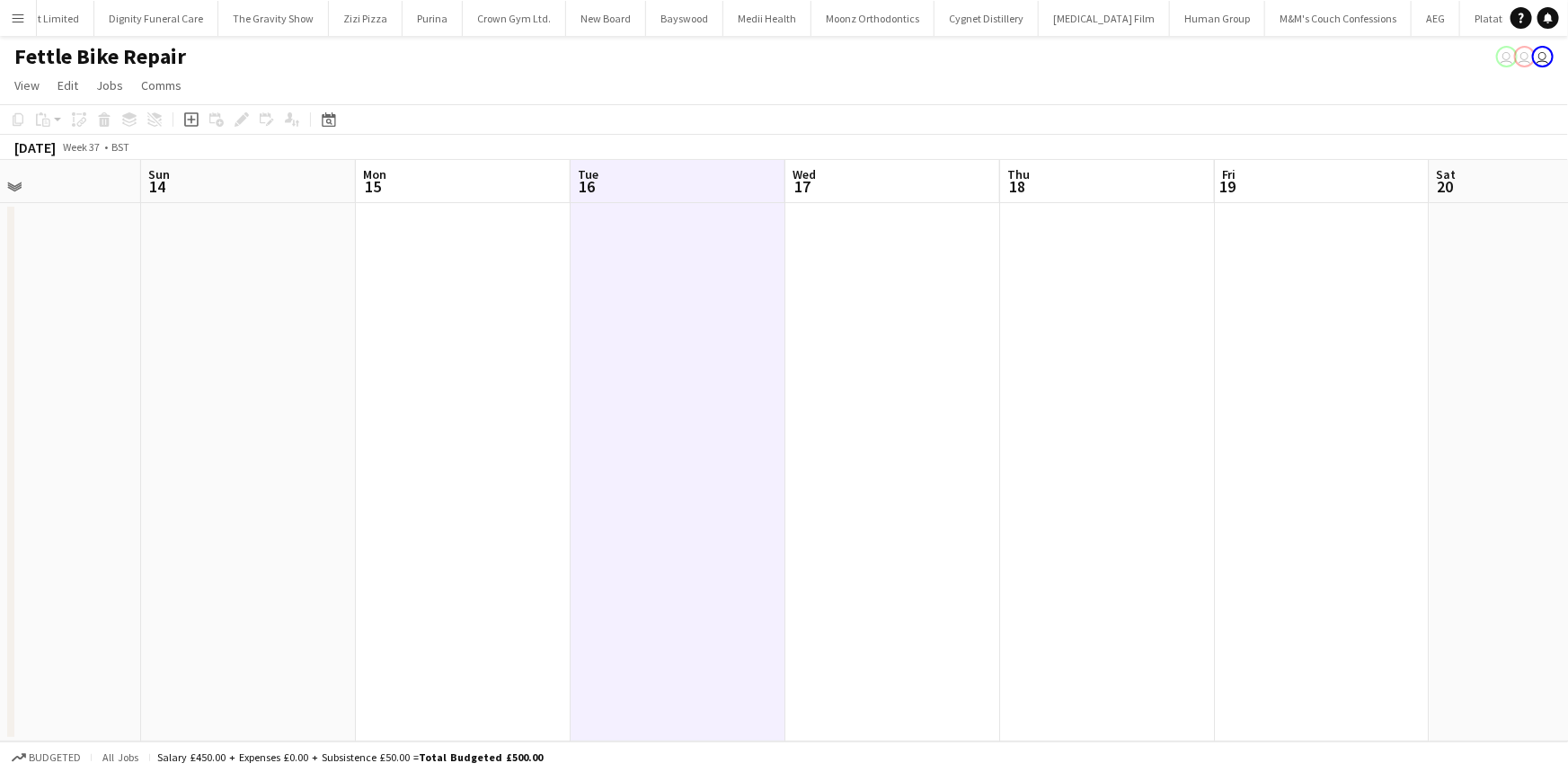
click at [29, 135] on div "September 2025 Week 37 • BST" at bounding box center [72, 148] width 144 height 25
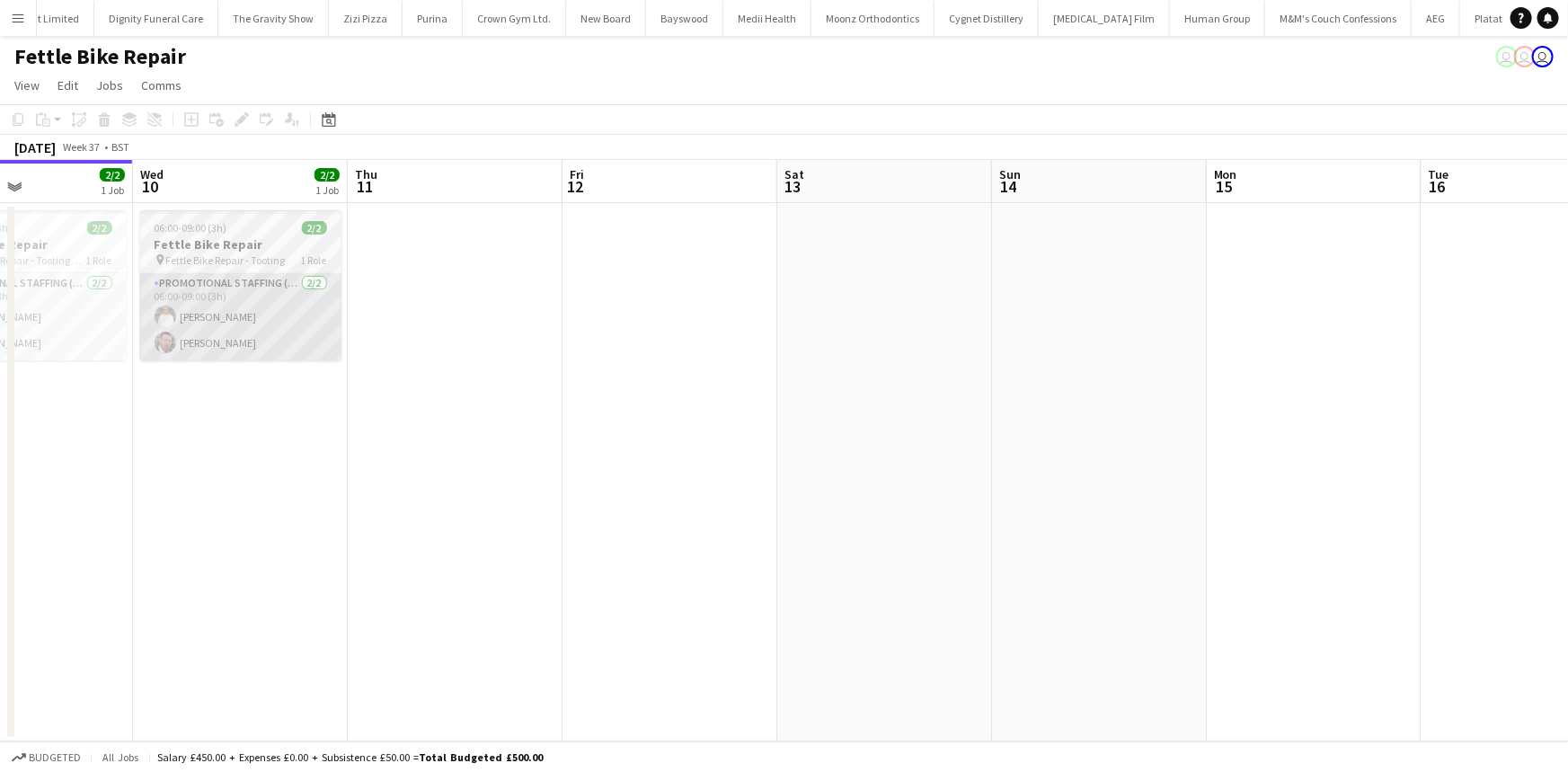
scroll to position [0, 510]
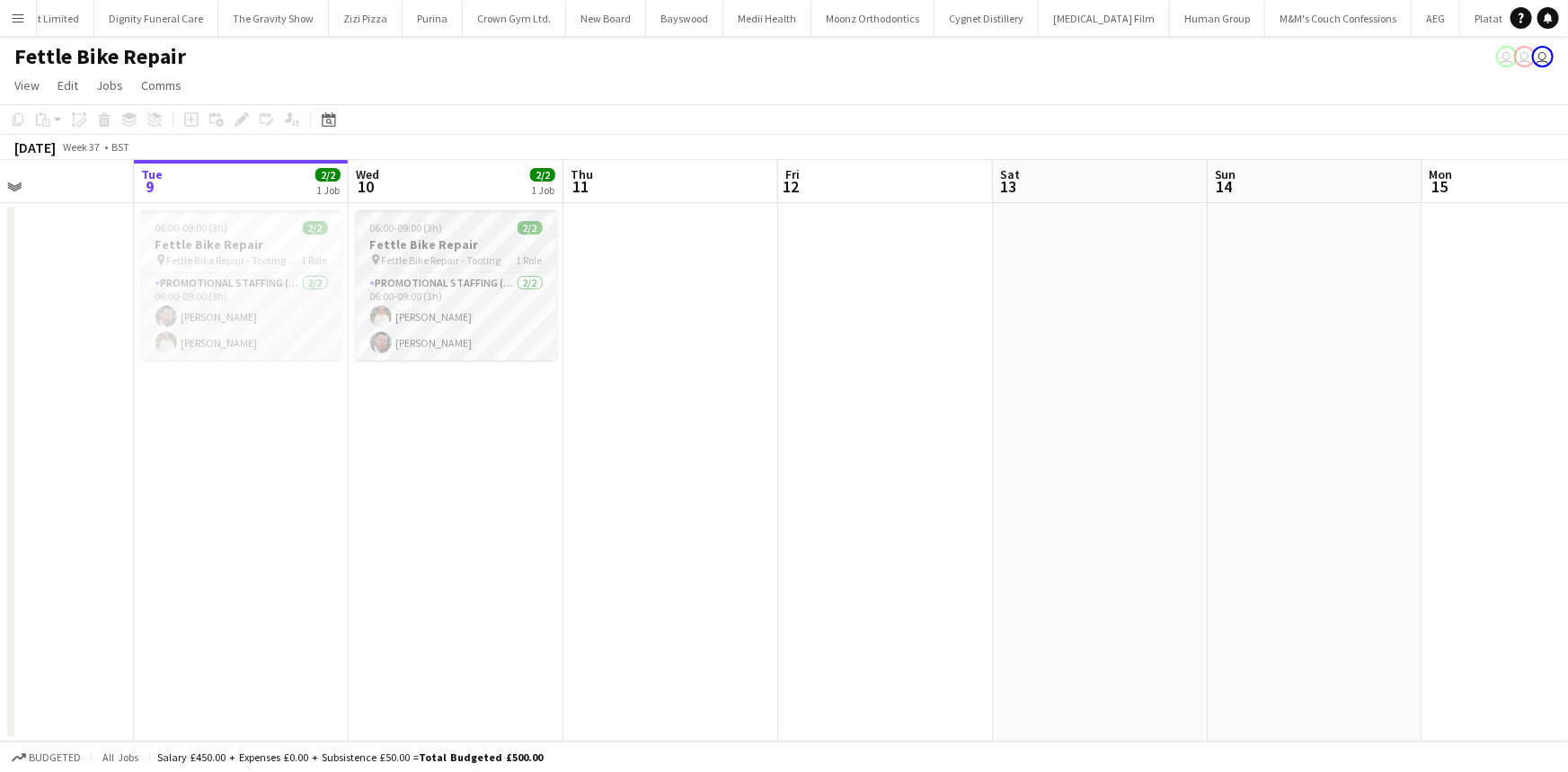
click at [440, 248] on h3 "Fettle Bike Repair" at bounding box center [456, 244] width 201 height 17
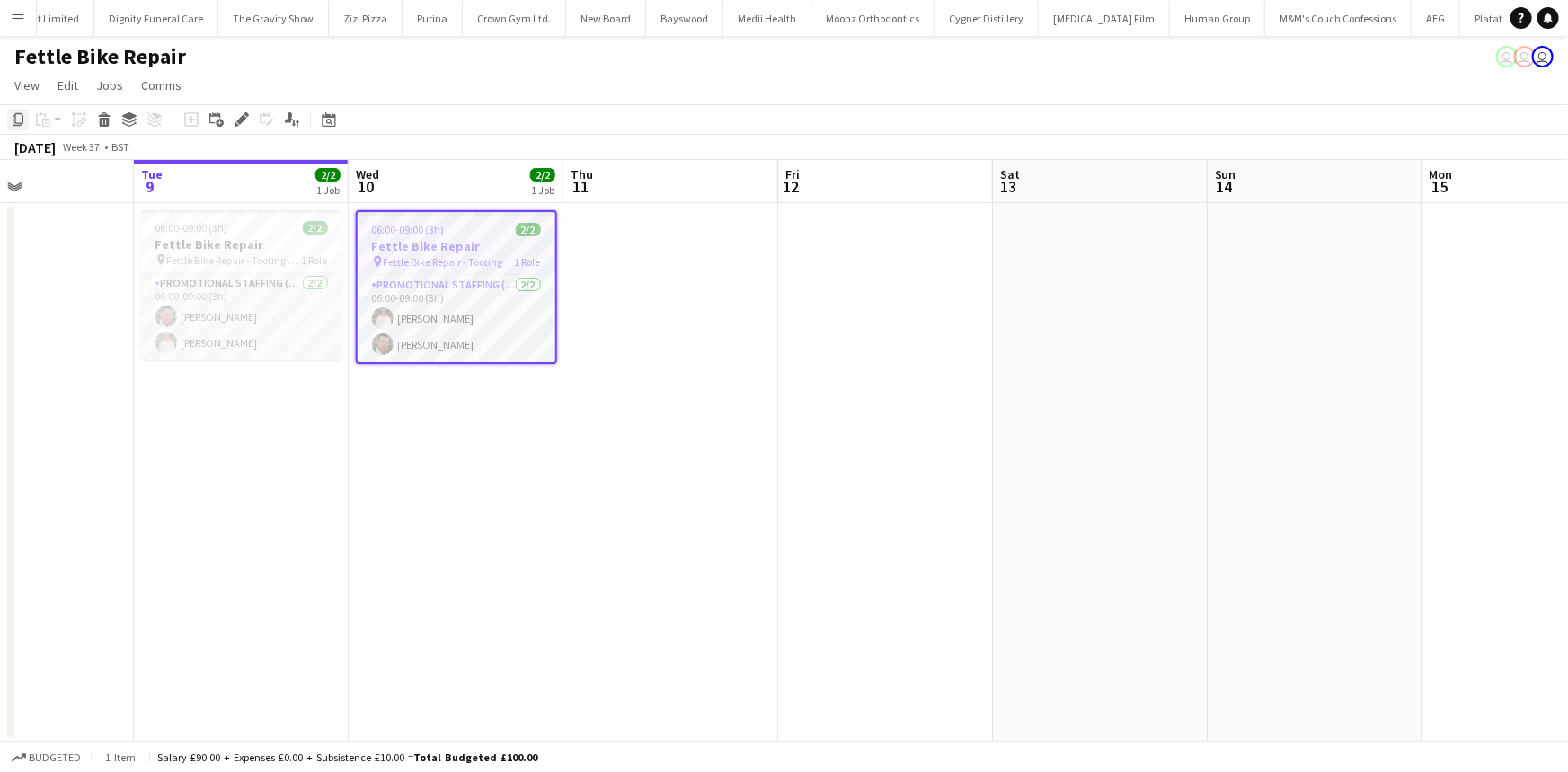
click at [17, 118] on icon "Copy" at bounding box center [17, 120] width 15 height 15
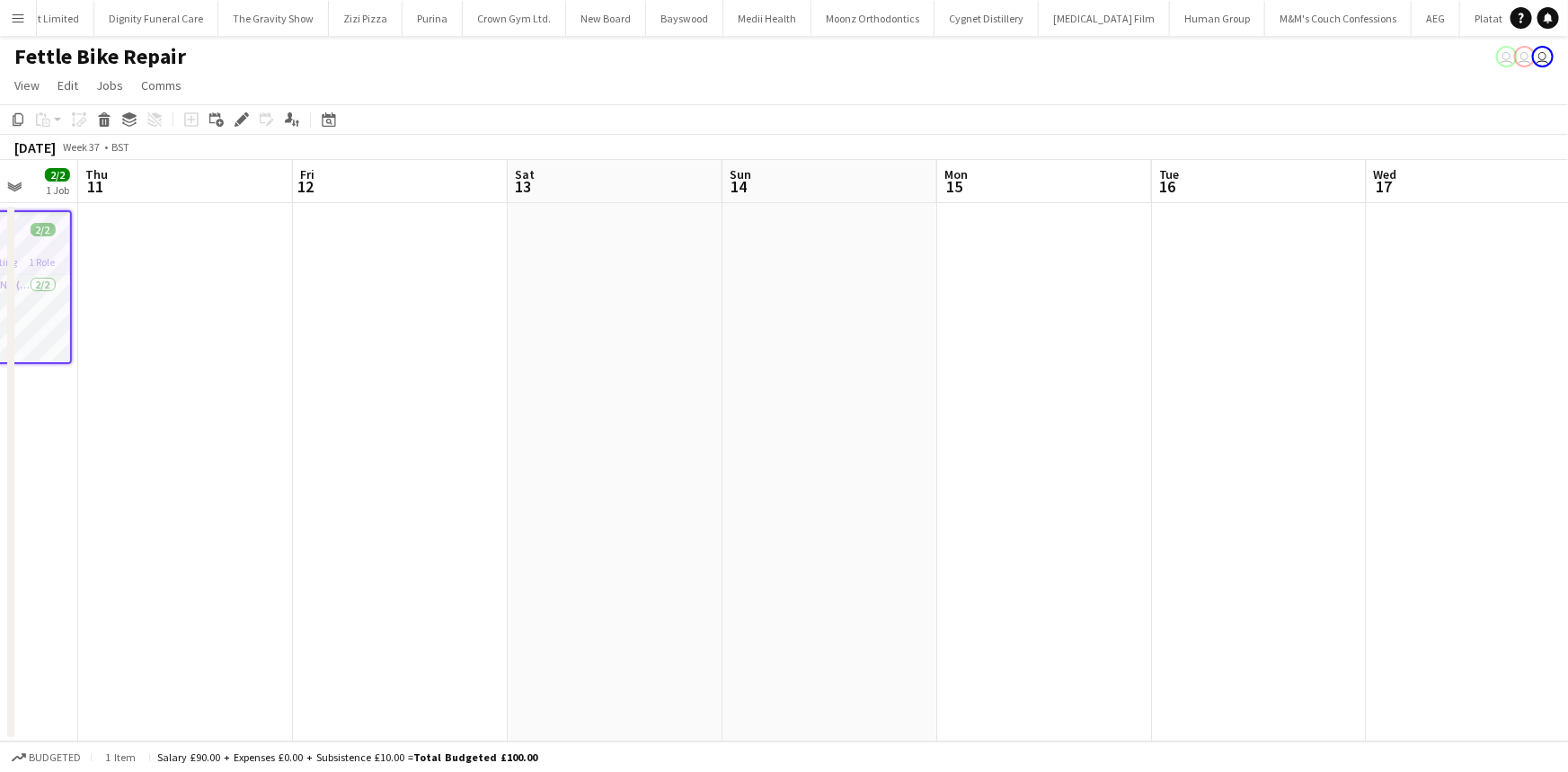
scroll to position [0, 566]
click at [1257, 216] on app-date-cell at bounding box center [1259, 473] width 215 height 539
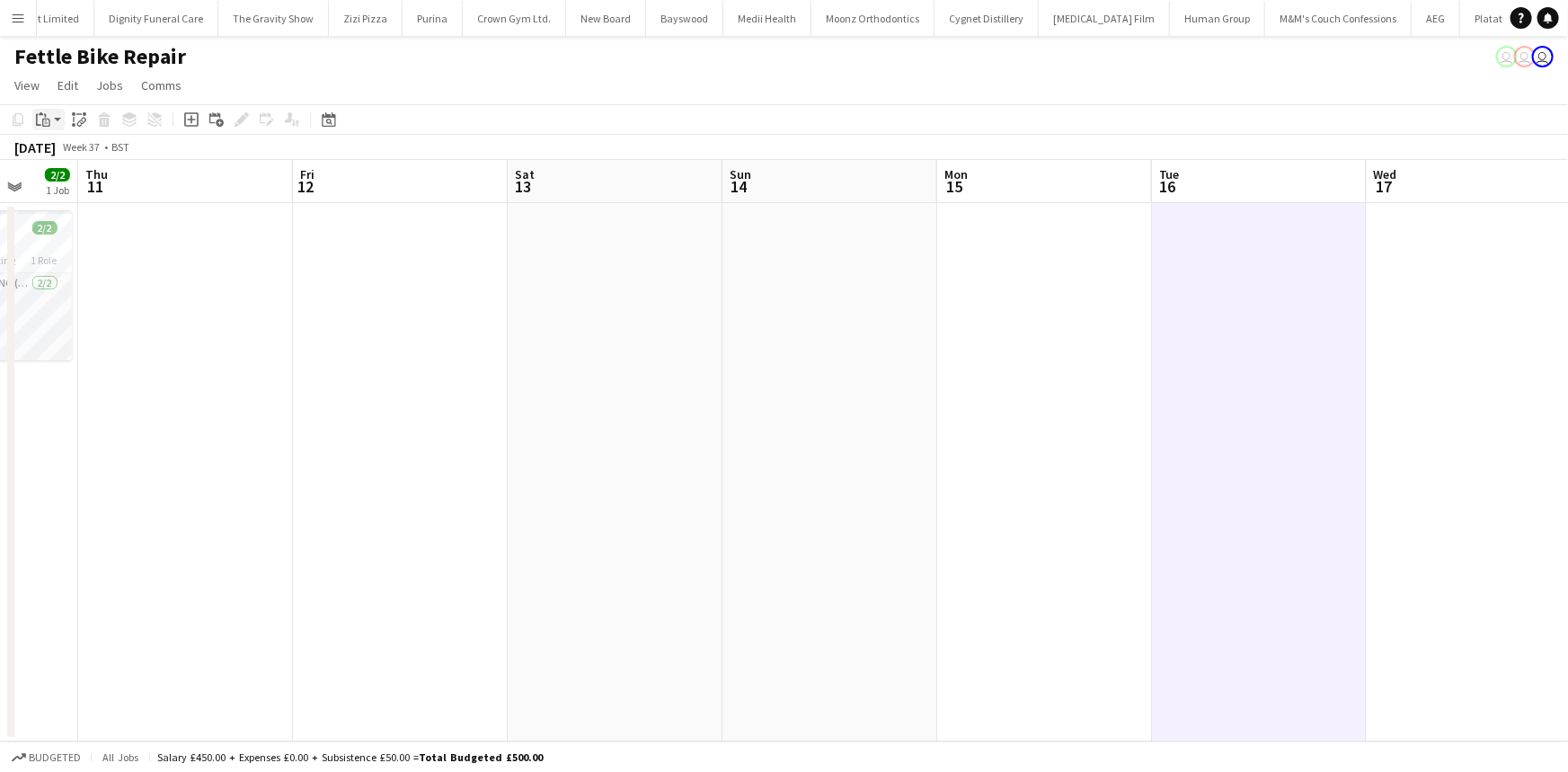
click at [43, 121] on icon at bounding box center [46, 123] width 8 height 8
click at [66, 182] on link "Paste with crew Ctrl+Shift+V" at bounding box center [132, 184] width 169 height 17
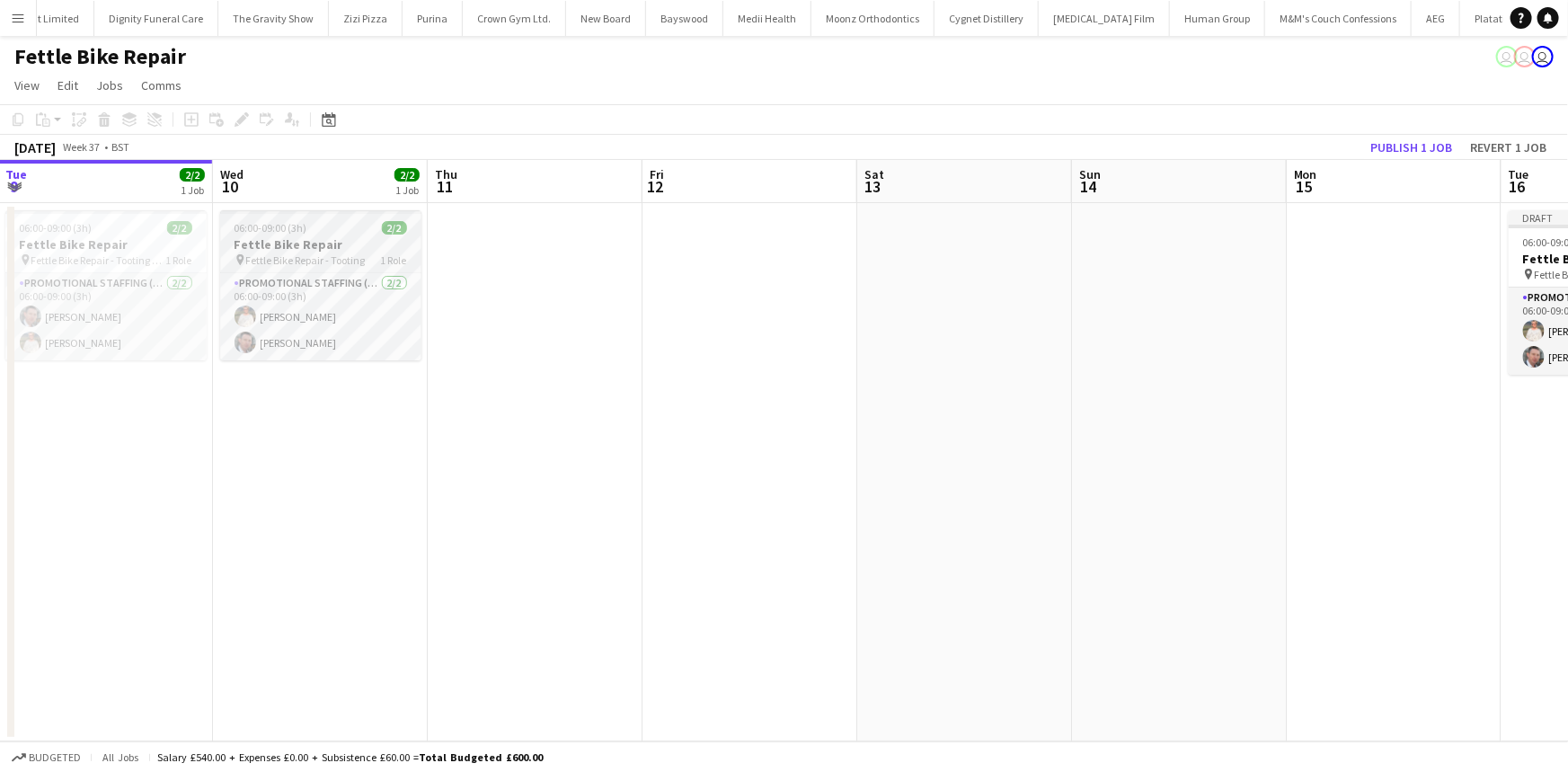
scroll to position [0, 432]
click at [257, 228] on span "06:00-09:00 (3h)" at bounding box center [270, 228] width 73 height 14
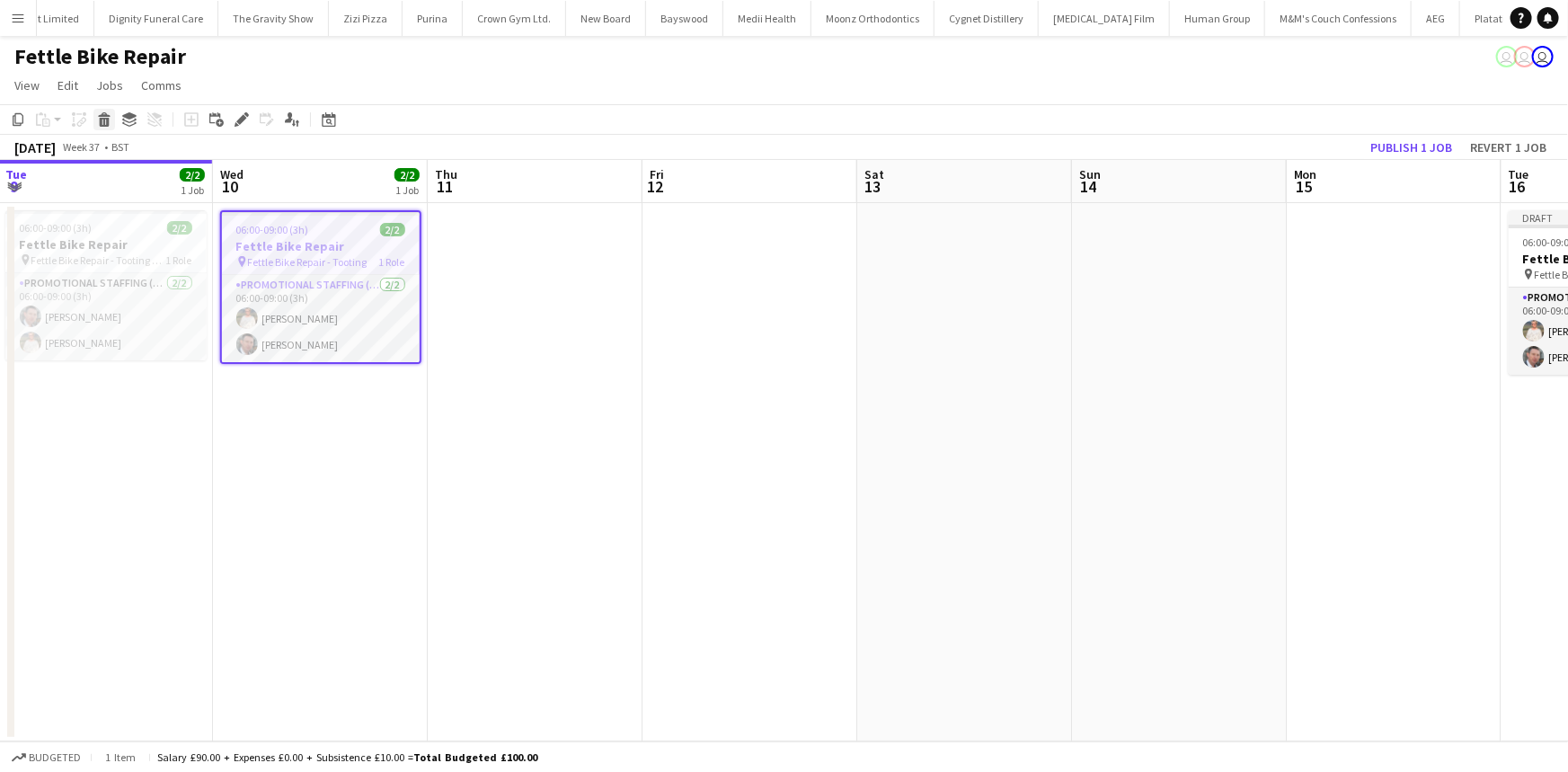
click at [104, 123] on icon at bounding box center [105, 122] width 10 height 9
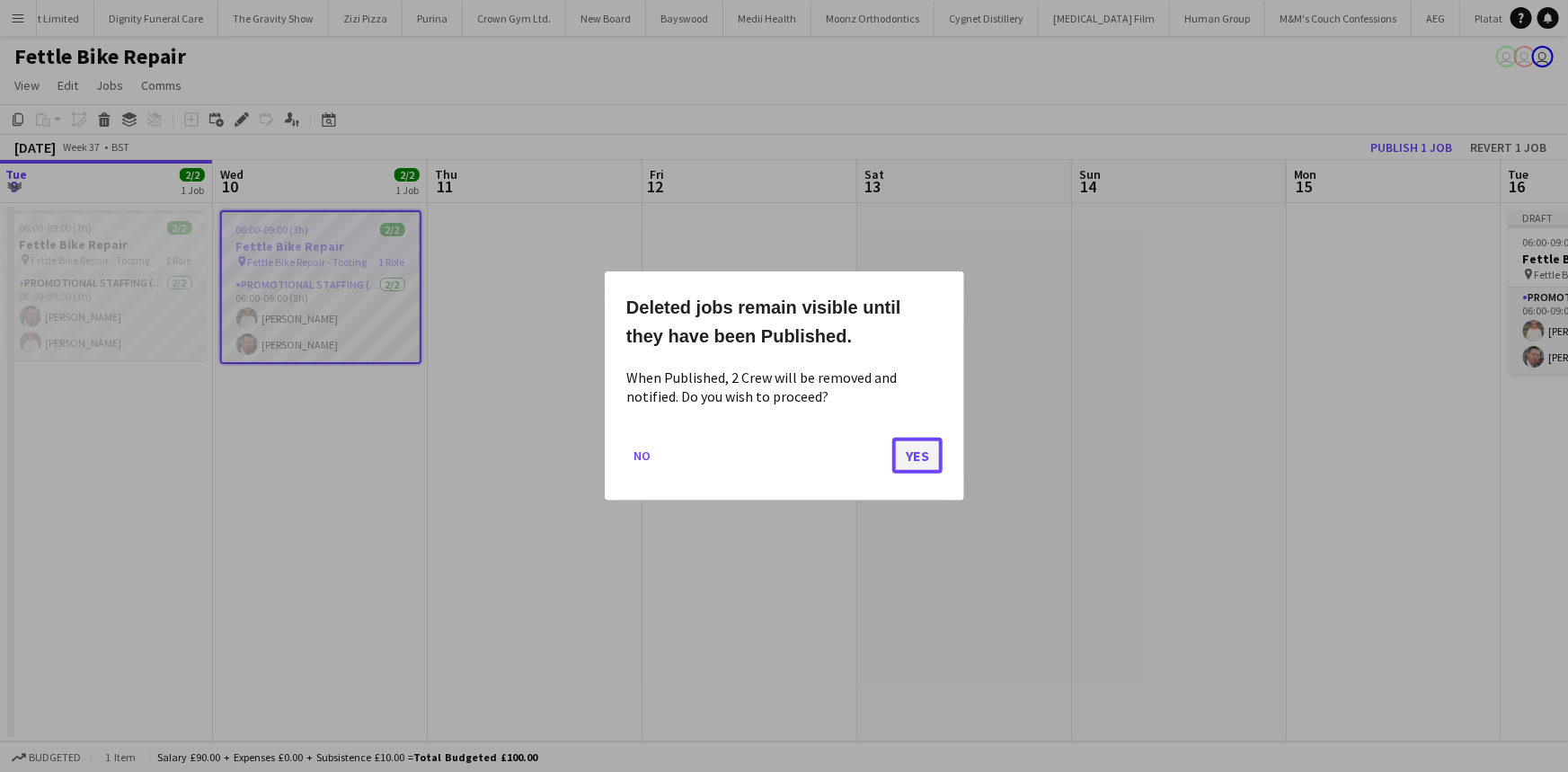
click at [921, 449] on button "Yes" at bounding box center [918, 455] width 51 height 36
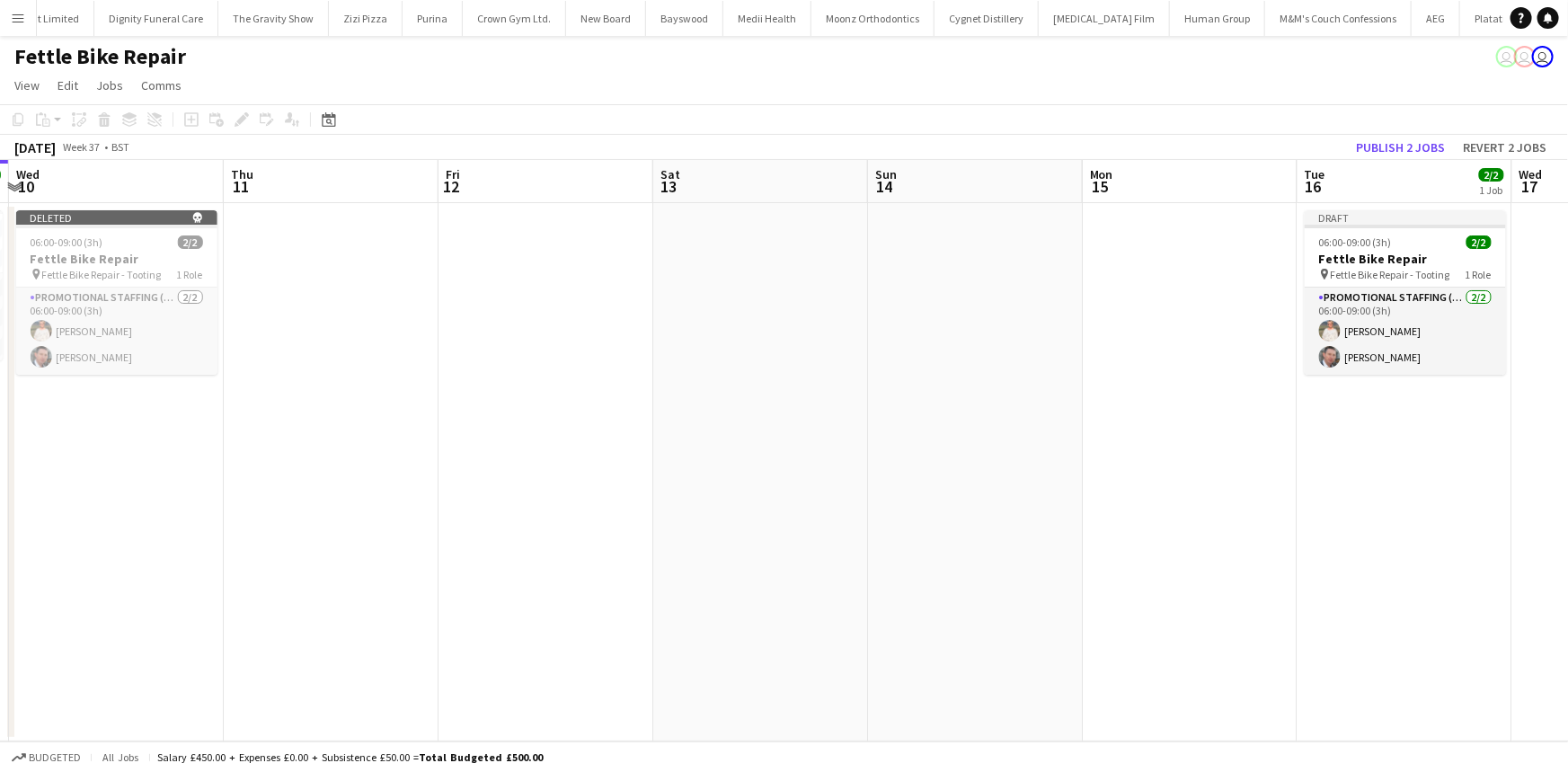
scroll to position [0, 638]
click at [1411, 138] on button "Publish 2 jobs" at bounding box center [1400, 148] width 103 height 23
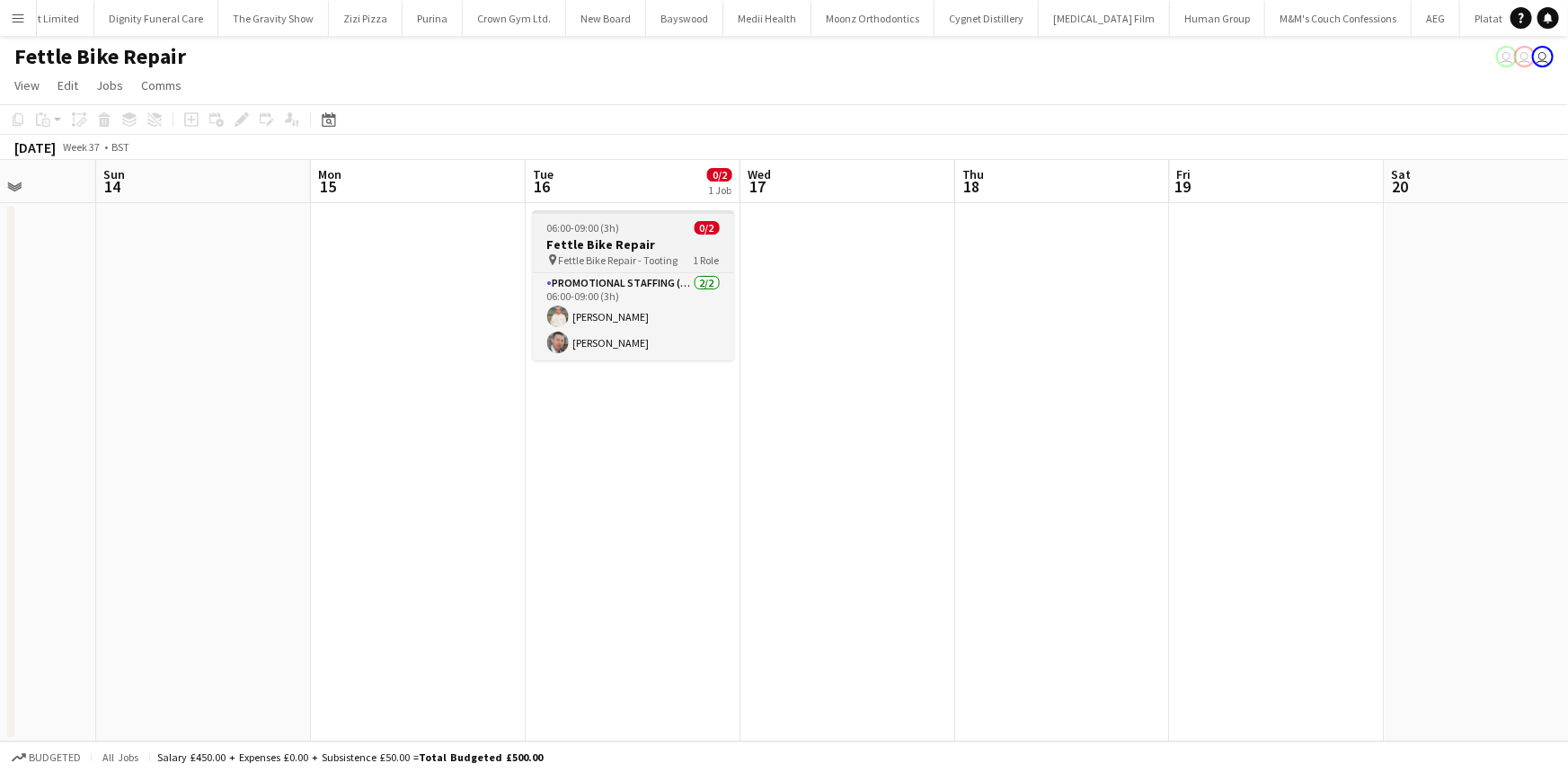
scroll to position [0, 621]
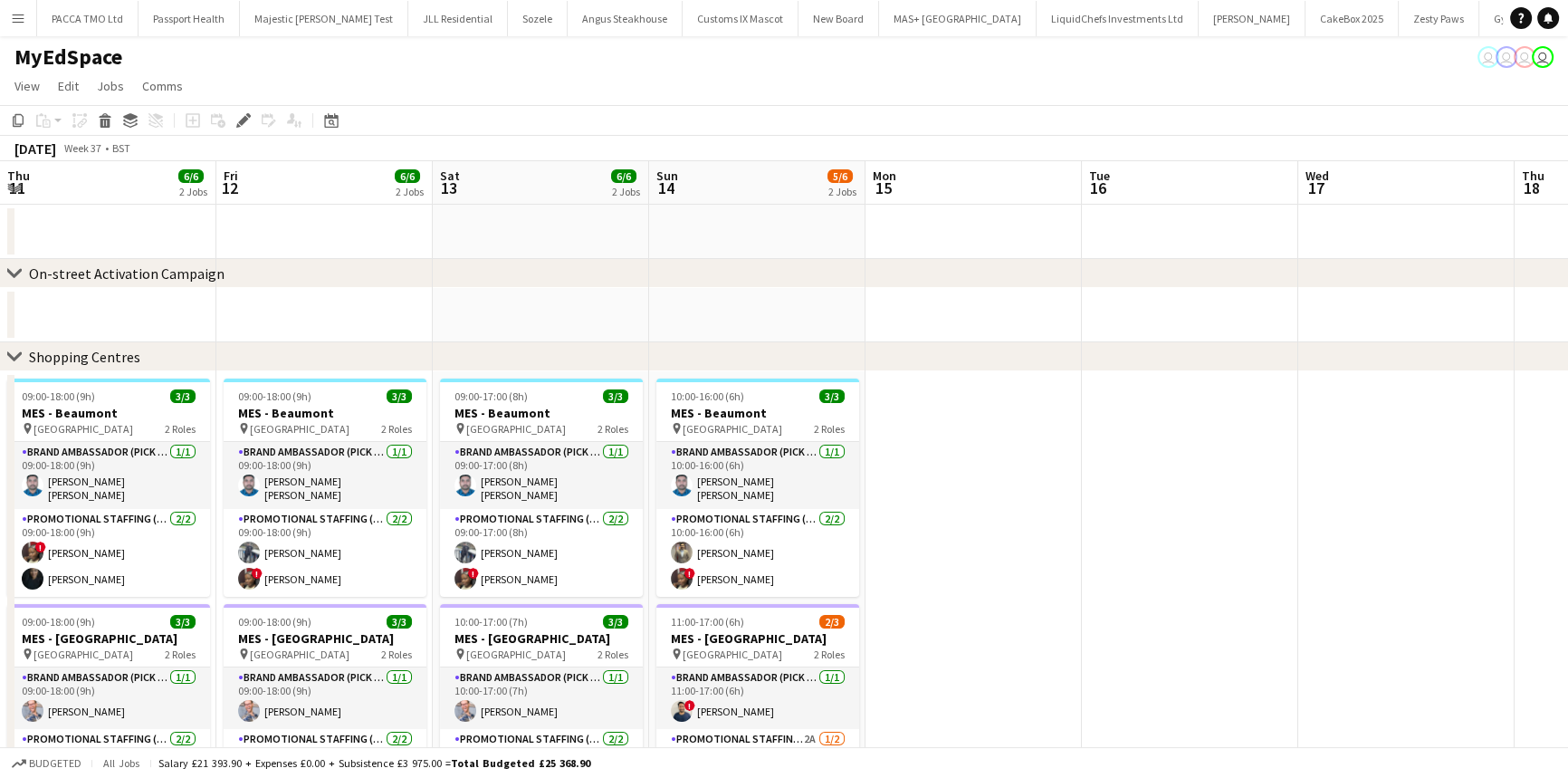
scroll to position [0, 524]
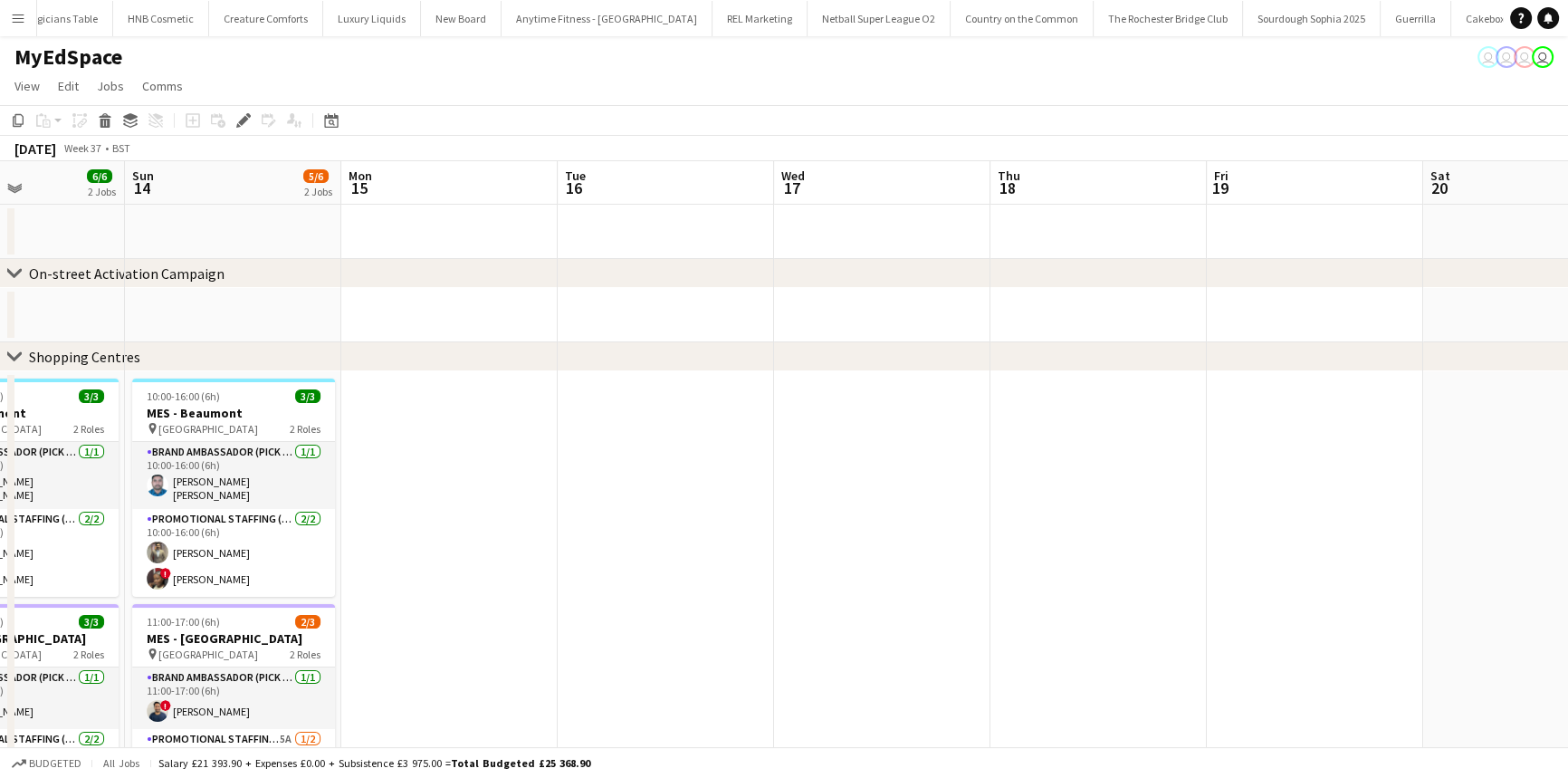
click at [406, 78] on app-page-menu "View Day view expanded Day view collapsed Month view Date picker Jump to [DATE]…" at bounding box center [784, 87] width 1568 height 34
click at [6, 2] on button "Menu" at bounding box center [18, 18] width 36 height 36
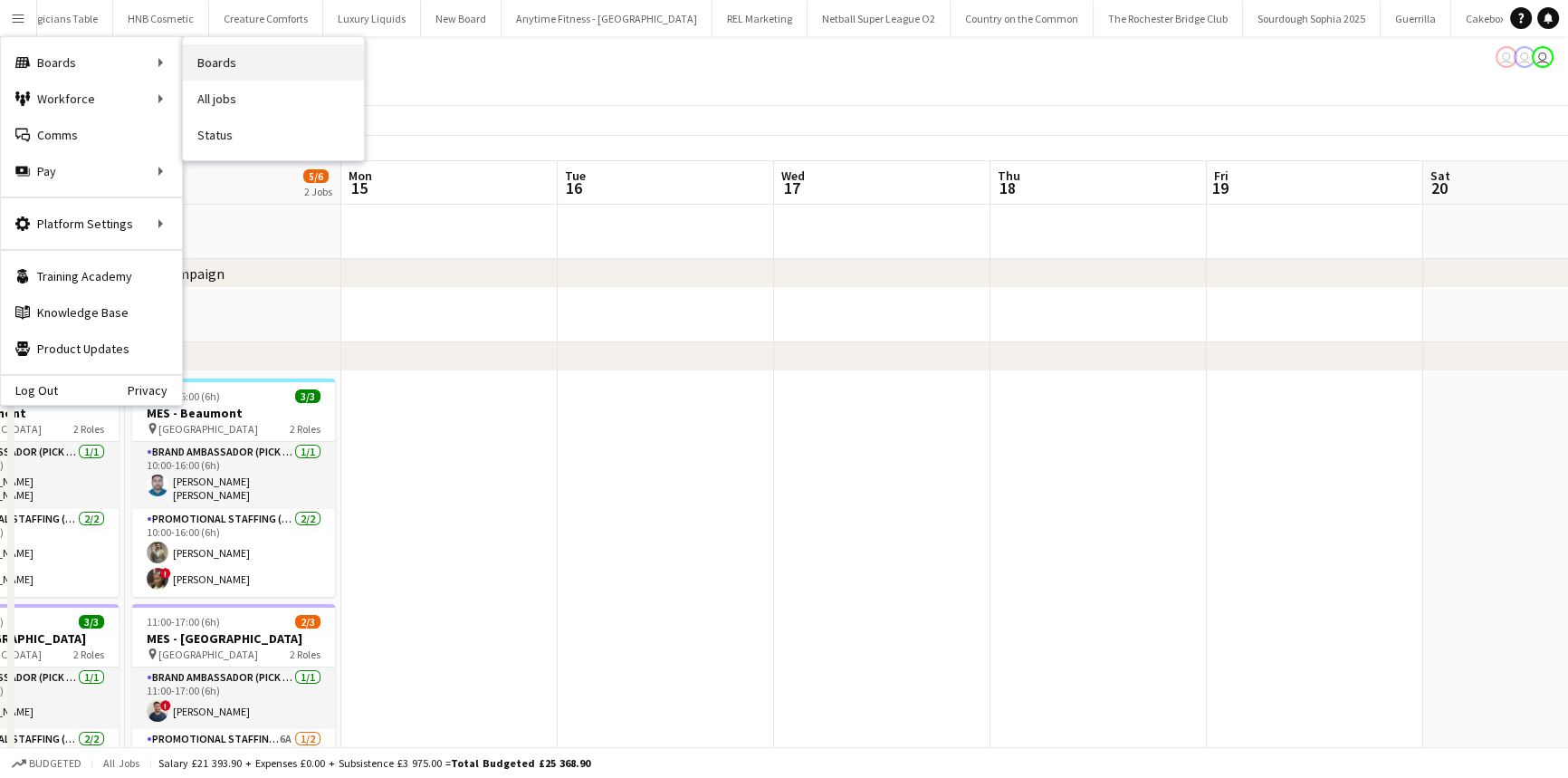
click at [214, 69] on link "Boards" at bounding box center [273, 62] width 181 height 36
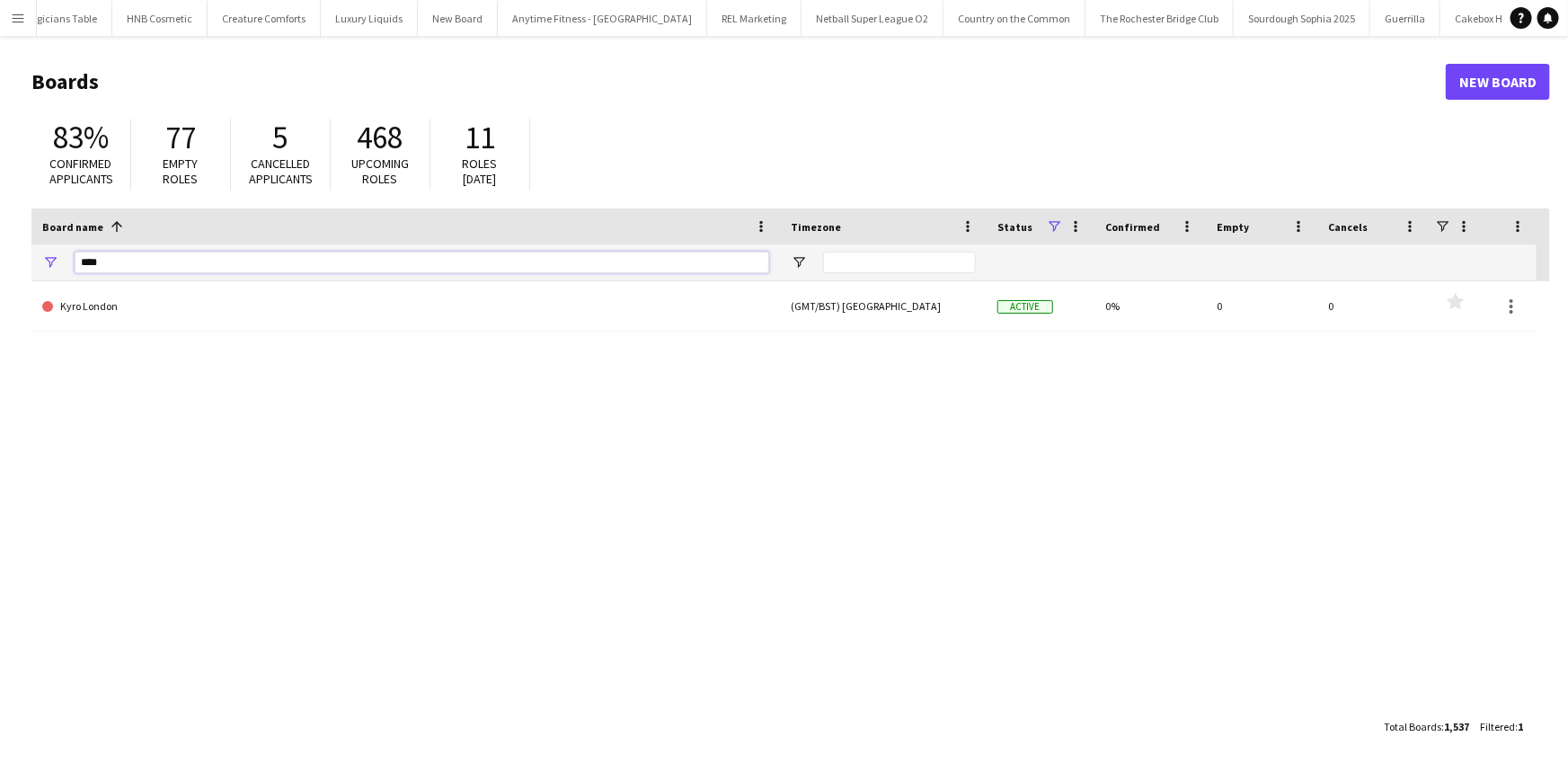
click at [210, 258] on input "****" at bounding box center [422, 263] width 694 height 21
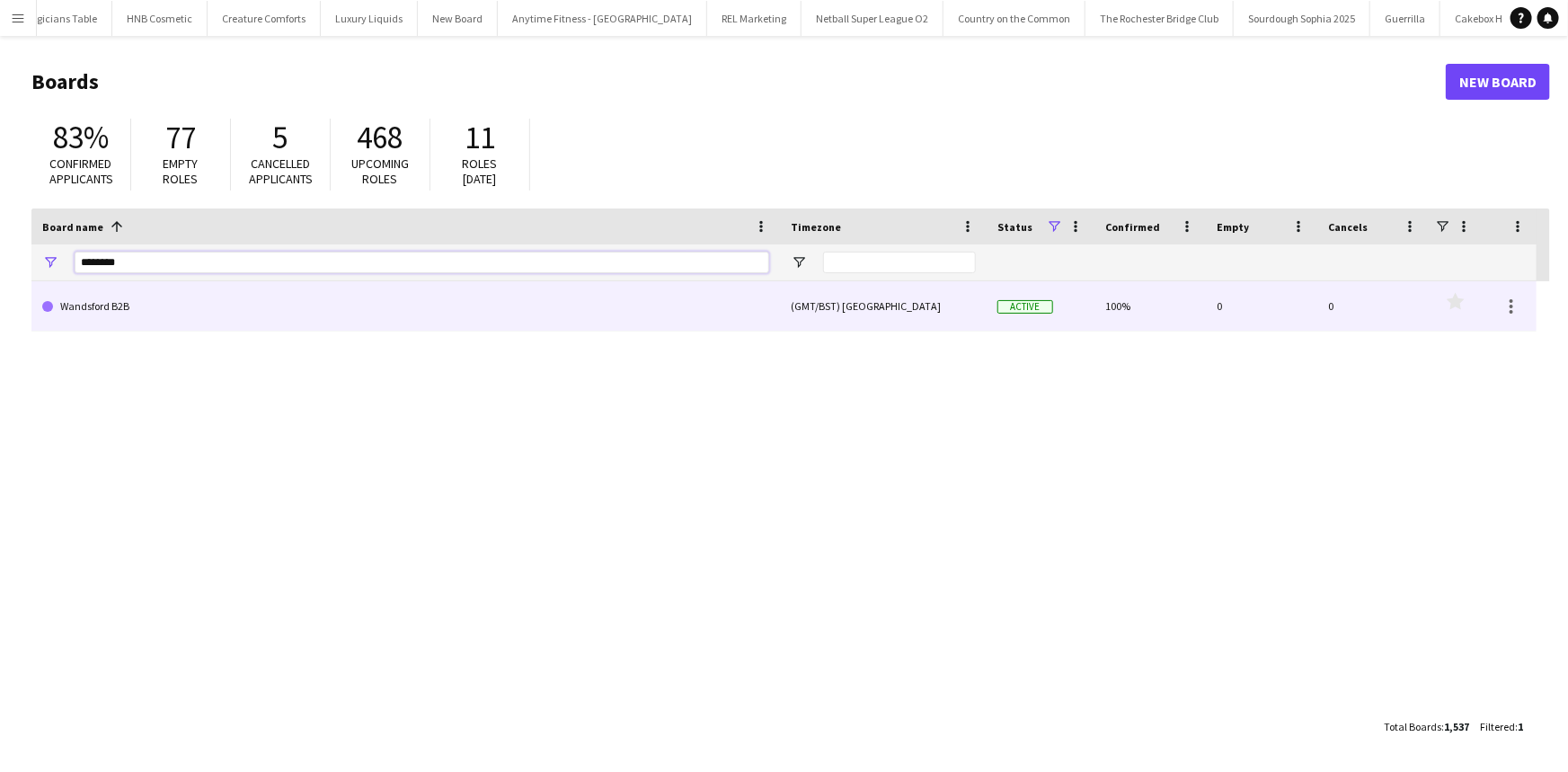
type input "********"
click at [214, 297] on link "Wandsford B2B" at bounding box center [405, 306] width 727 height 51
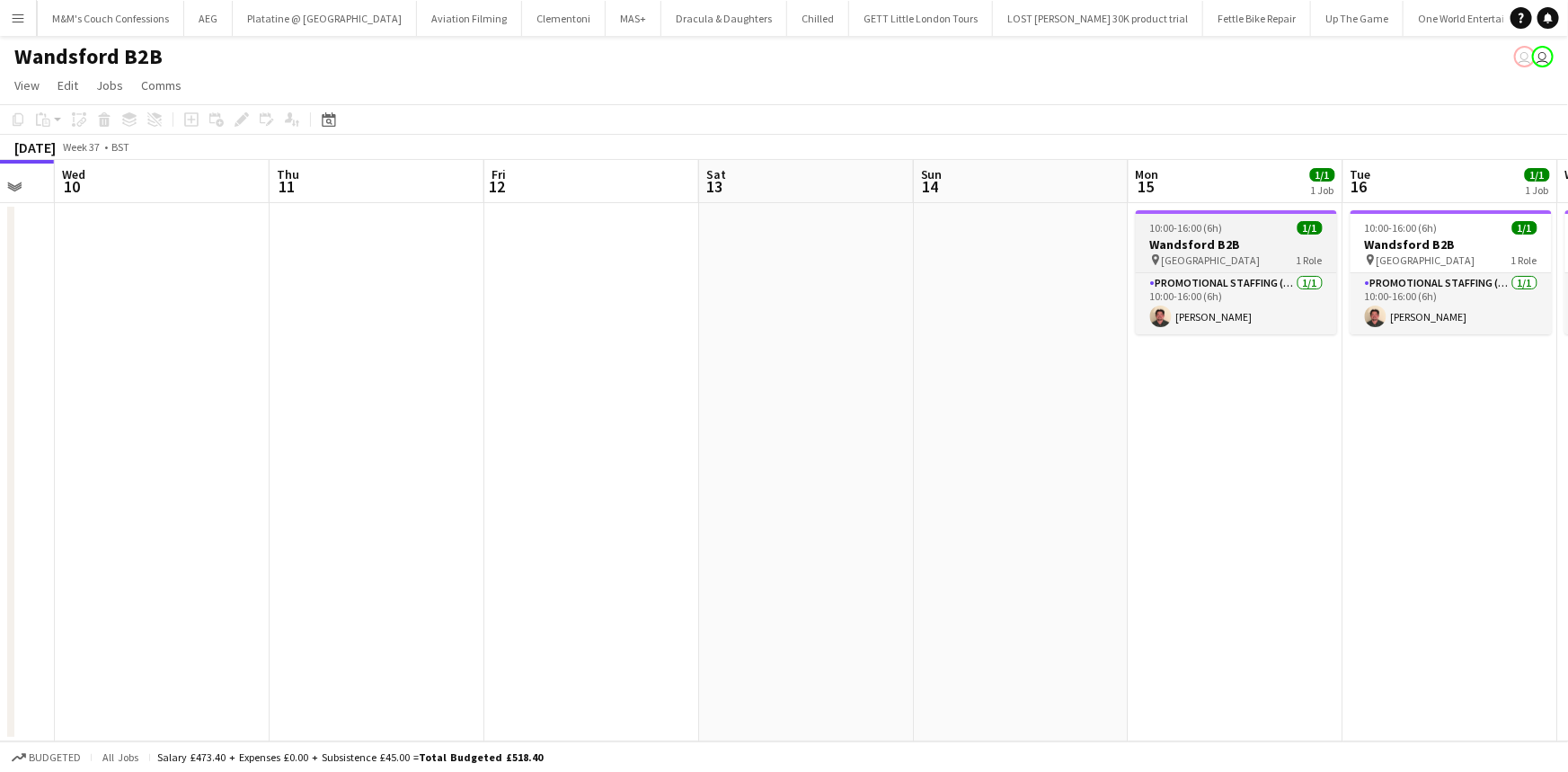
scroll to position [0, 805]
click at [1228, 221] on div "10:00-16:00 (6h) 1/1" at bounding box center [1235, 228] width 201 height 14
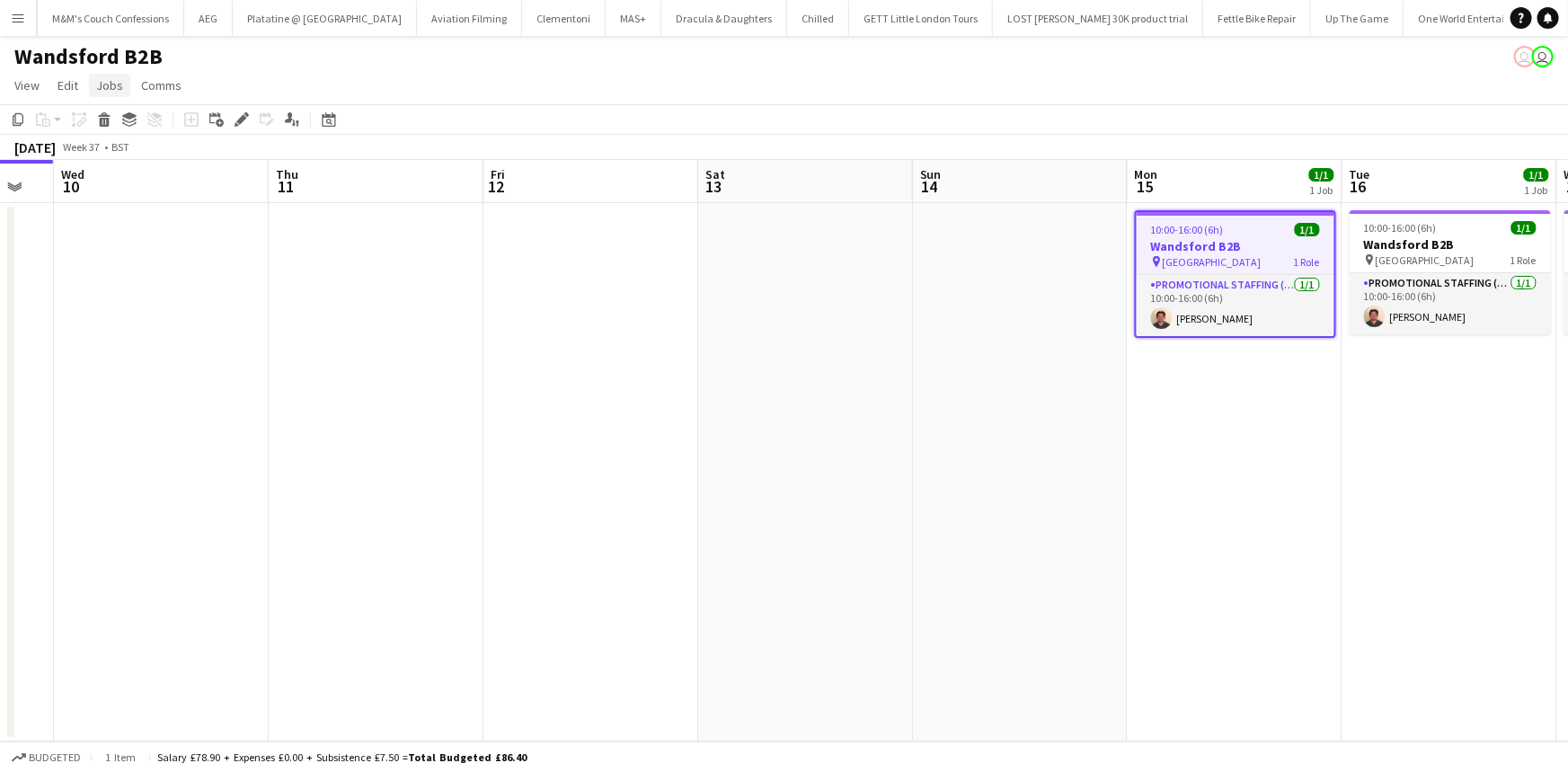
click at [103, 77] on span "Jobs" at bounding box center [110, 85] width 27 height 17
click at [147, 165] on span "Edit Job" at bounding box center [125, 161] width 44 height 17
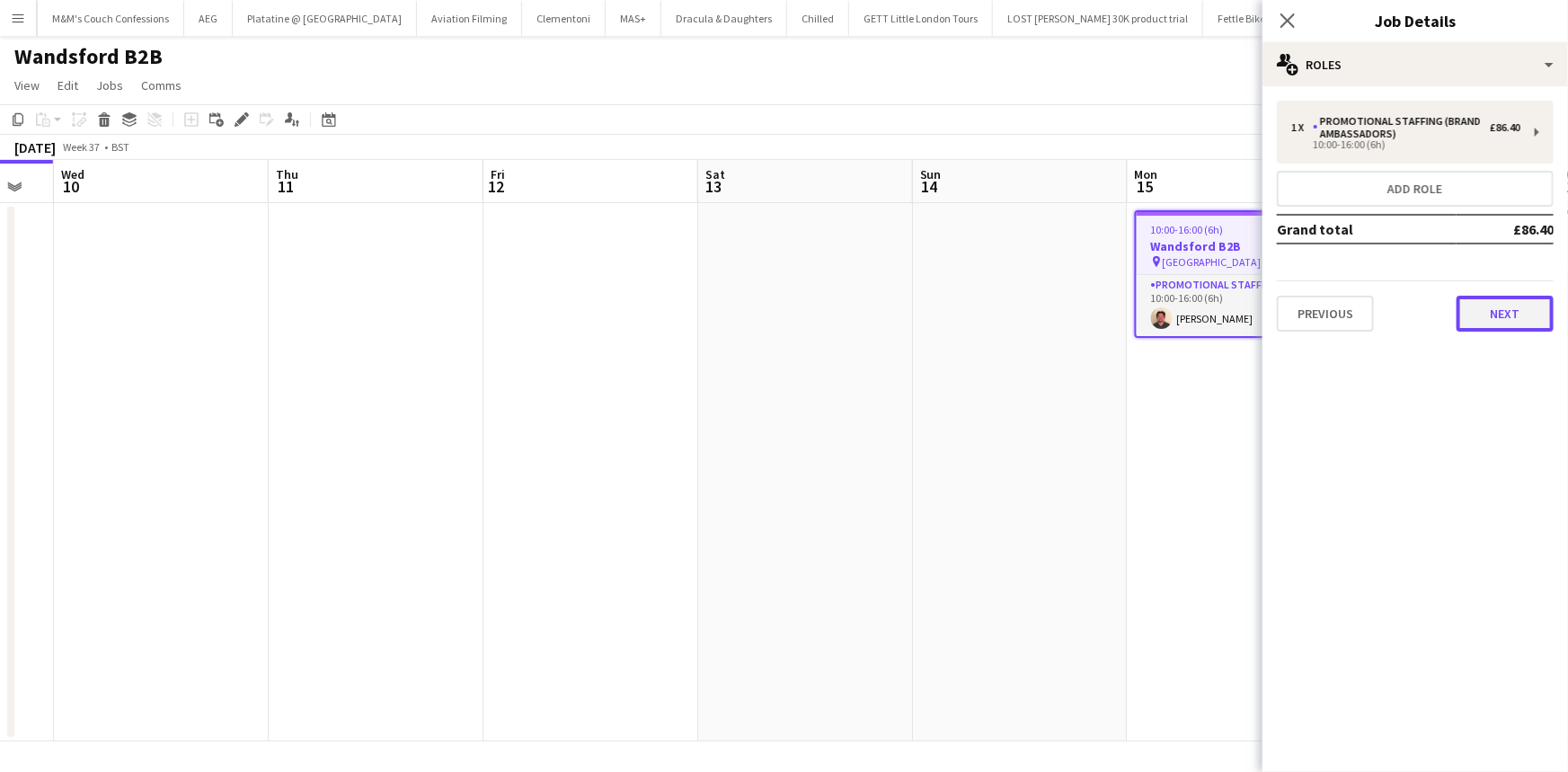
click at [1506, 305] on button "Next" at bounding box center [1505, 313] width 97 height 36
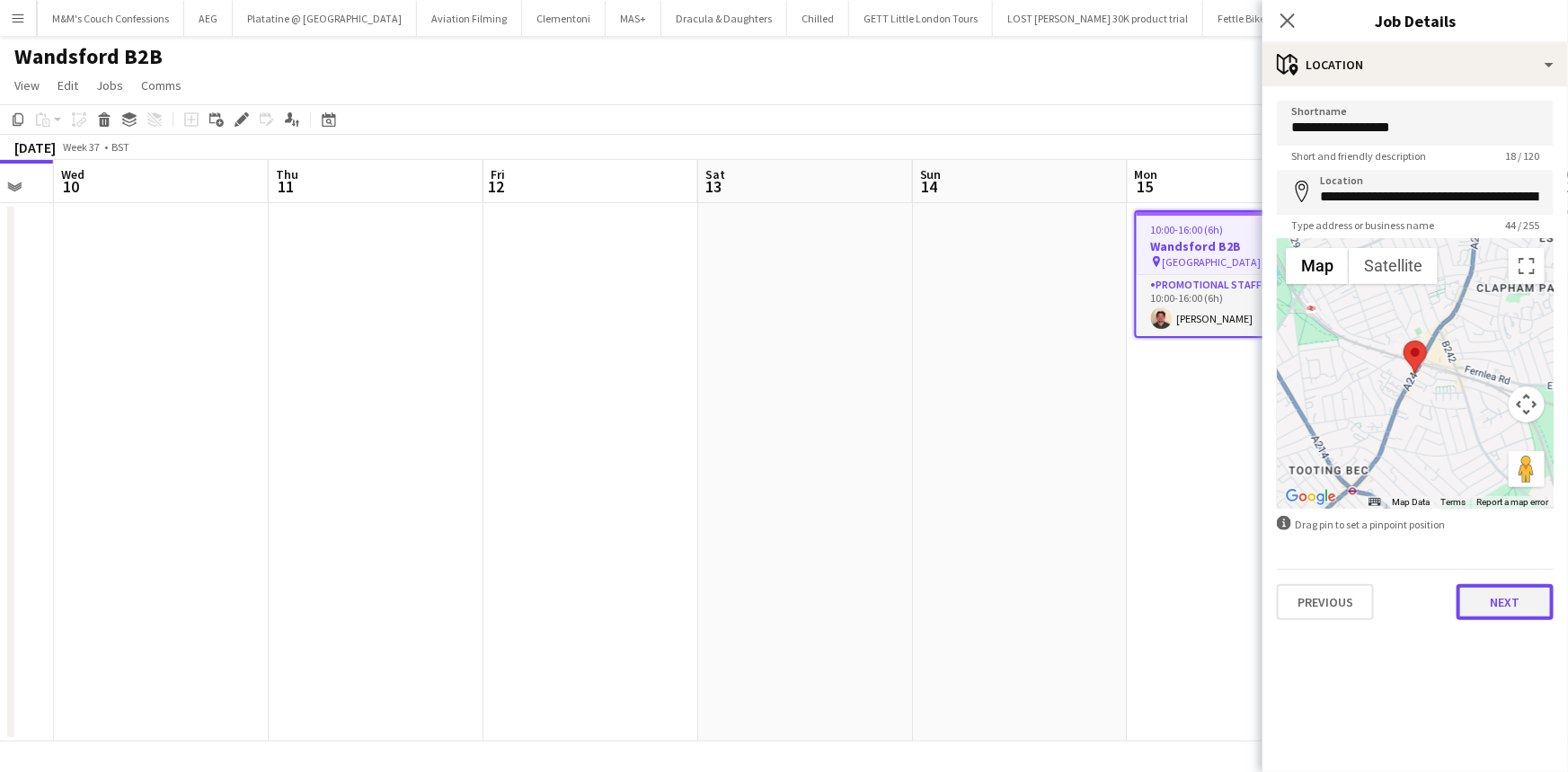
click at [1509, 610] on button "Next" at bounding box center [1505, 602] width 97 height 36
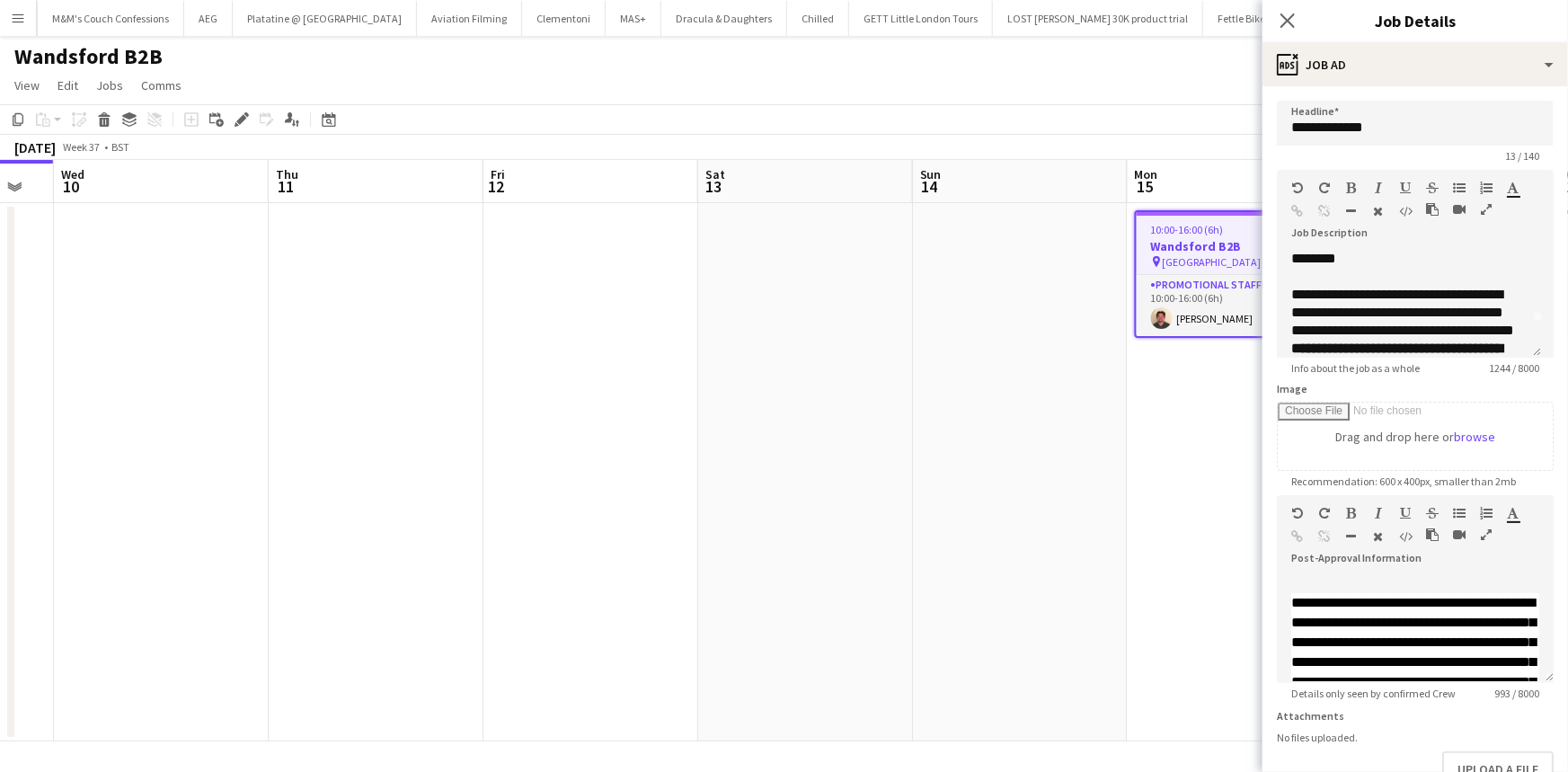
scroll to position [0, 0]
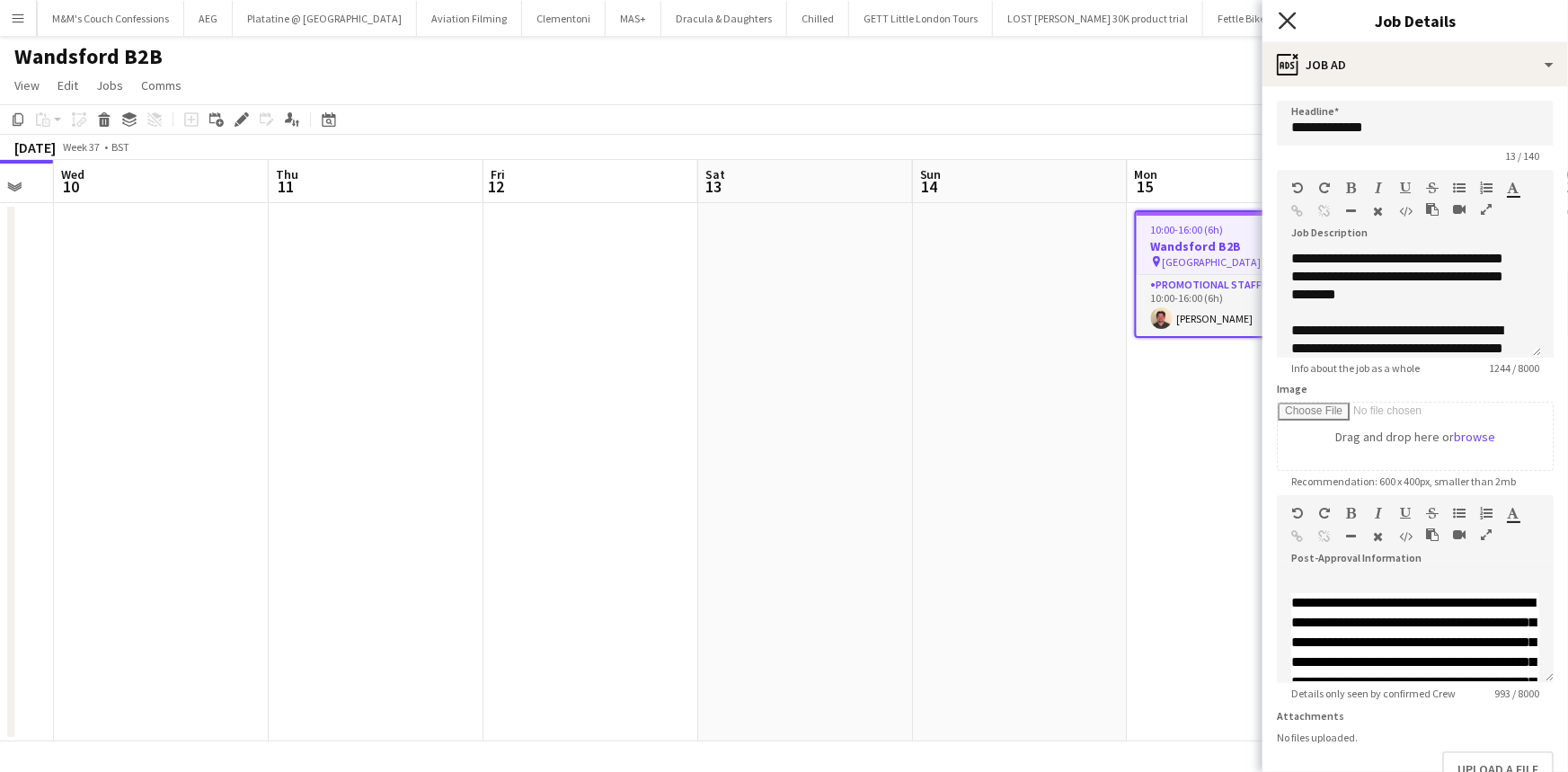
click at [1280, 25] on icon "Close pop-in" at bounding box center [1287, 20] width 17 height 18
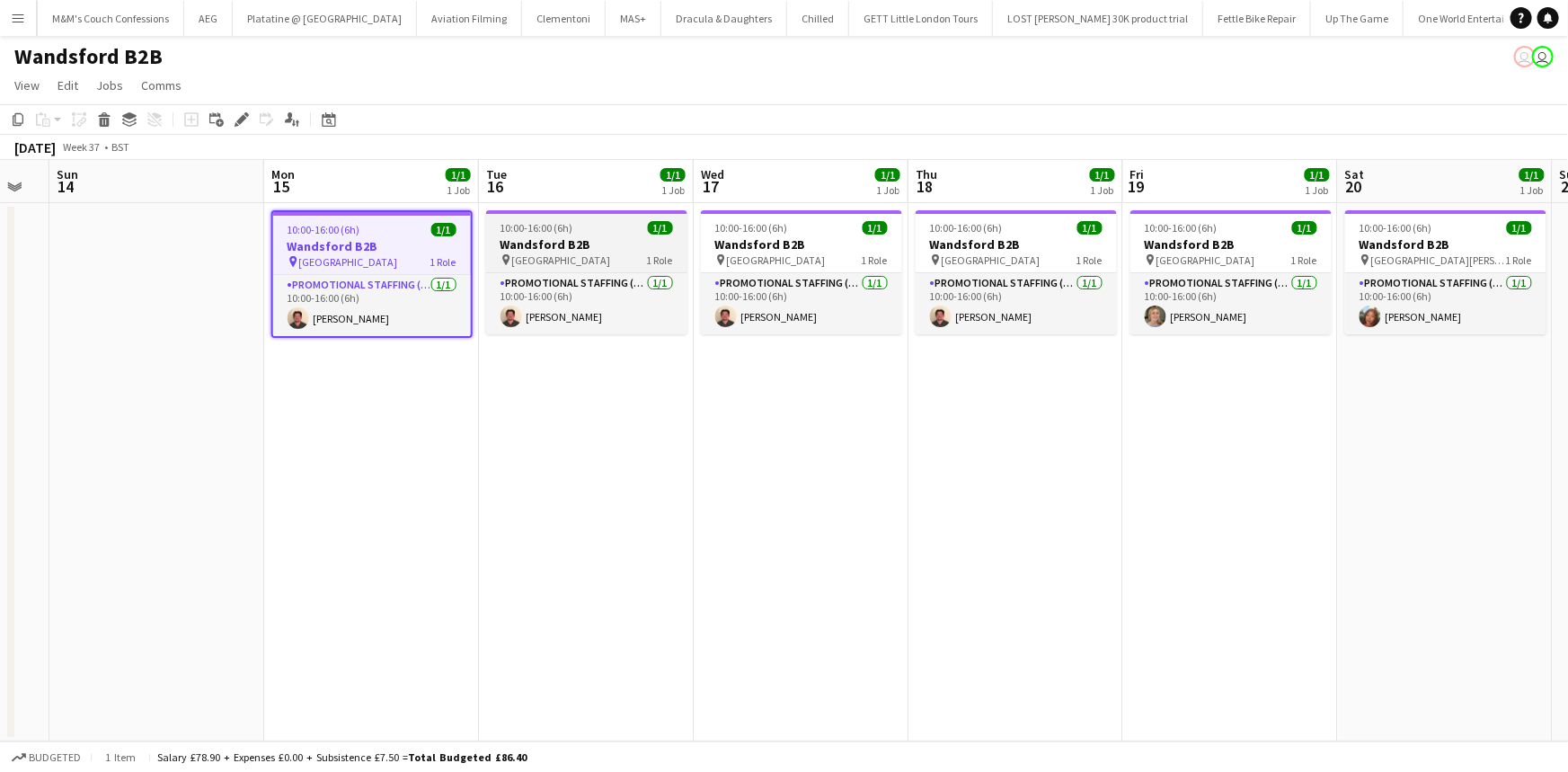
scroll to position [0, 811]
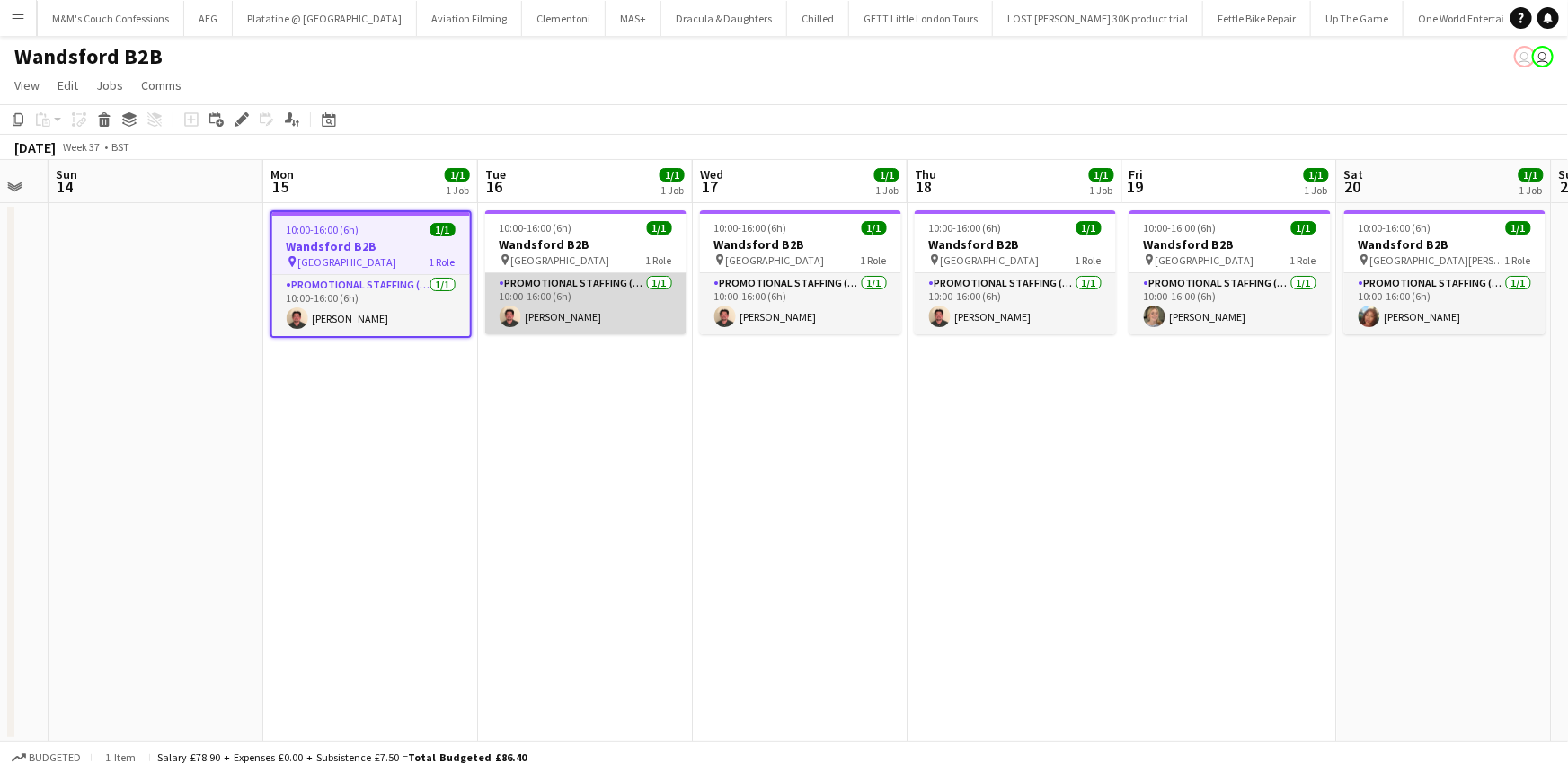
click at [574, 314] on app-card-role "Promotional Staffing (Brand Ambassadors) 1/1 10:00-16:00 (6h) Jason Evans" at bounding box center [585, 303] width 201 height 61
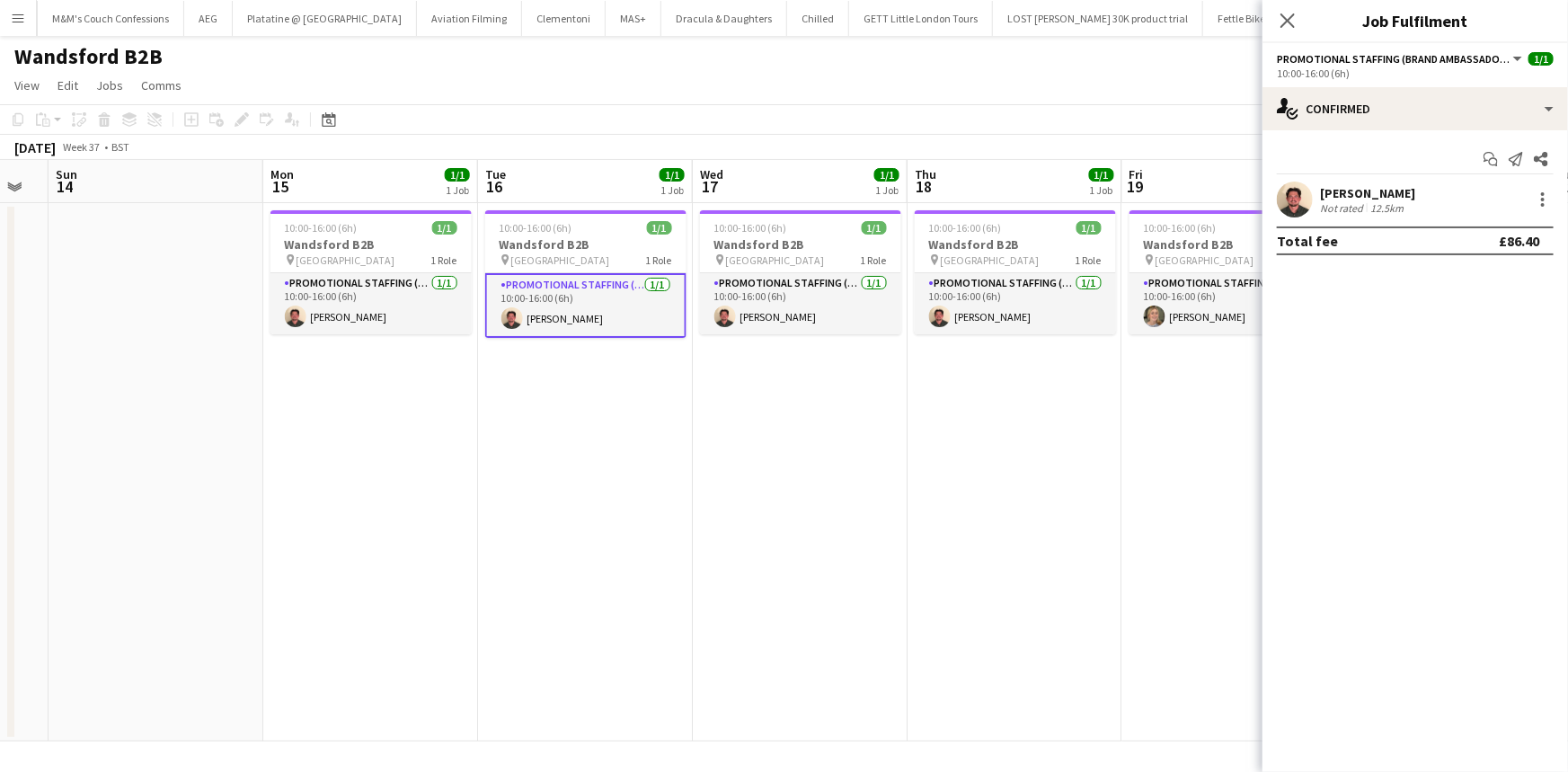
scroll to position [0, 845]
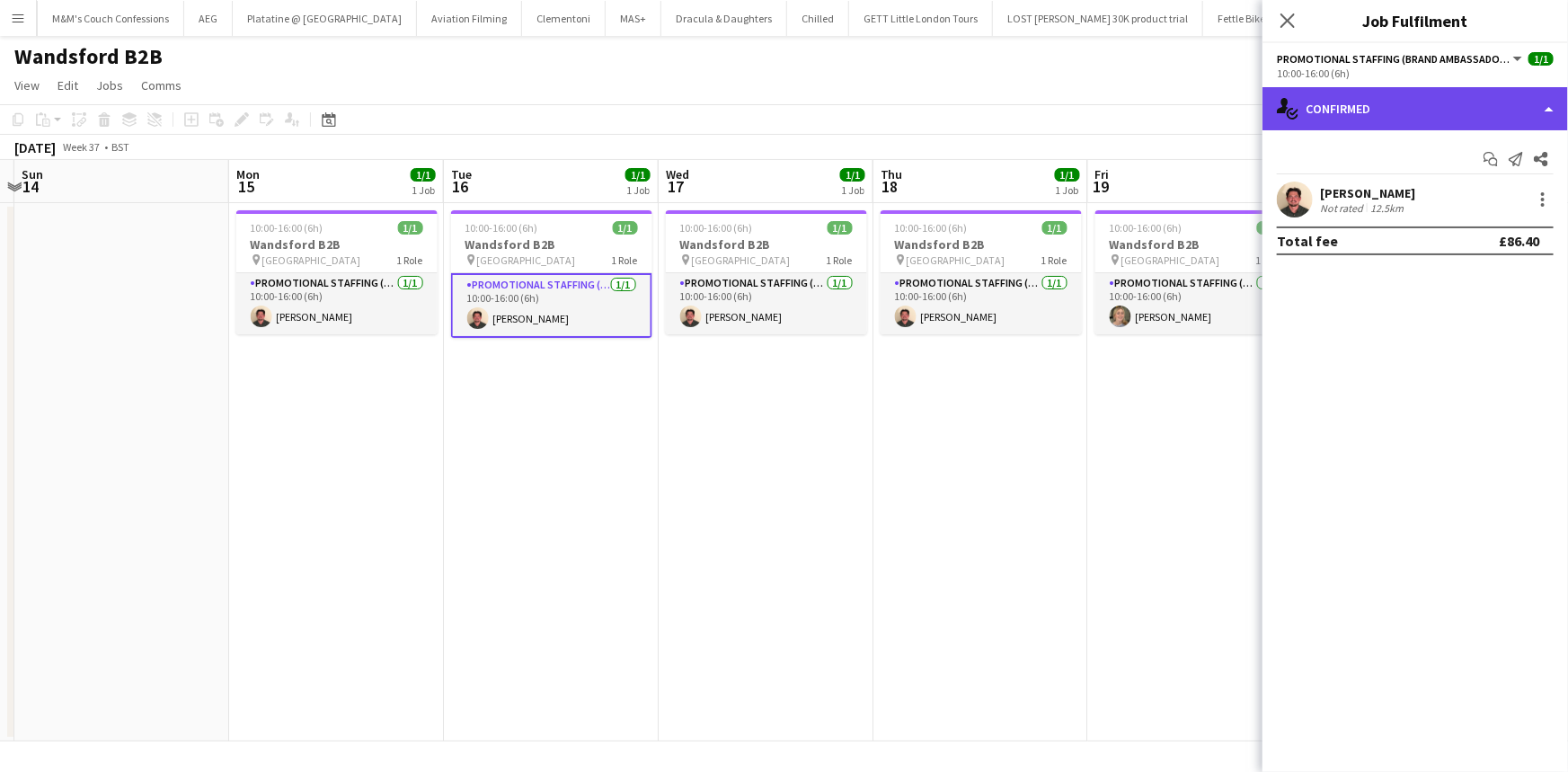
click at [1417, 114] on div "single-neutral-actions-check-2 Confirmed" at bounding box center [1414, 109] width 305 height 43
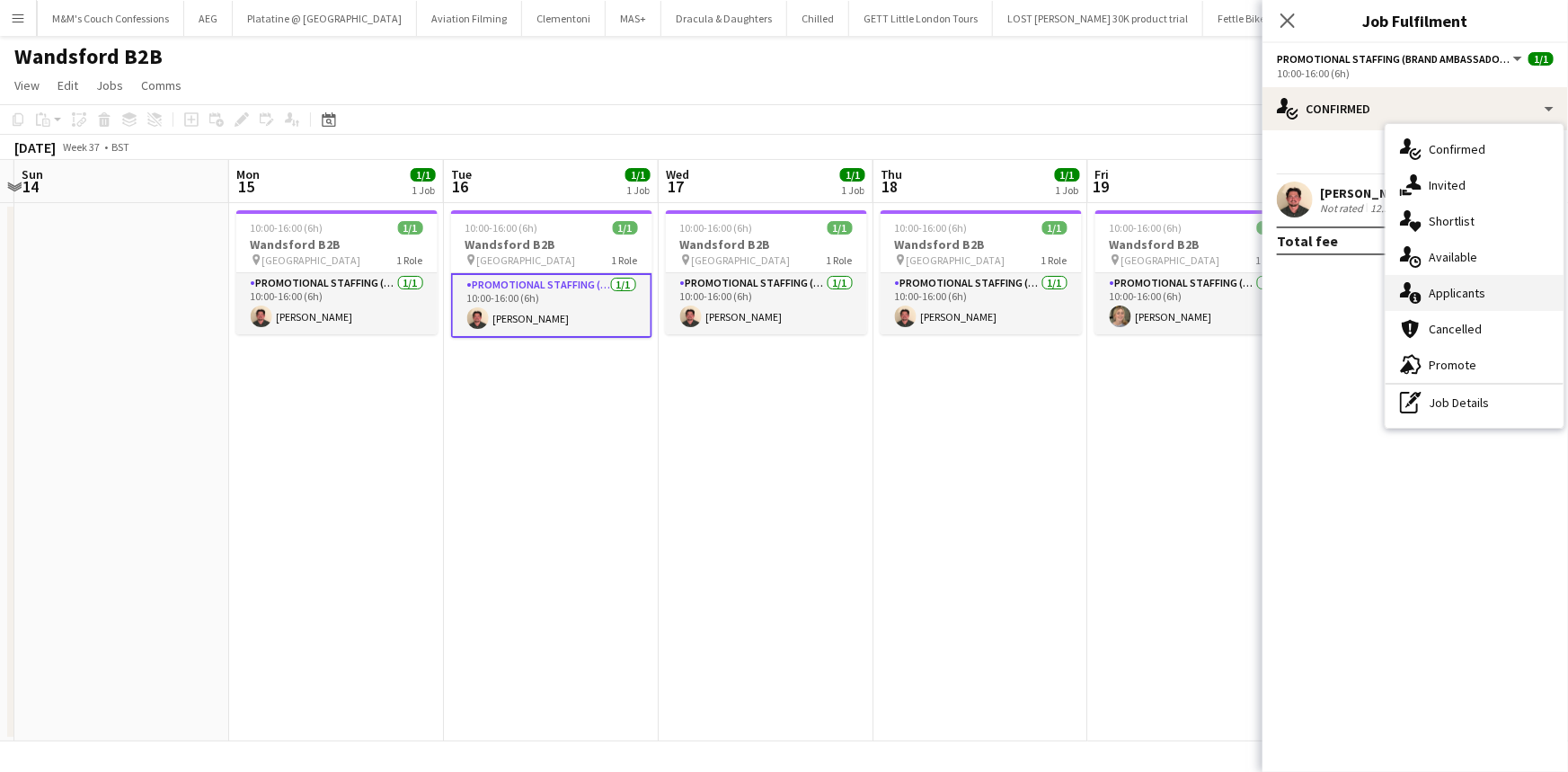
click at [1445, 283] on div "single-neutral-actions-information Applicants" at bounding box center [1474, 293] width 178 height 36
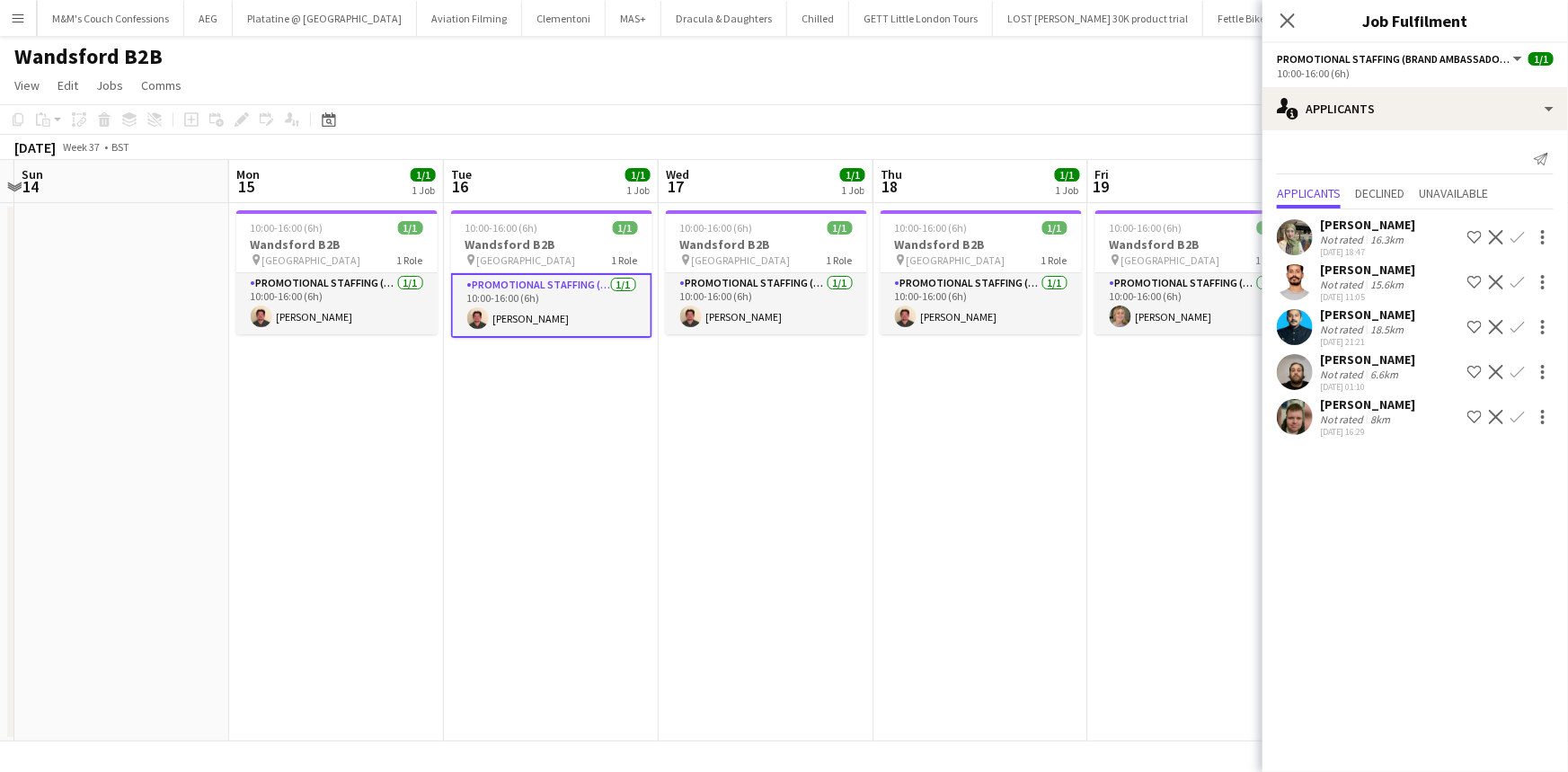
click at [1307, 356] on div at bounding box center [1294, 371] width 36 height 36
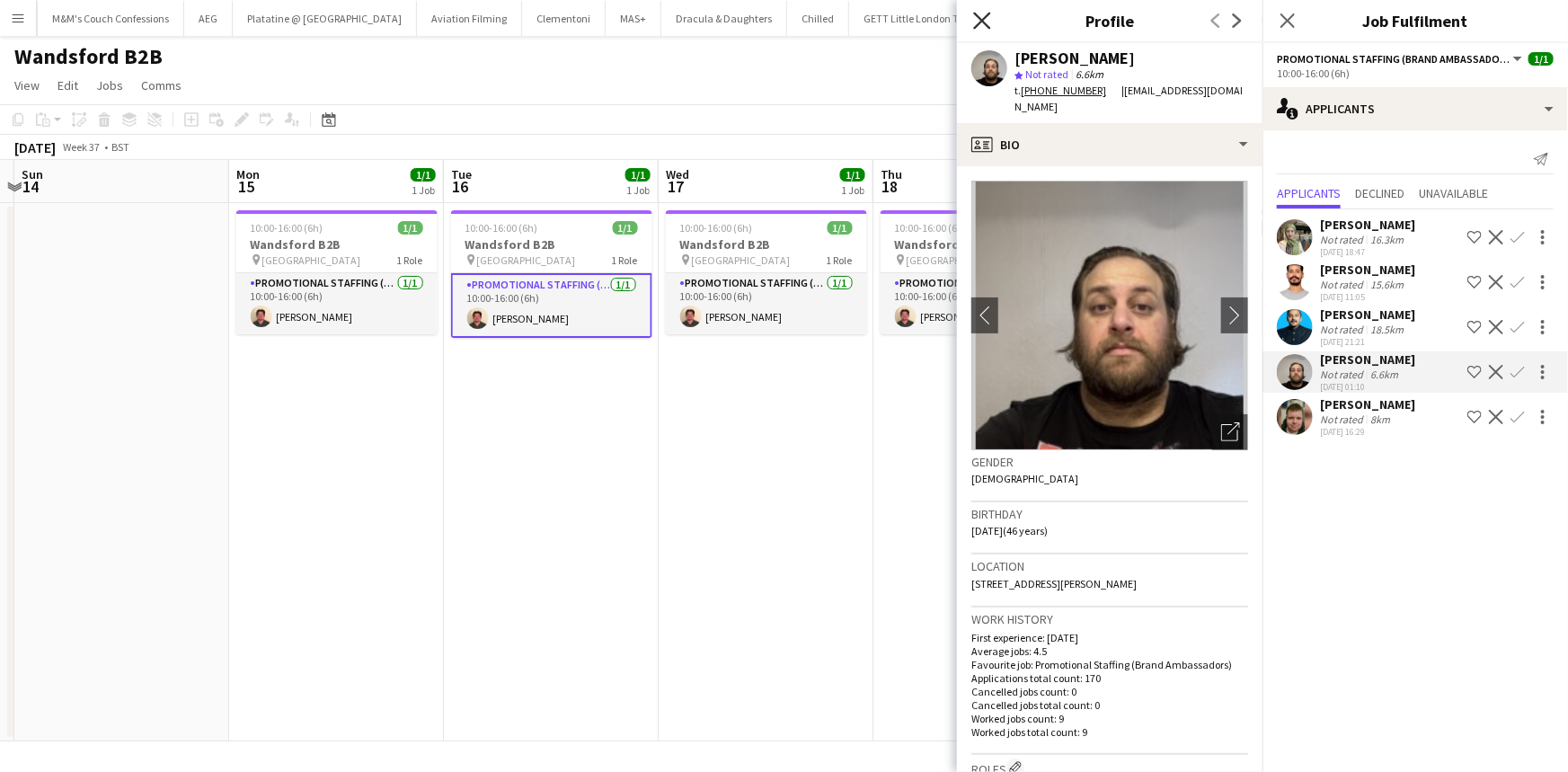
click at [983, 26] on icon "Close pop-in" at bounding box center [982, 20] width 17 height 18
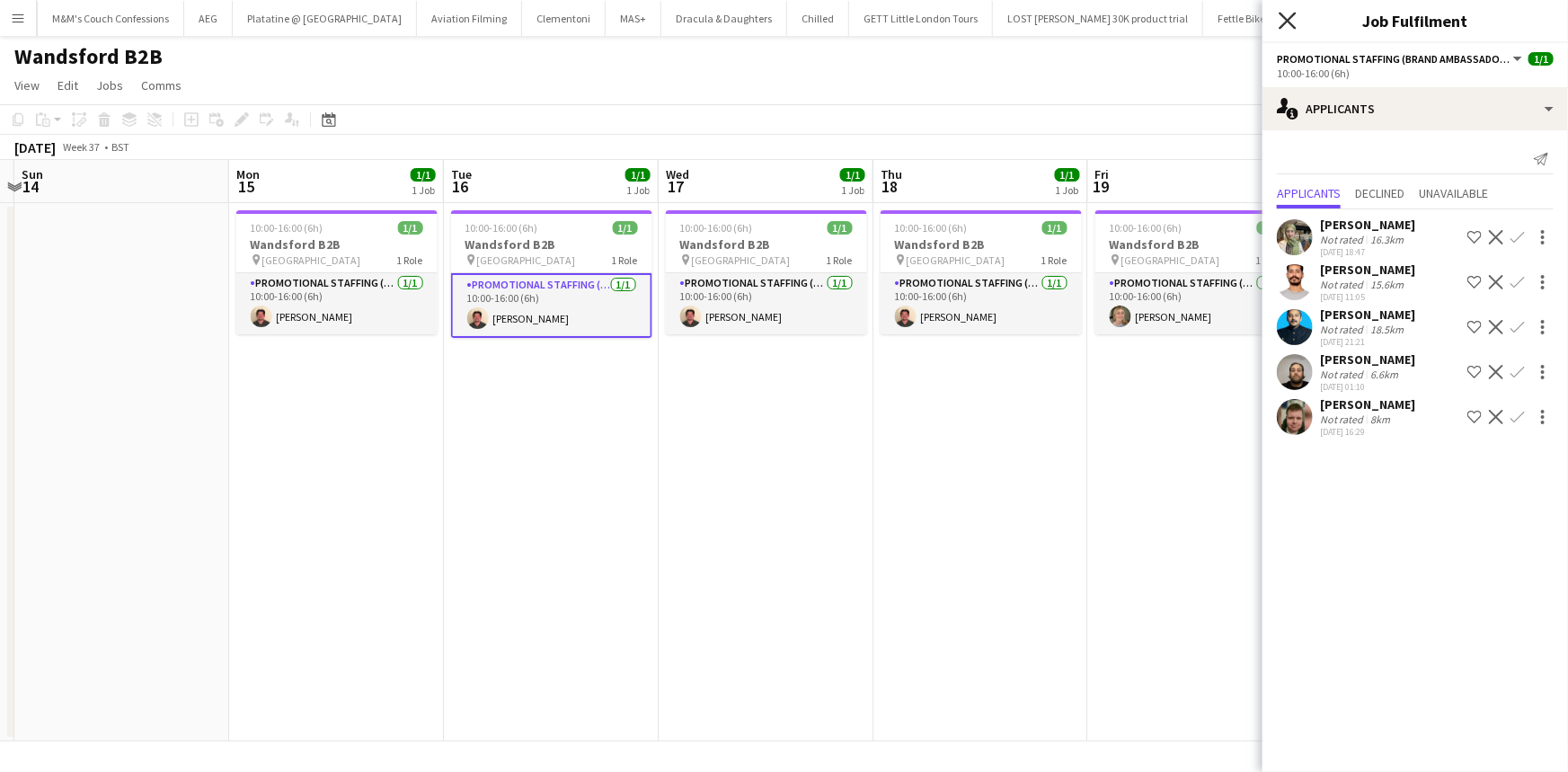
click at [1287, 13] on icon "Close pop-in" at bounding box center [1287, 20] width 17 height 18
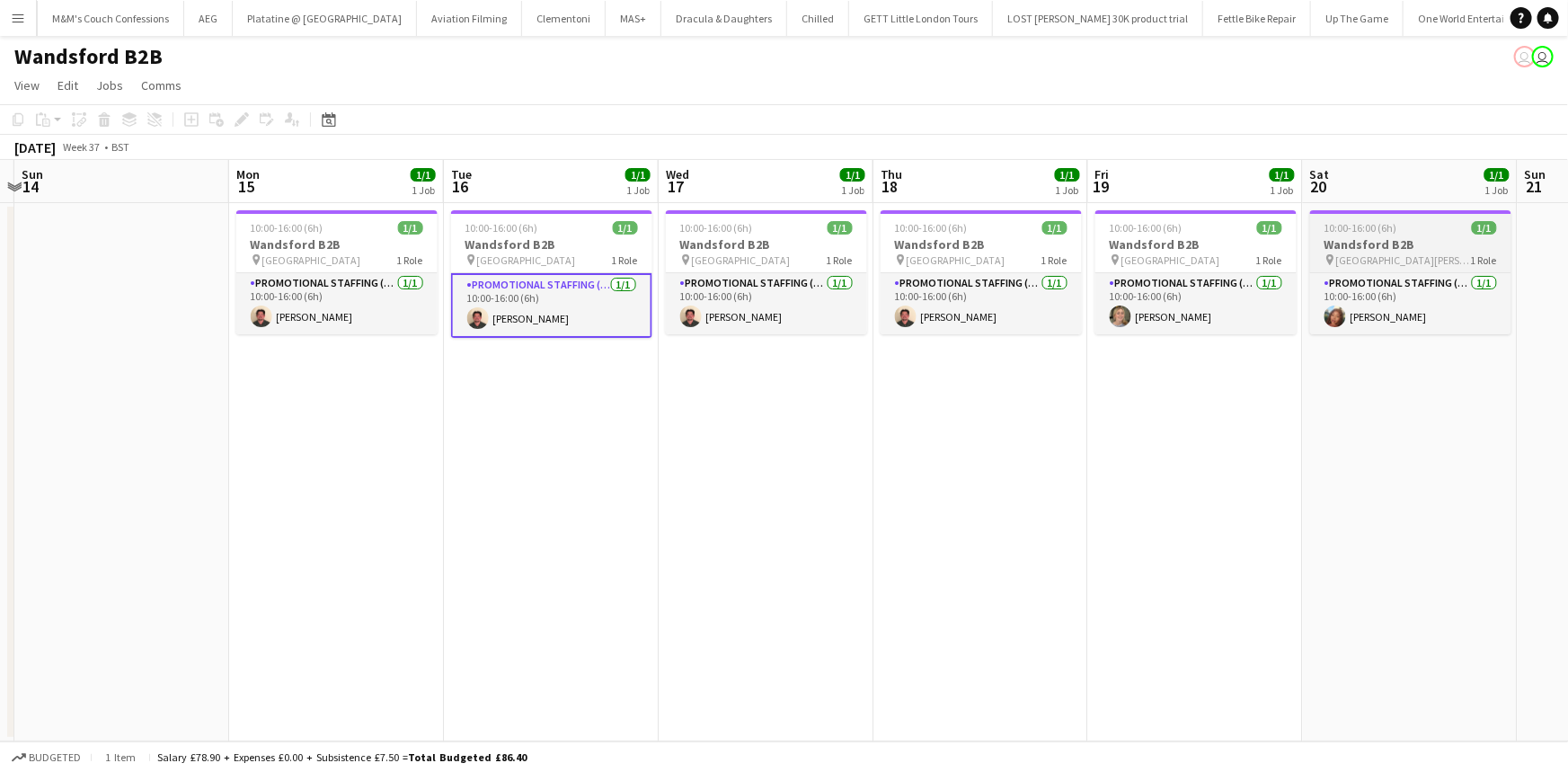
click at [1328, 234] on app-job-card "10:00-16:00 (6h) 1/1 Wandsford B2B pin St Johns Road 1 Role Promotional Staffin…" at bounding box center [1410, 272] width 201 height 124
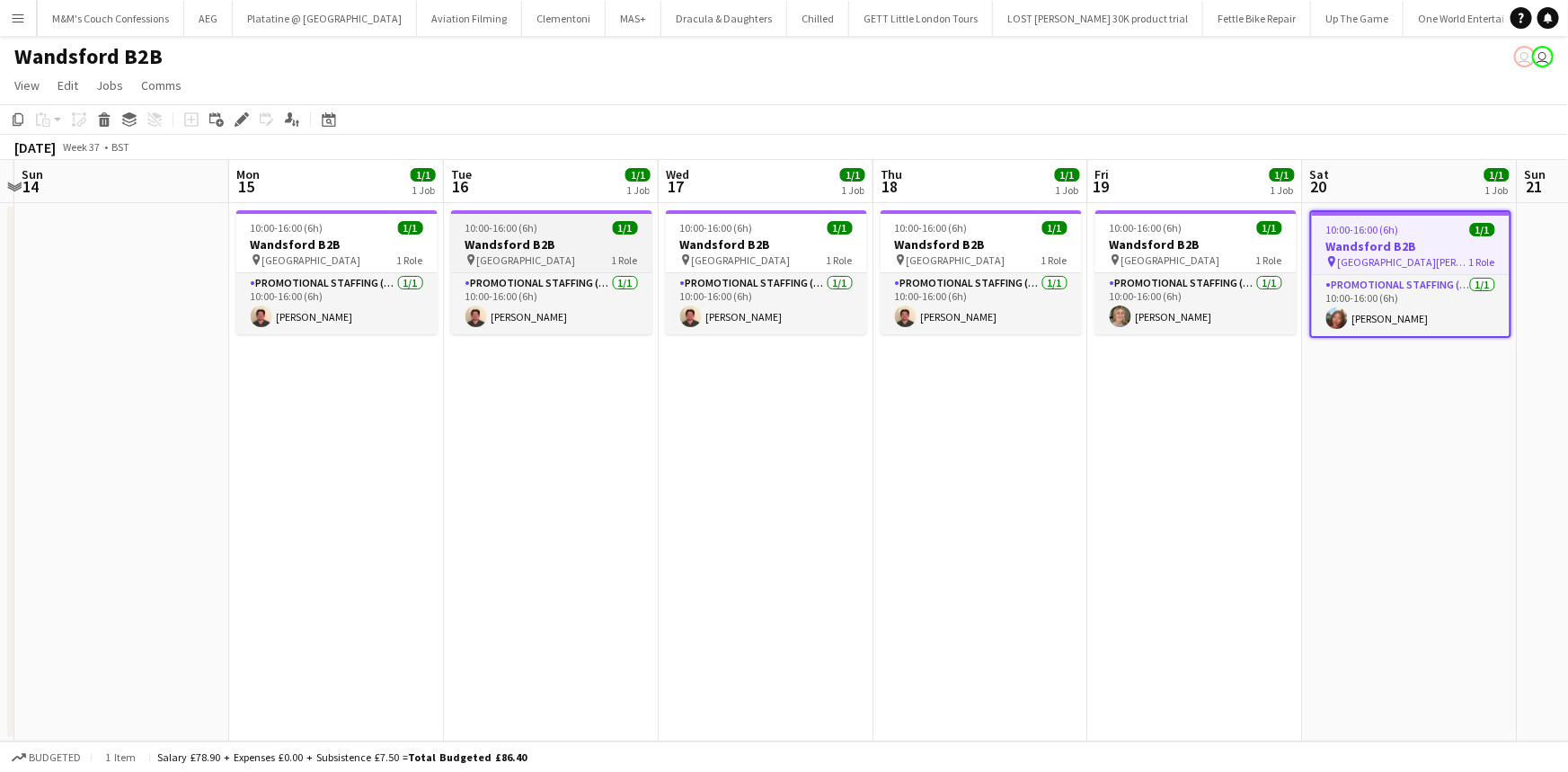
click at [466, 226] on span "10:00-16:00 (6h)" at bounding box center [502, 228] width 73 height 14
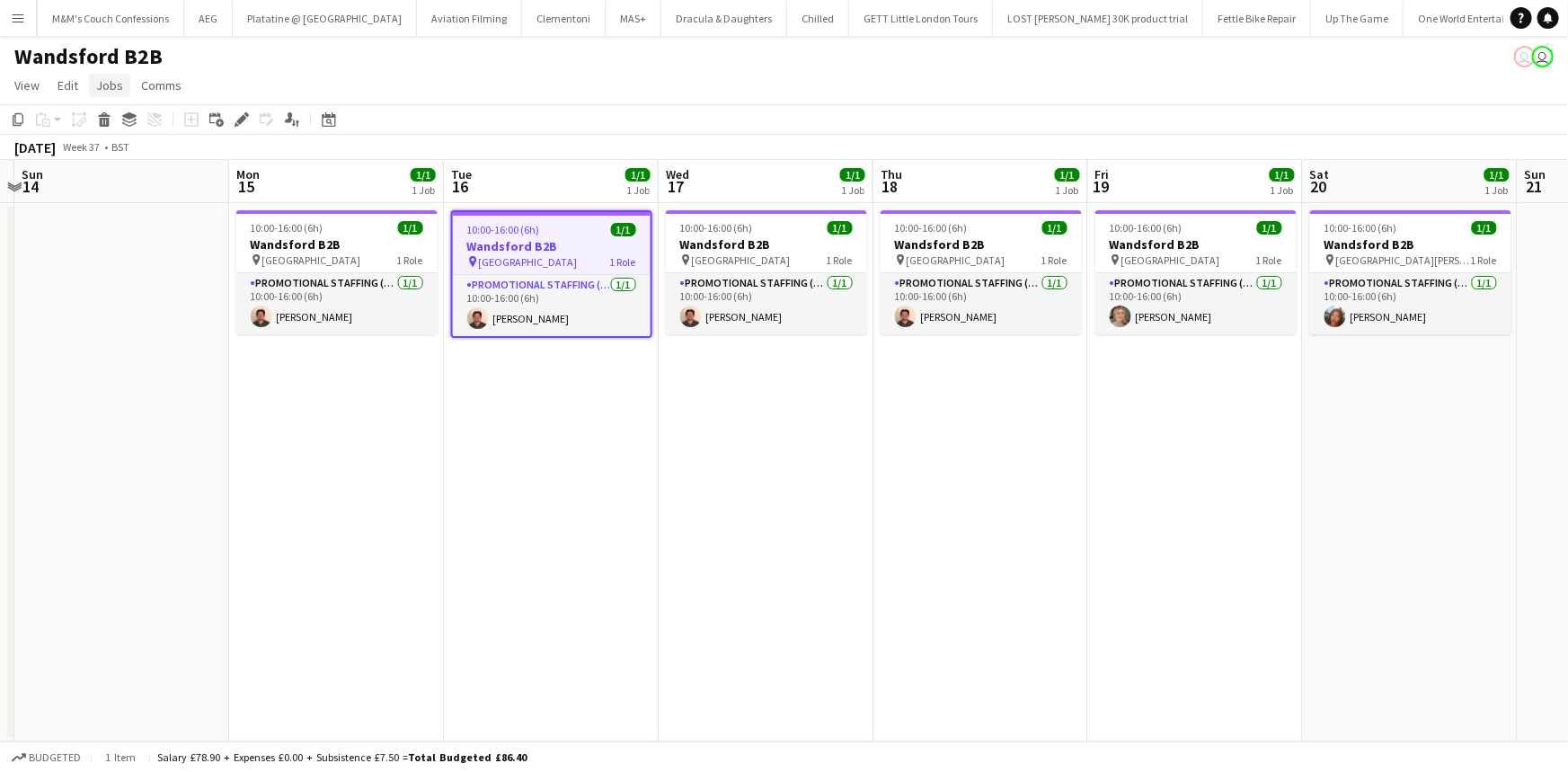
click at [117, 78] on span "Jobs" at bounding box center [110, 85] width 27 height 17
click at [132, 128] on div "New Job Edit Job Delete Job New Linked Job Edit Linked Jobs" at bounding box center [152, 203] width 125 height 197
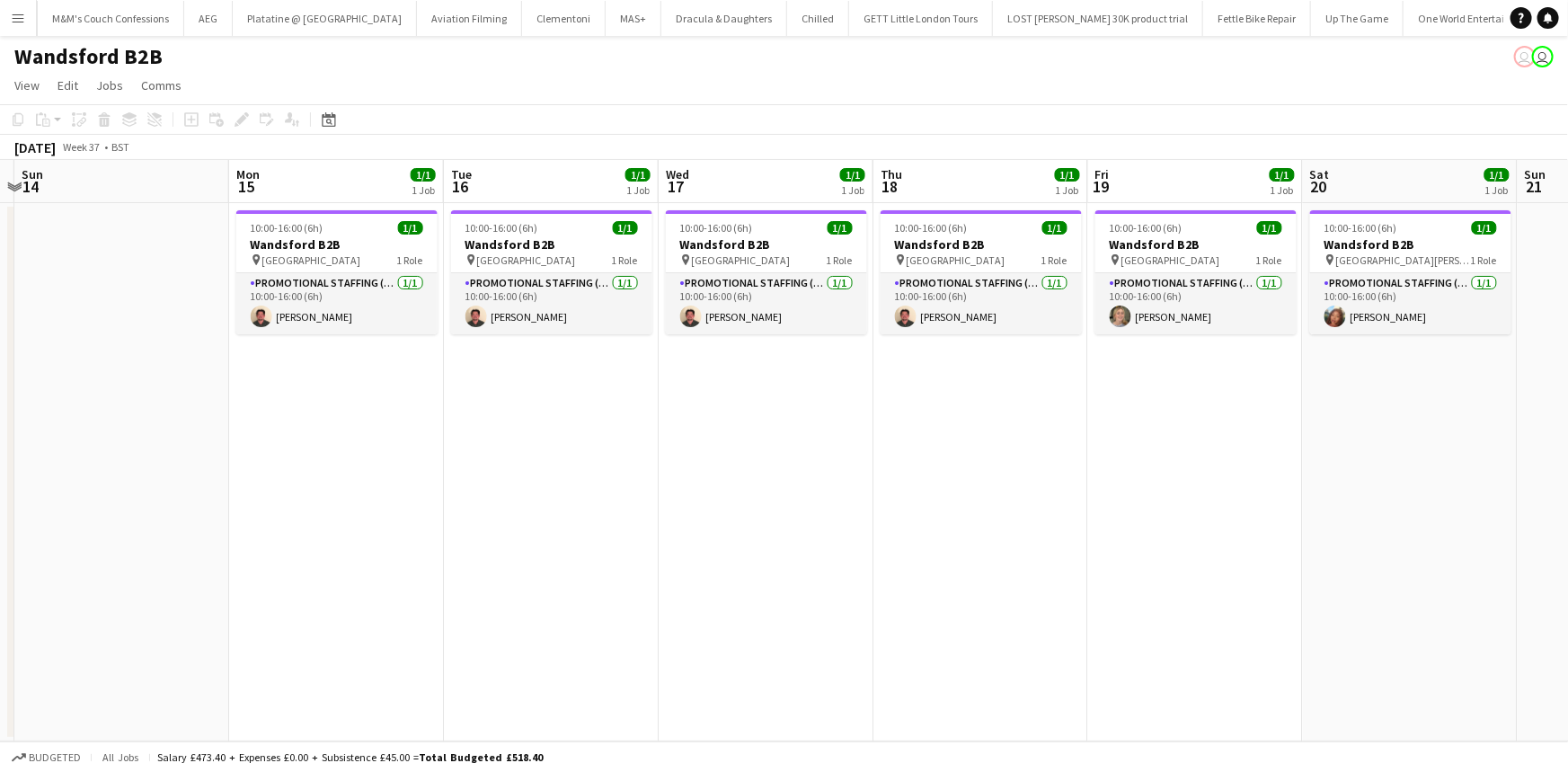
drag, startPoint x: 132, startPoint y: 128, endPoint x: 208, endPoint y: 279, distance: 169.0
click at [208, 279] on app-calendar "Copy Paste Paste Ctrl+V Paste with crew Ctrl+Shift+V Paste linked Job Delete Gr…" at bounding box center [784, 422] width 1568 height 637
